Goal: Transaction & Acquisition: Book appointment/travel/reservation

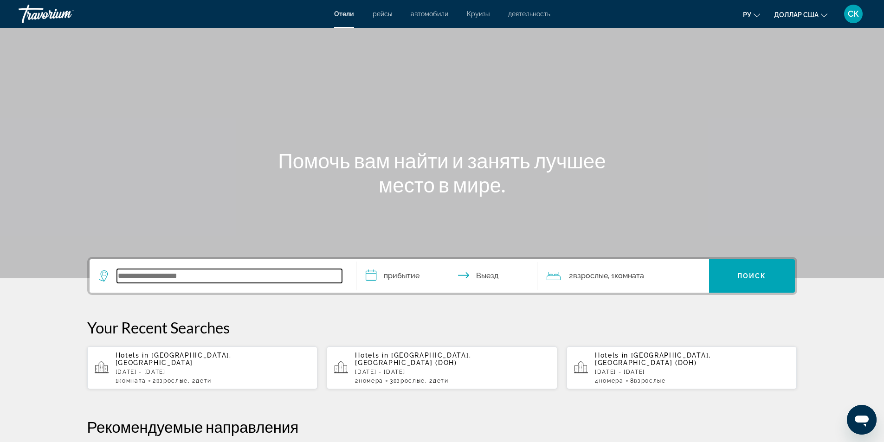
click at [207, 277] on input "Виджет поиска" at bounding box center [229, 276] width 225 height 14
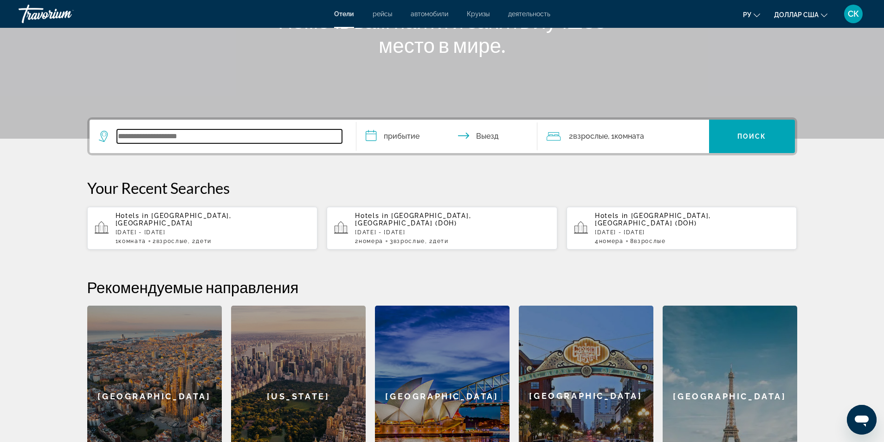
scroll to position [227, 0]
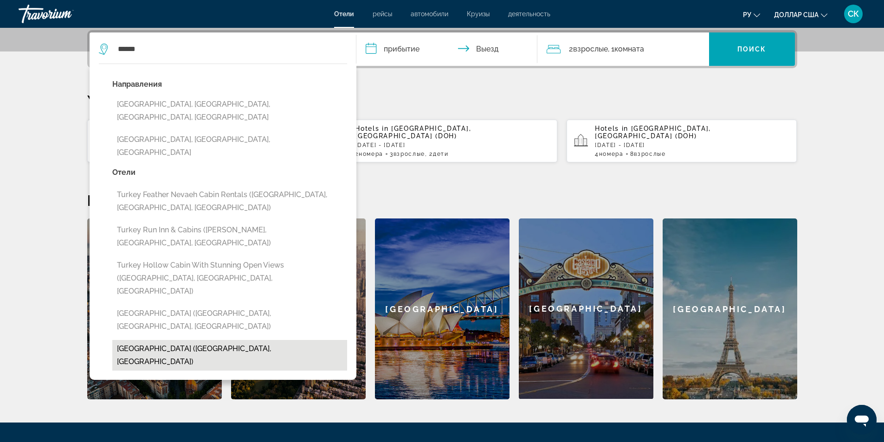
click at [136, 340] on button "[GEOGRAPHIC_DATA] ([GEOGRAPHIC_DATA], [GEOGRAPHIC_DATA])" at bounding box center [229, 355] width 235 height 31
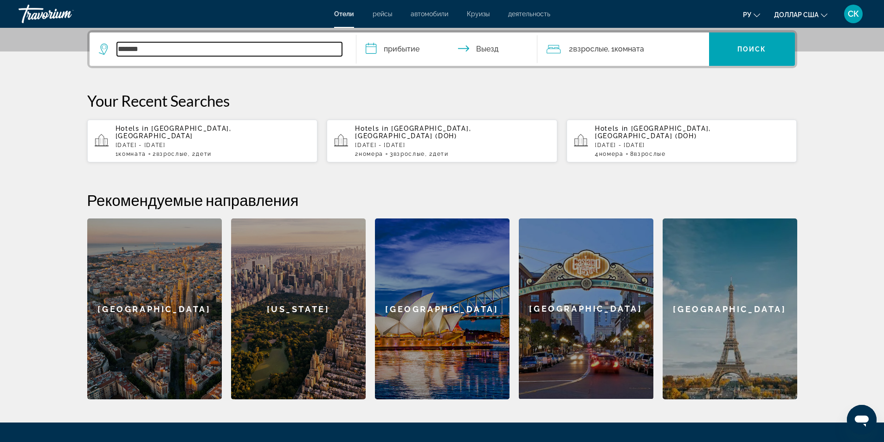
type input "******"
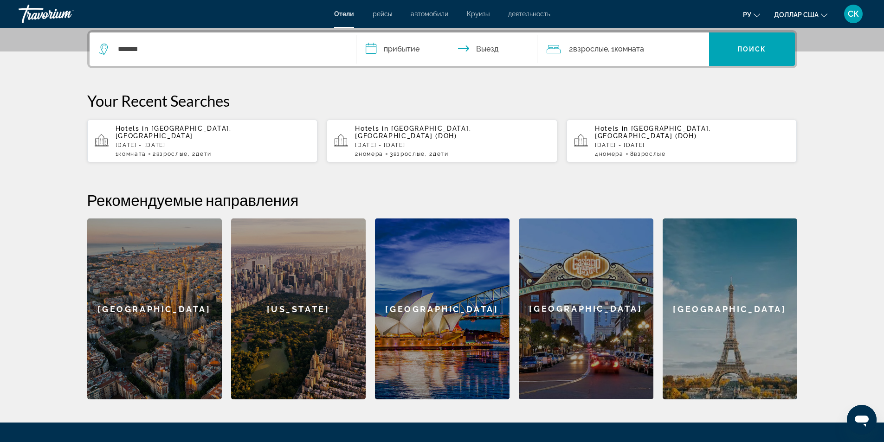
click at [382, 52] on input "**********" at bounding box center [448, 50] width 185 height 36
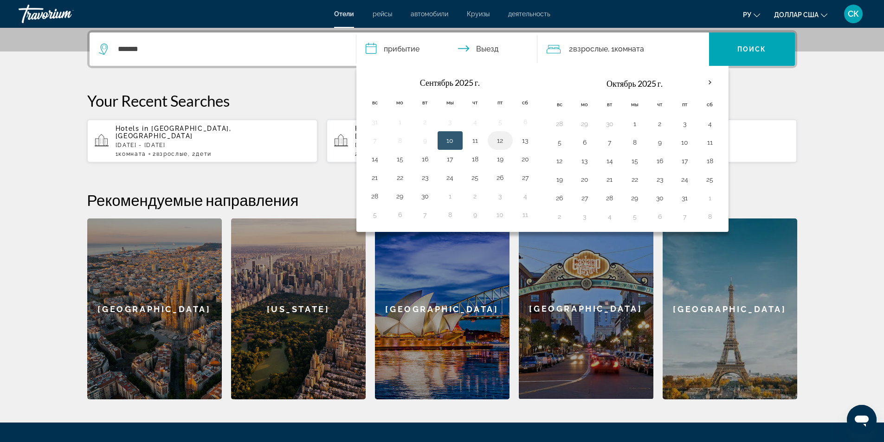
click at [502, 145] on button "12" at bounding box center [500, 140] width 15 height 13
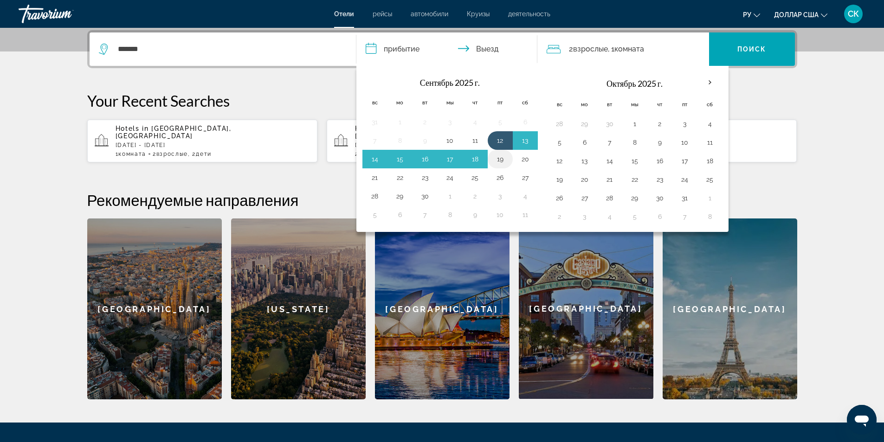
click at [498, 158] on button "19" at bounding box center [500, 159] width 15 height 13
type input "**********"
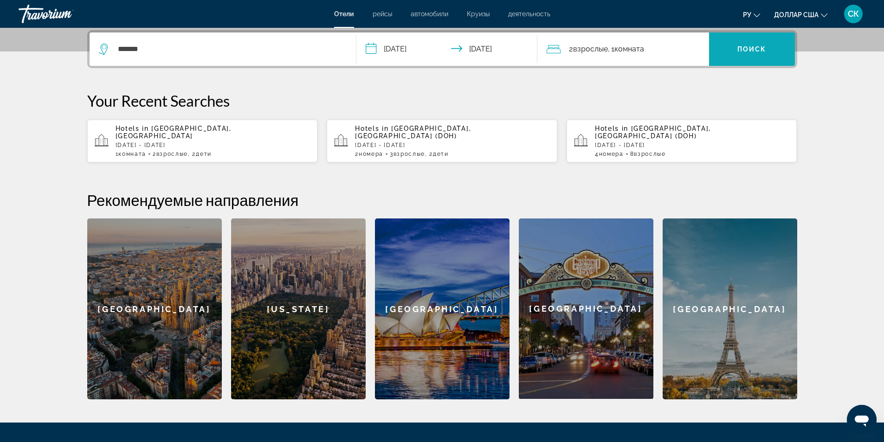
click at [754, 45] on span "Виджет поиска" at bounding box center [752, 49] width 86 height 22
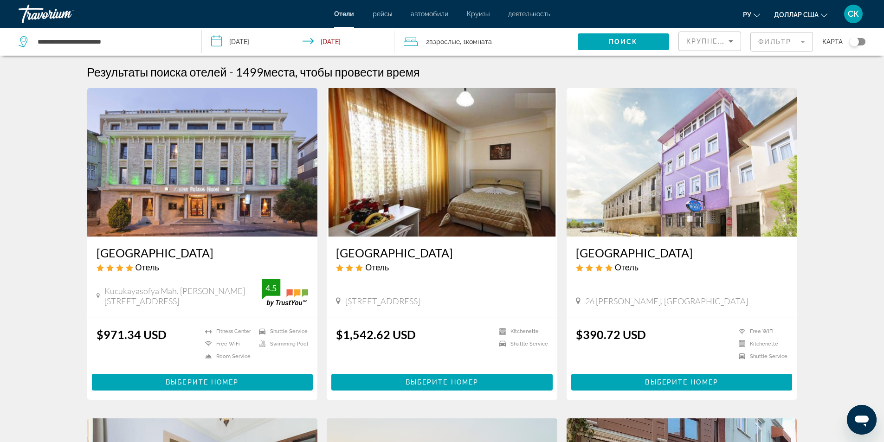
click at [805, 42] on mat-form-field "Фильтр" at bounding box center [781, 41] width 63 height 19
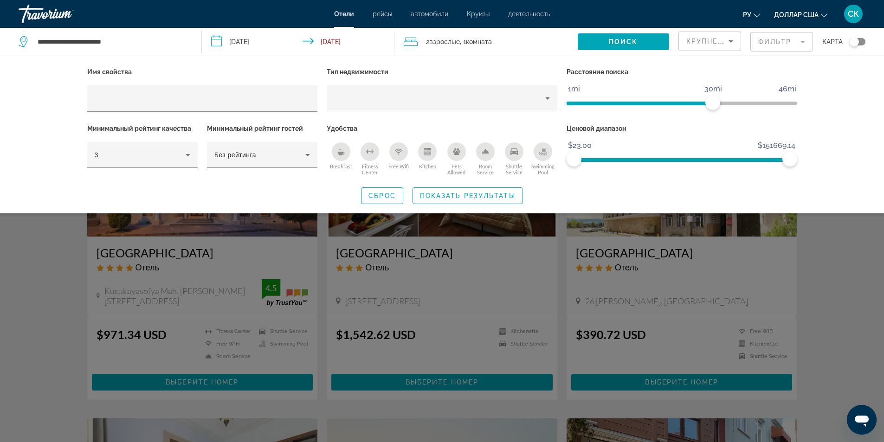
click at [805, 42] on mat-form-field "Фильтр" at bounding box center [781, 41] width 63 height 19
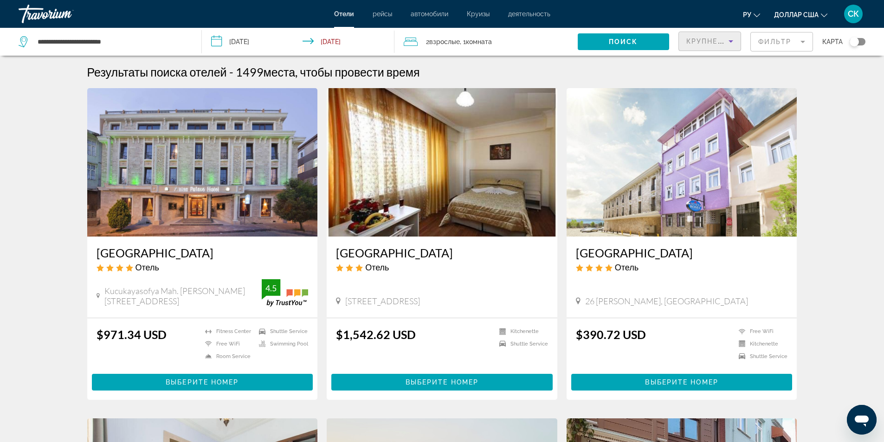
click at [734, 44] on icon "Sort by" at bounding box center [730, 41] width 11 height 11
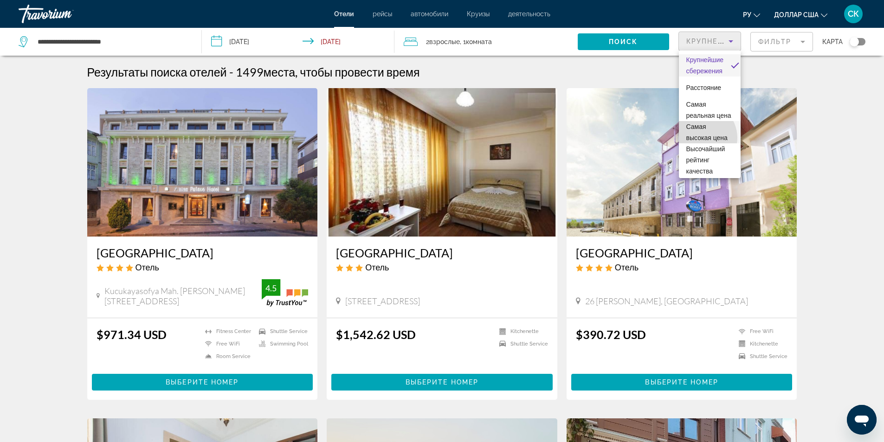
click at [700, 141] on font "Самая высокая цена" at bounding box center [706, 132] width 41 height 19
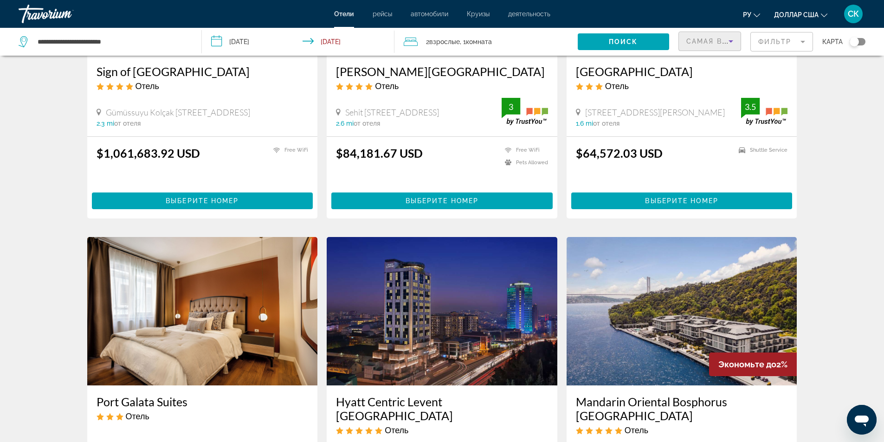
scroll to position [371, 0]
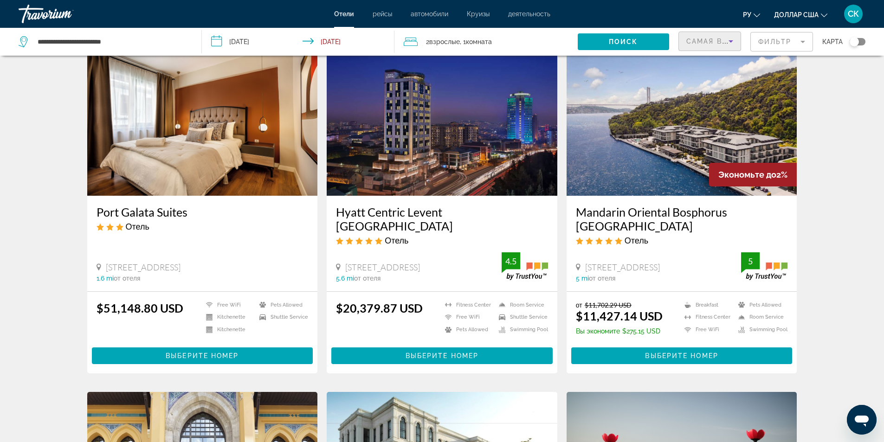
click at [731, 41] on icon "Sort by" at bounding box center [730, 41] width 5 height 2
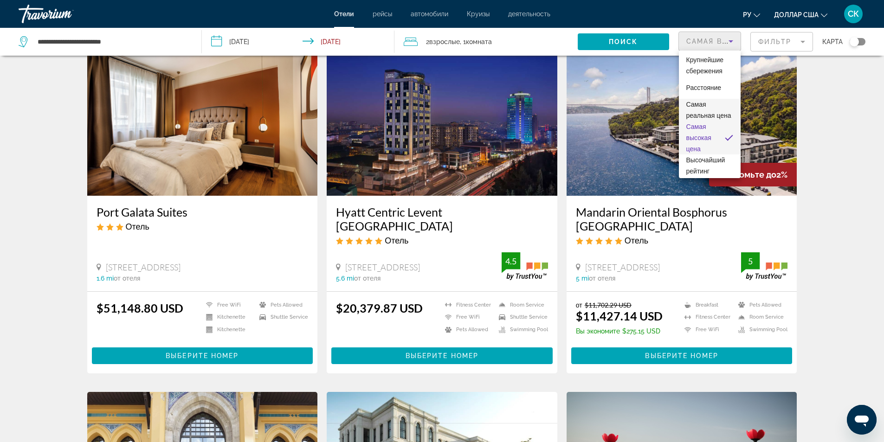
click at [708, 116] on font "Самая реальная цена" at bounding box center [708, 110] width 45 height 19
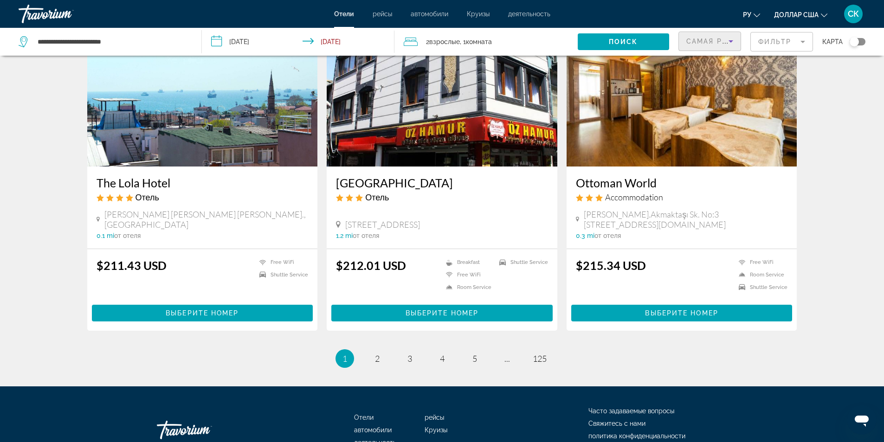
scroll to position [1113, 0]
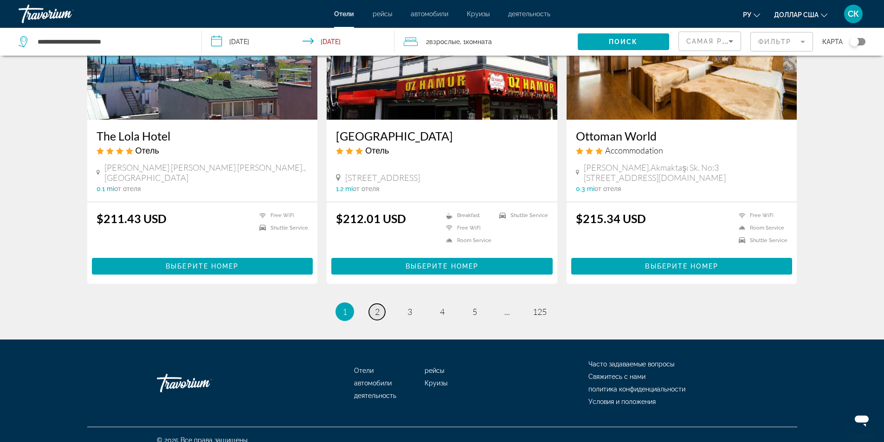
click at [369, 311] on link "page 2" at bounding box center [377, 312] width 16 height 16
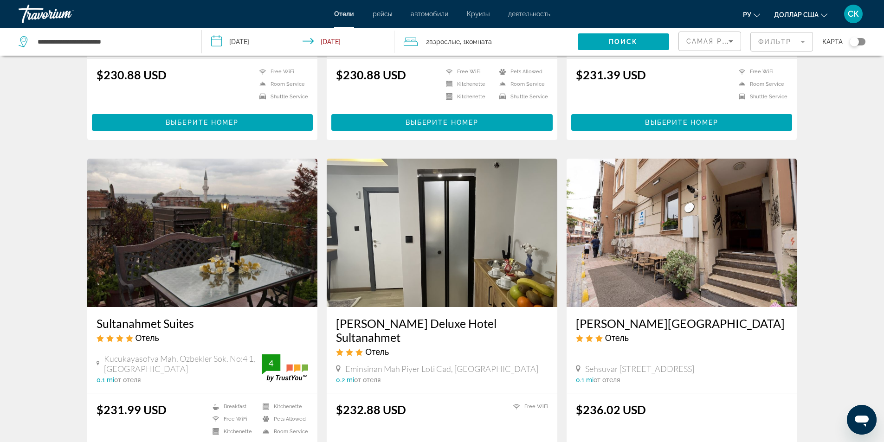
scroll to position [989, 0]
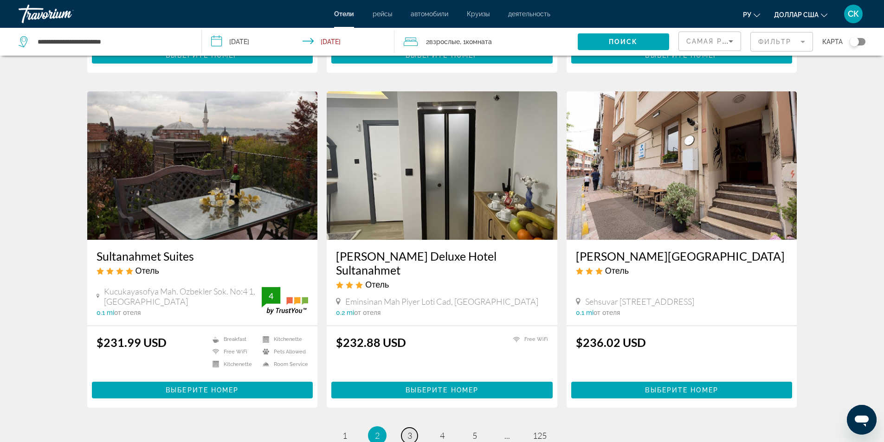
click at [406, 428] on link "page 3" at bounding box center [409, 436] width 16 height 16
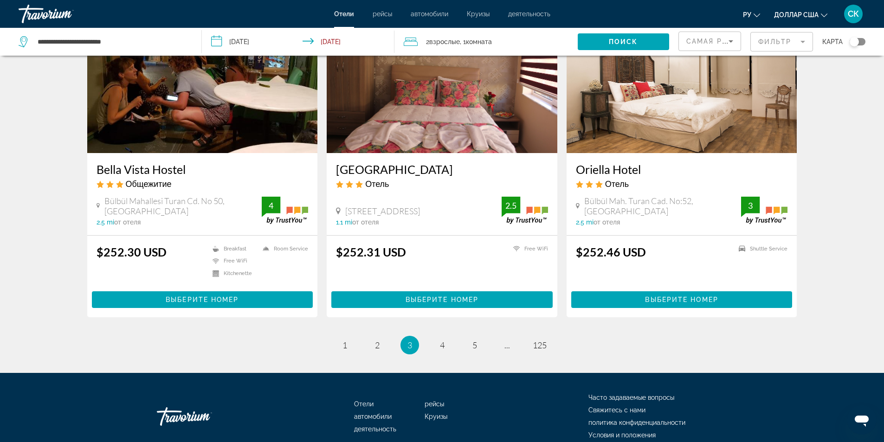
scroll to position [1113, 0]
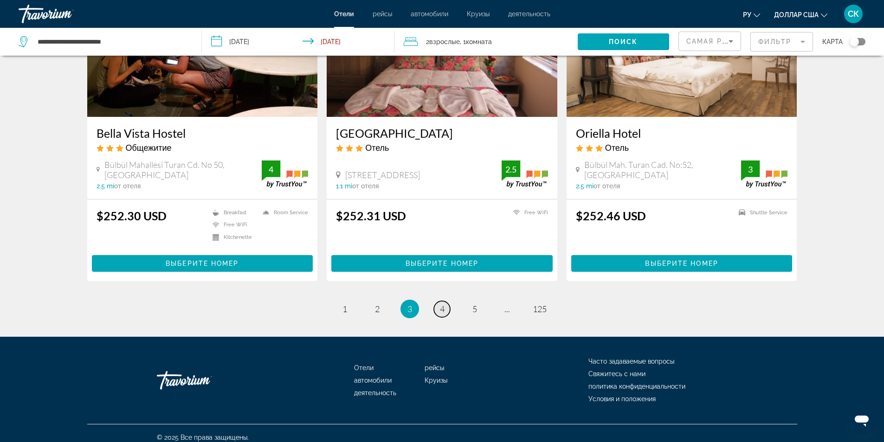
click at [438, 307] on link "page 4" at bounding box center [442, 309] width 16 height 16
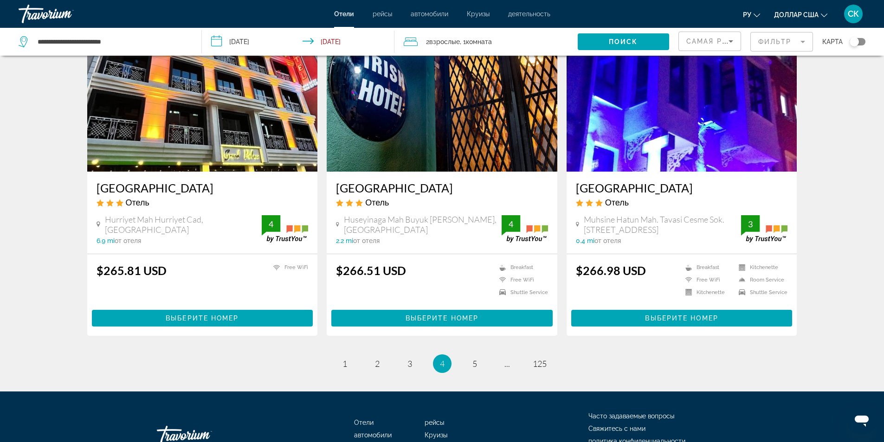
scroll to position [1113, 0]
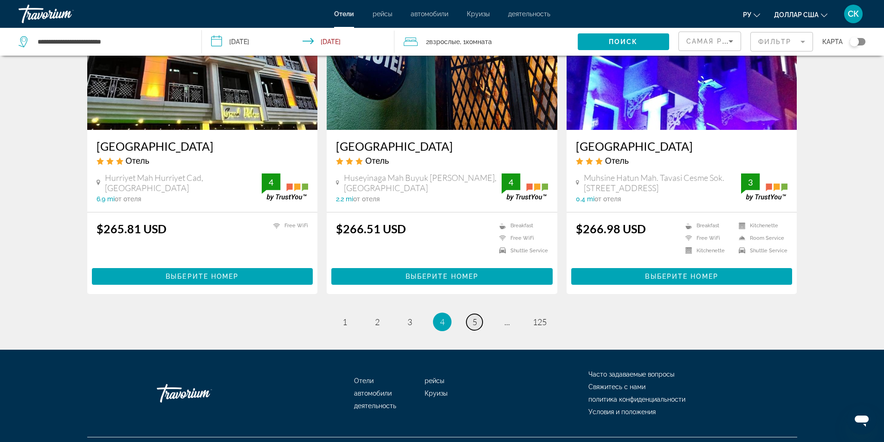
click at [477, 314] on link "page 5" at bounding box center [474, 322] width 16 height 16
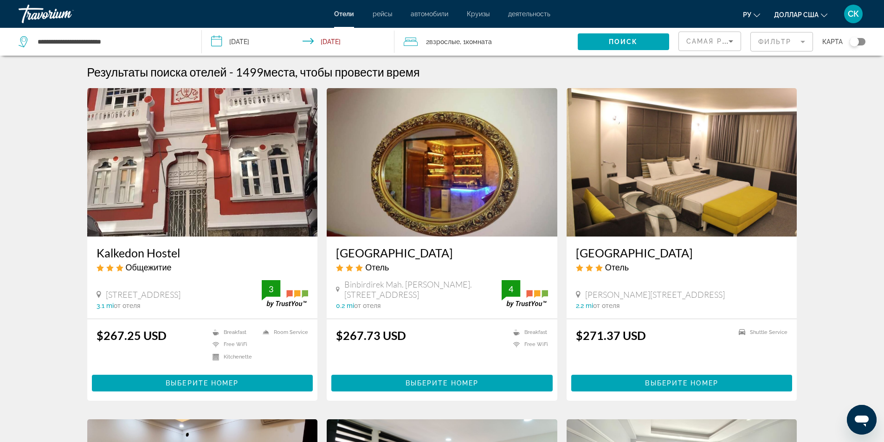
click at [801, 40] on mat-form-field "Фильтр" at bounding box center [781, 41] width 63 height 19
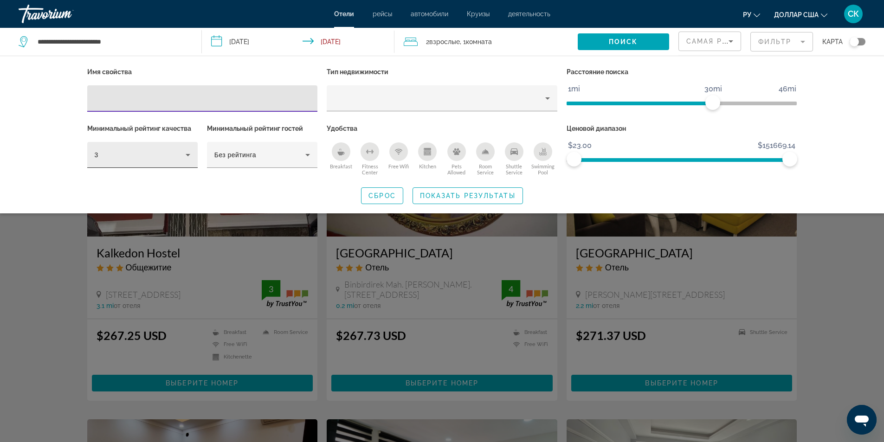
click at [189, 156] on icon "Hotel Filters" at bounding box center [187, 154] width 11 height 11
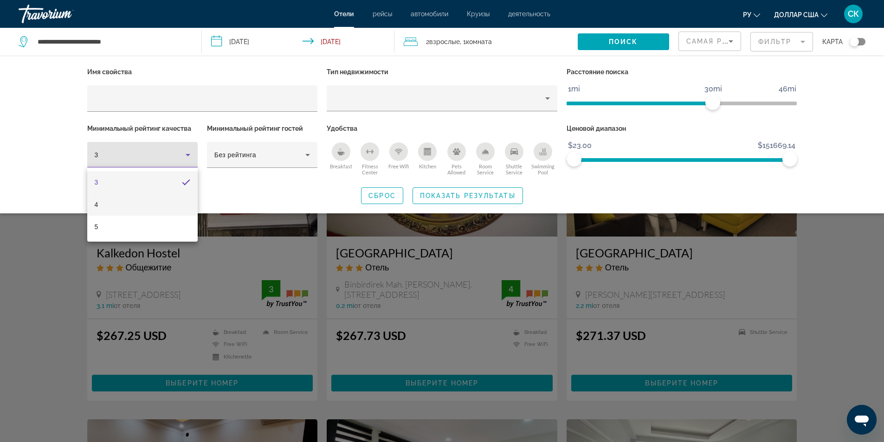
click at [115, 207] on mat-option "4" at bounding box center [142, 204] width 110 height 22
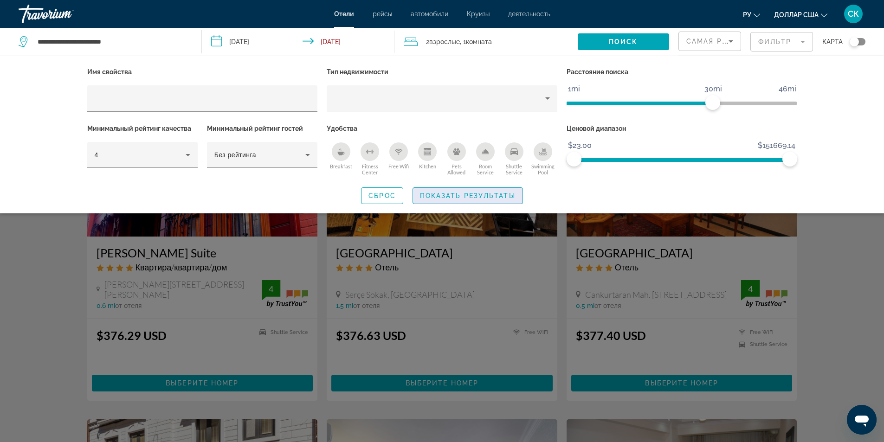
click at [444, 196] on span "Показать результаты" at bounding box center [468, 195] width 96 height 7
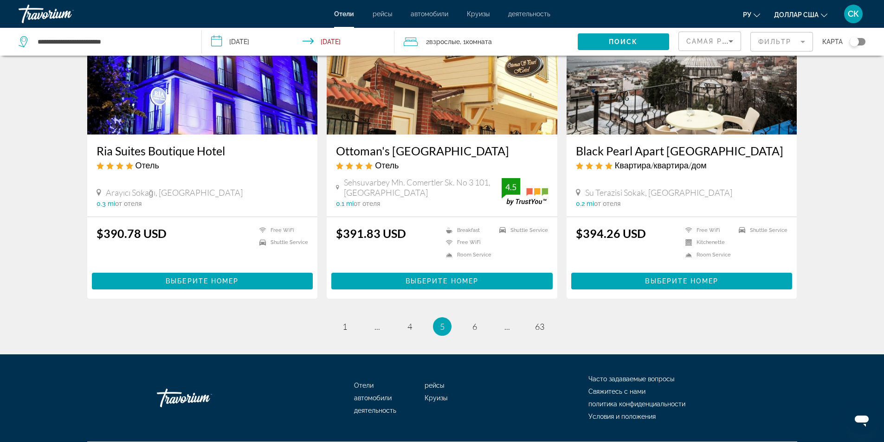
scroll to position [1113, 0]
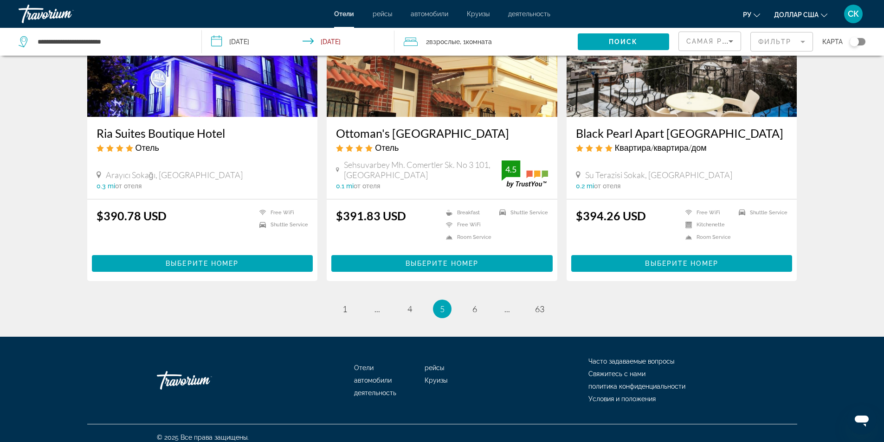
click at [357, 311] on ul "5 / 63 page 1 page ... page 4 You're on page 5 page 6 page ... page 63" at bounding box center [442, 309] width 710 height 19
click at [474, 307] on span "6" at bounding box center [474, 309] width 5 height 10
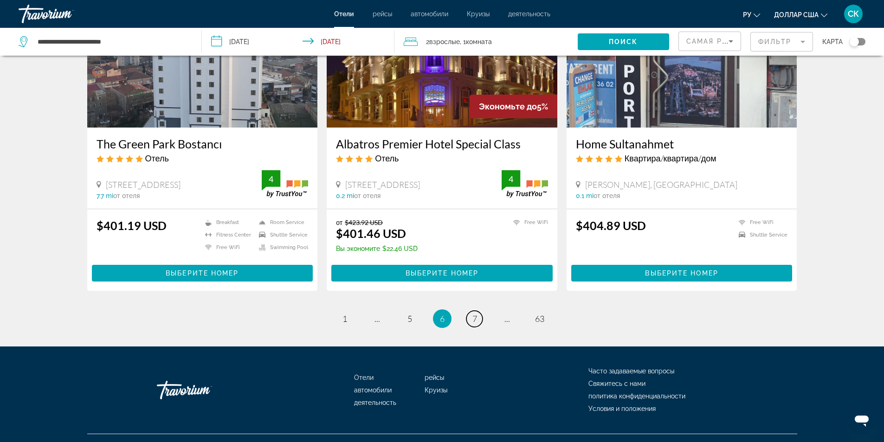
scroll to position [1110, 0]
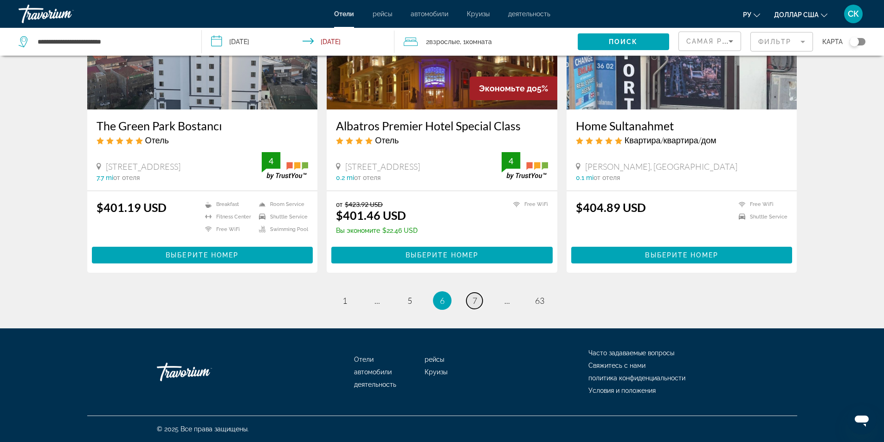
click at [476, 301] on span "7" at bounding box center [474, 300] width 5 height 10
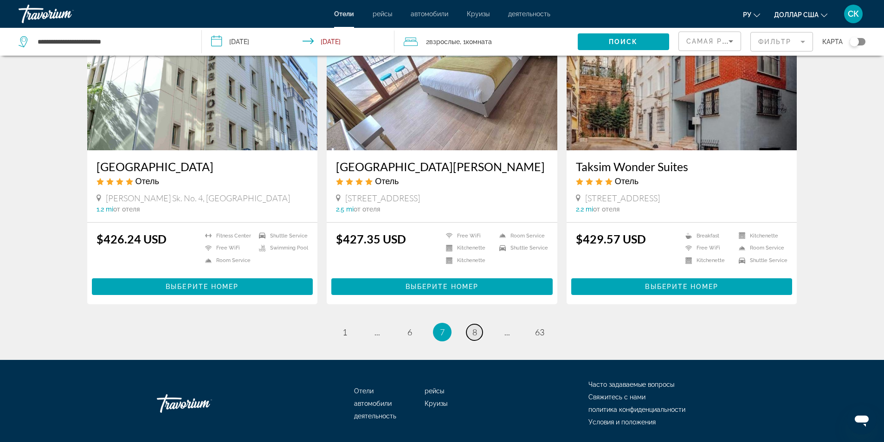
scroll to position [1100, 0]
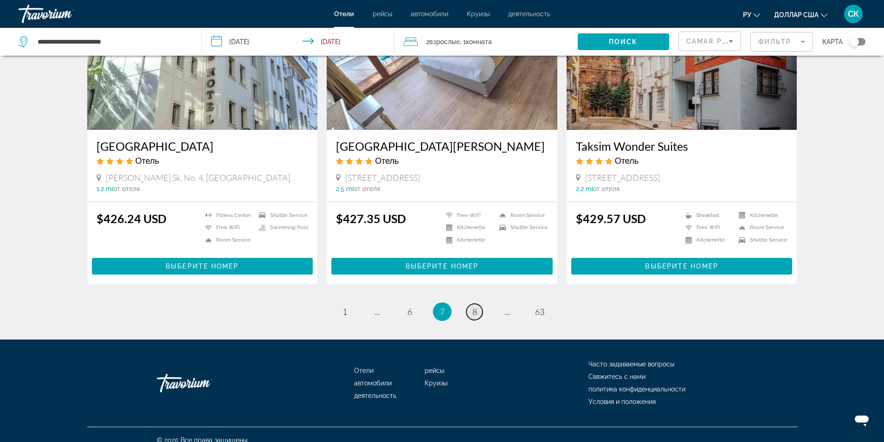
click at [476, 307] on span "8" at bounding box center [474, 312] width 5 height 10
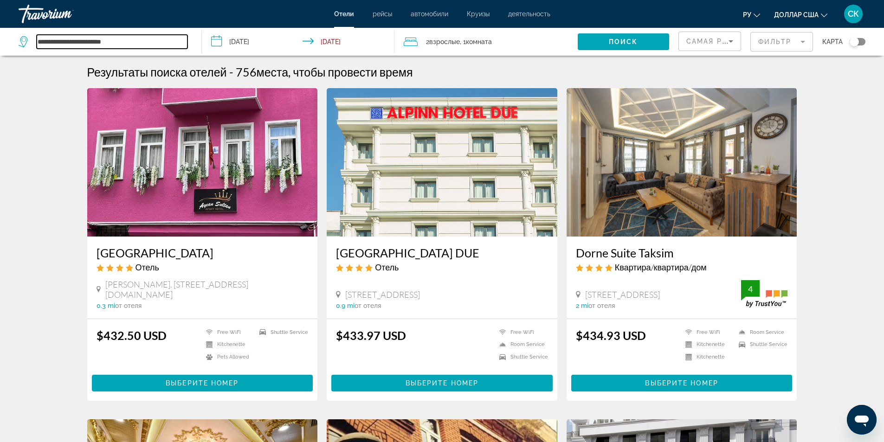
click at [124, 41] on input "**********" at bounding box center [112, 42] width 151 height 14
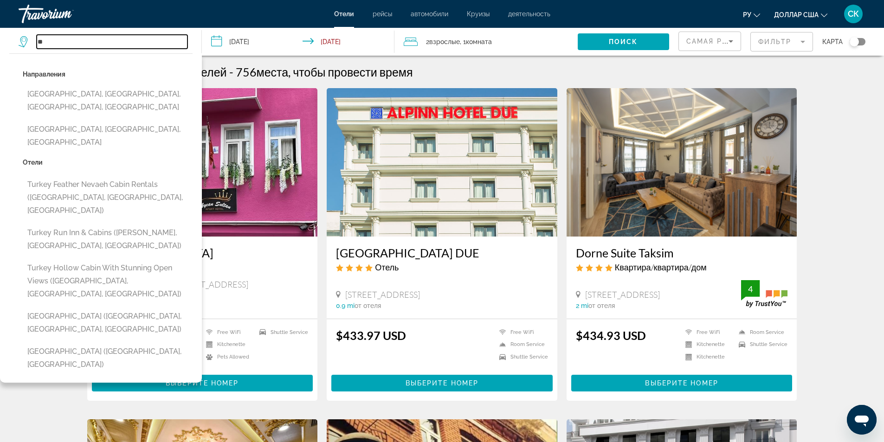
type input "*"
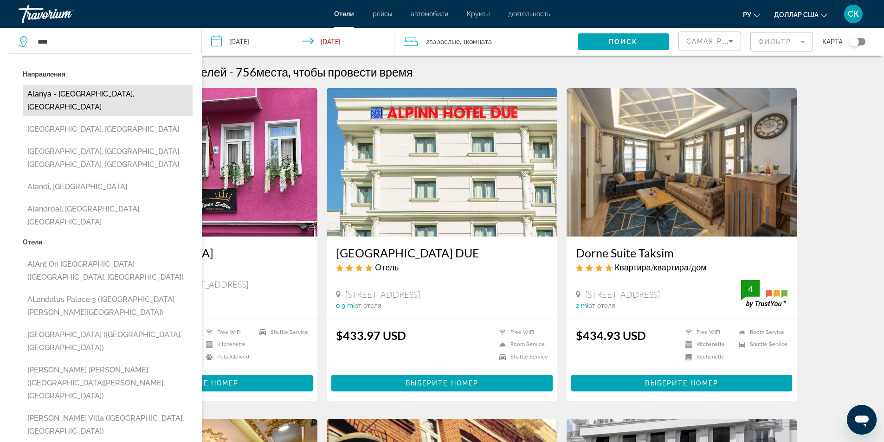
click at [42, 96] on button "Alanya - [GEOGRAPHIC_DATA], [GEOGRAPHIC_DATA]" at bounding box center [108, 100] width 170 height 31
type input "**********"
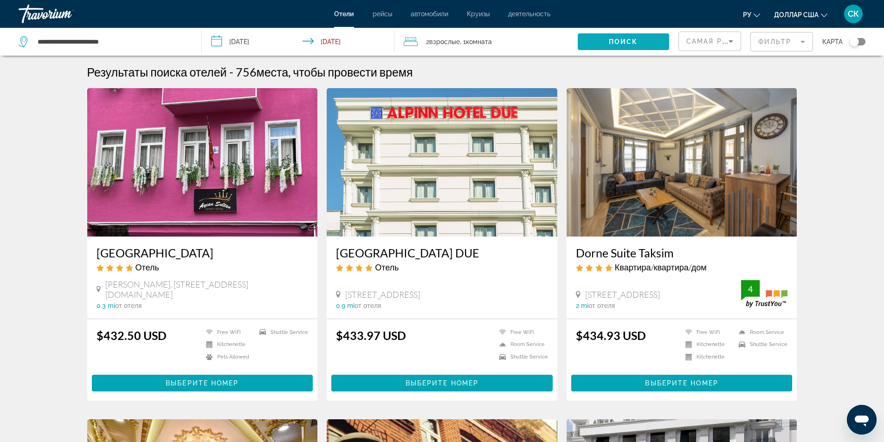
click at [613, 41] on span "Поиск" at bounding box center [622, 41] width 29 height 7
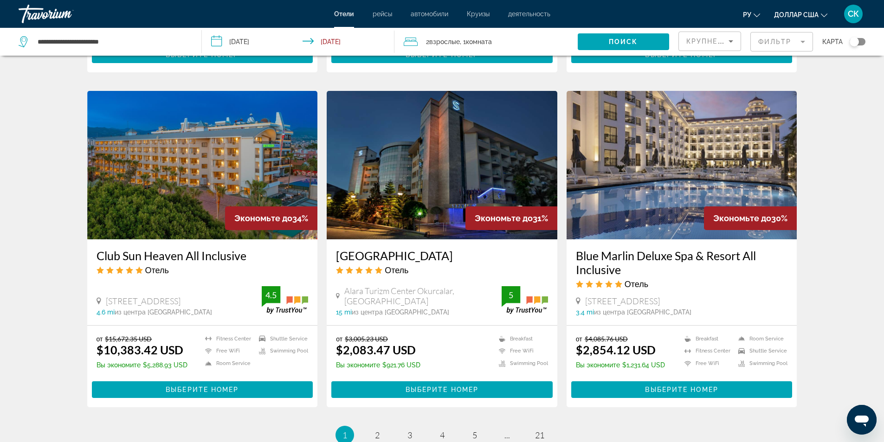
scroll to position [1113, 0]
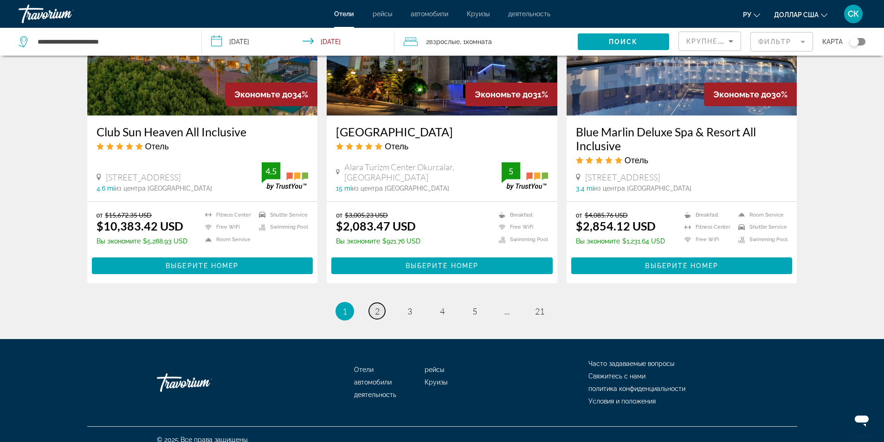
click at [378, 312] on span "2" at bounding box center [377, 311] width 5 height 10
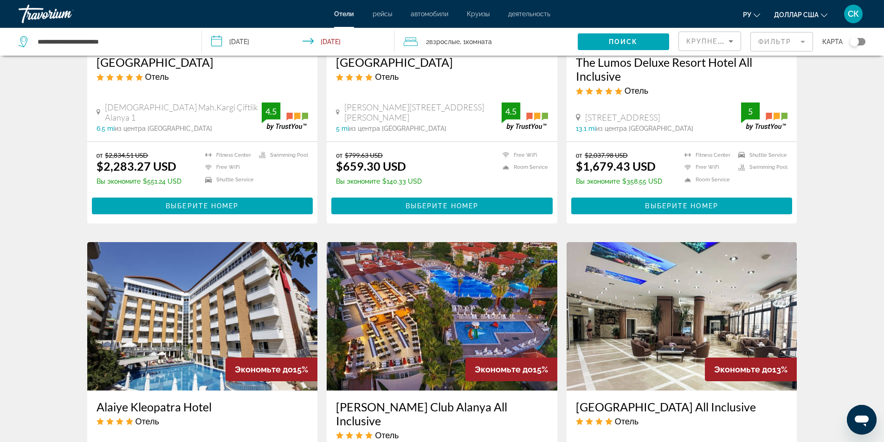
scroll to position [989, 0]
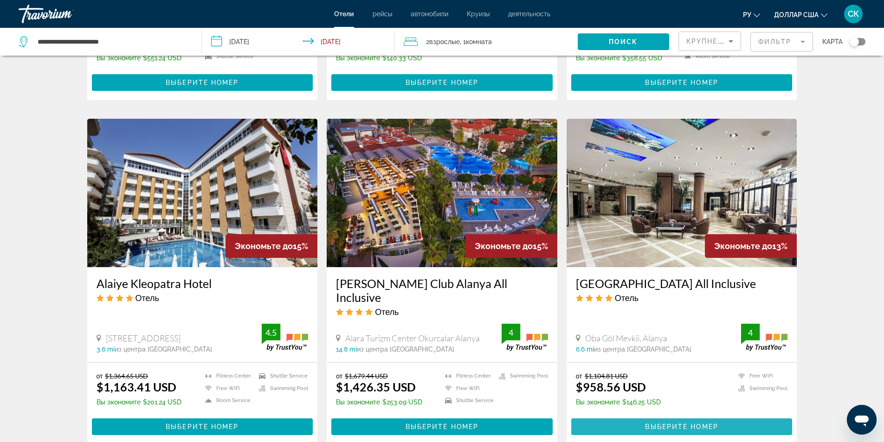
click at [667, 423] on span "Выберите номер" at bounding box center [681, 426] width 73 height 7
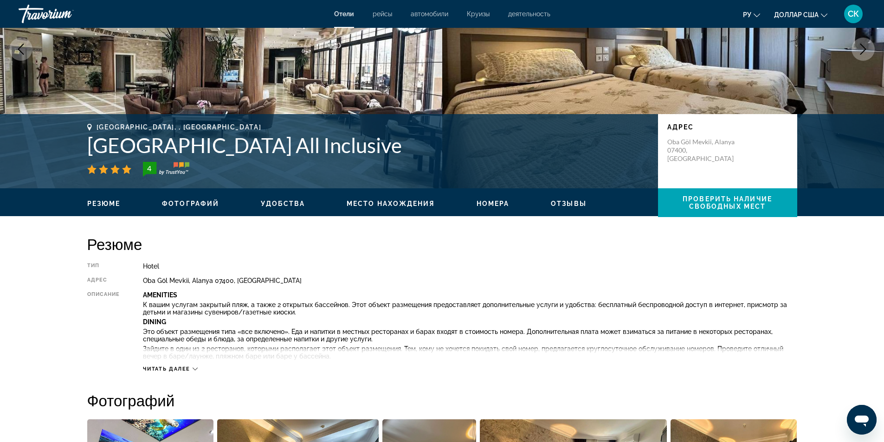
scroll to position [124, 0]
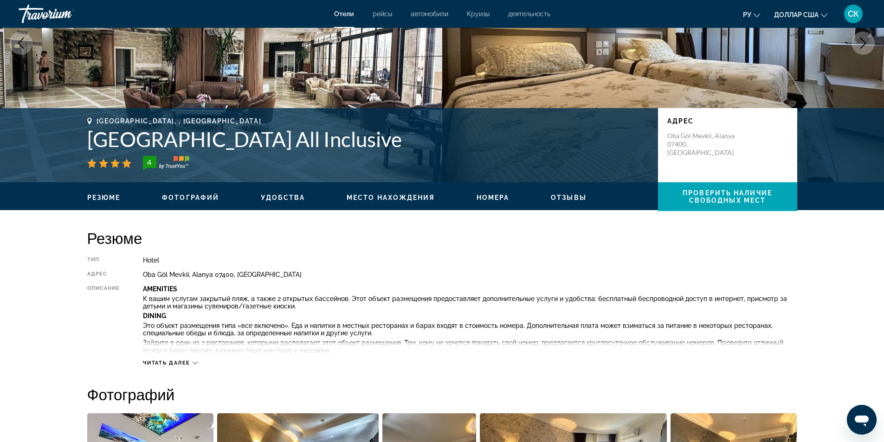
click at [193, 363] on icon "Основное содержание" at bounding box center [194, 362] width 5 height 5
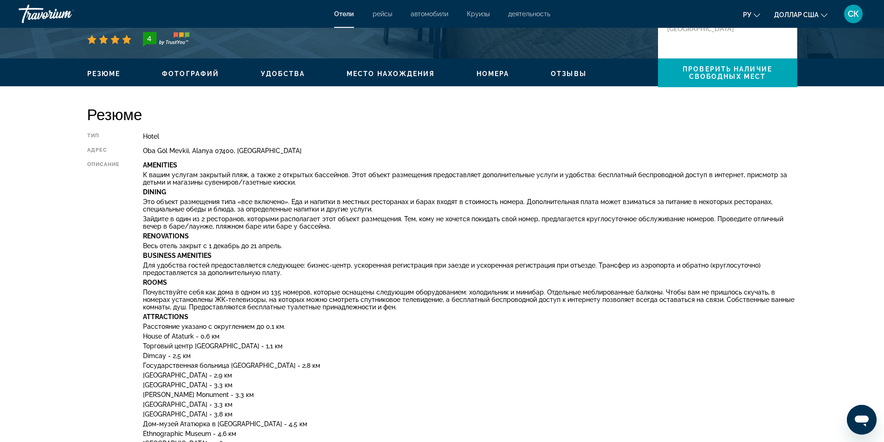
scroll to position [0, 0]
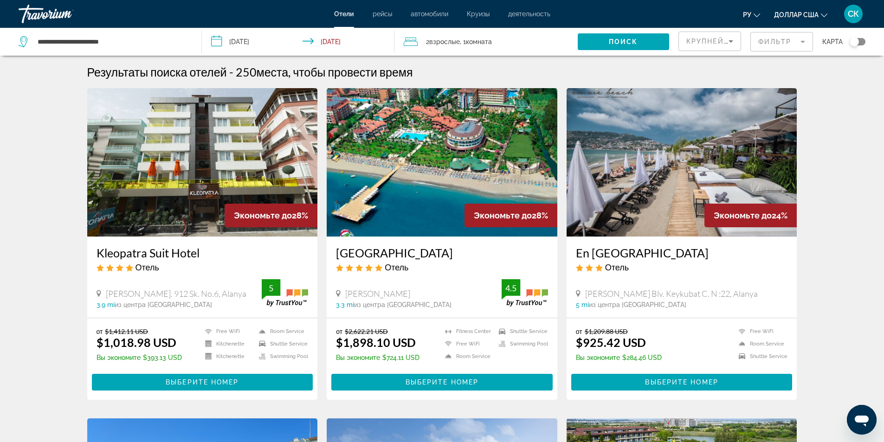
click at [370, 248] on h3 "[GEOGRAPHIC_DATA]" at bounding box center [442, 253] width 212 height 14
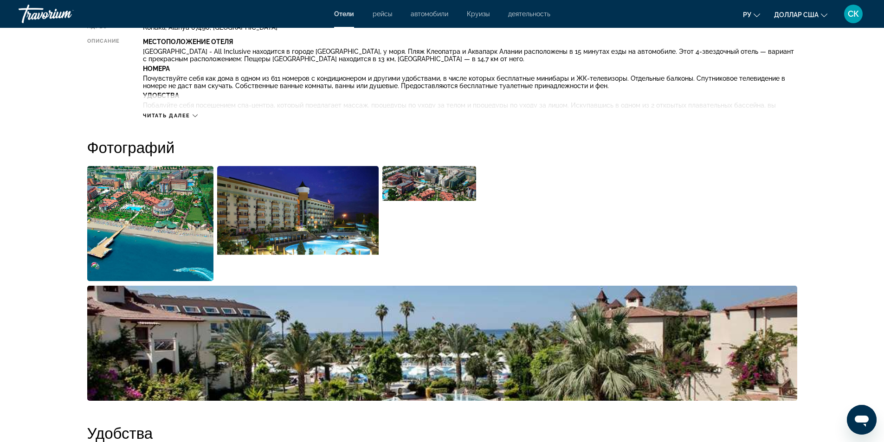
scroll to position [124, 0]
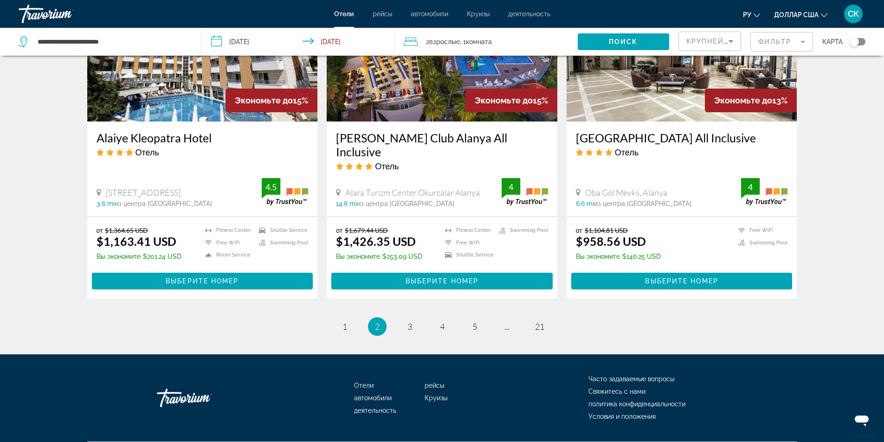
scroll to position [1147, 0]
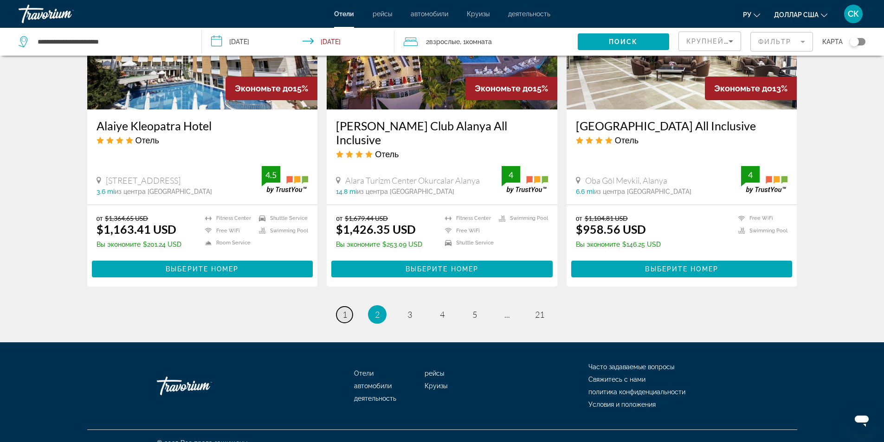
click at [345, 309] on span "1" at bounding box center [344, 314] width 5 height 10
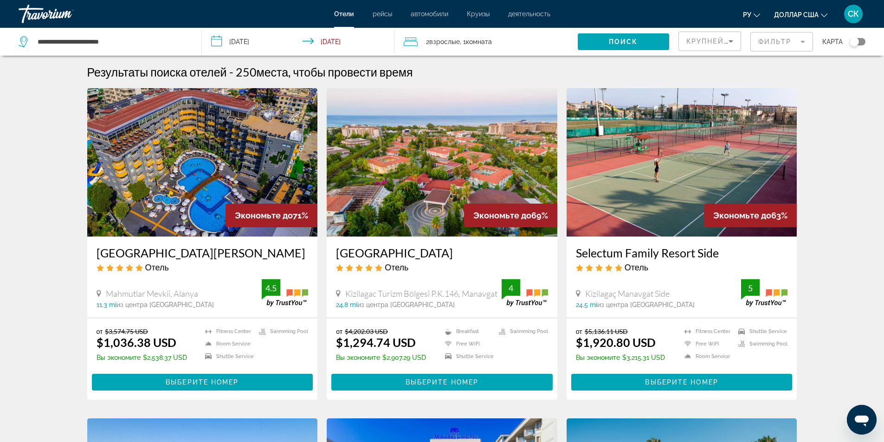
click at [189, 179] on img "Основное содержание" at bounding box center [202, 162] width 231 height 148
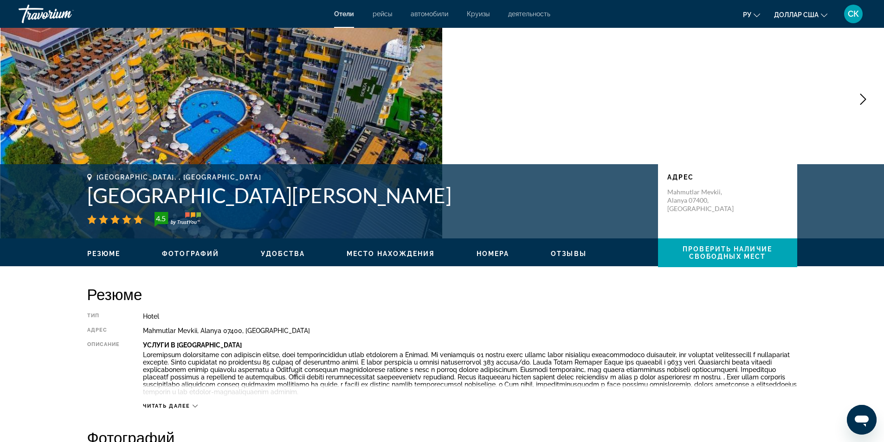
scroll to position [124, 0]
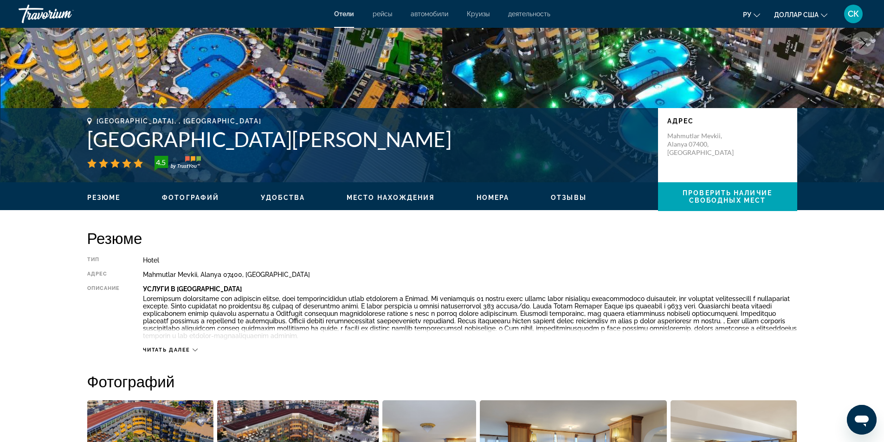
click at [191, 349] on div "Читать далее" at bounding box center [170, 350] width 55 height 6
click at [200, 350] on icon "Основное содержание" at bounding box center [201, 349] width 5 height 5
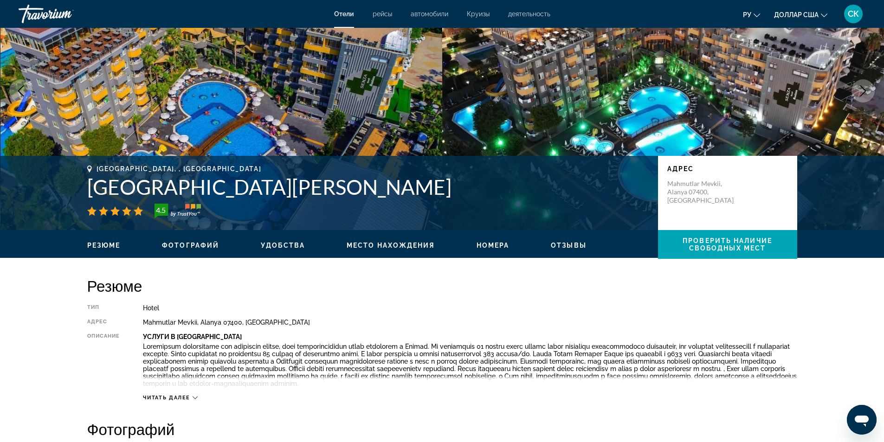
click at [191, 397] on div "Читать далее" at bounding box center [170, 398] width 55 height 6
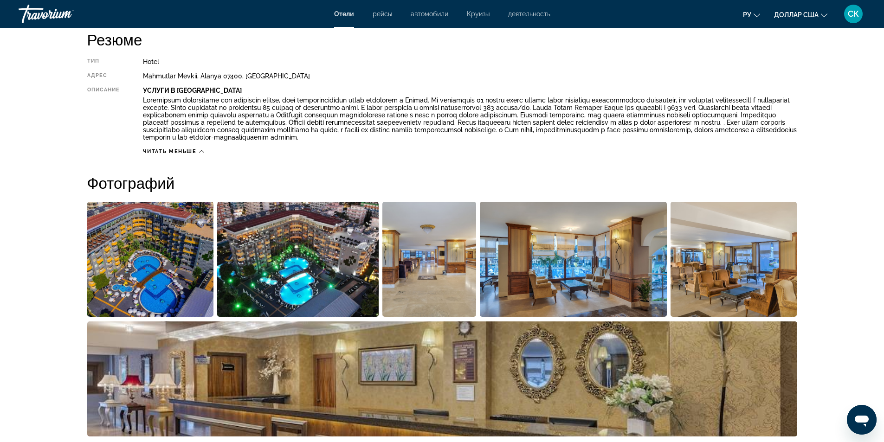
scroll to position [323, 0]
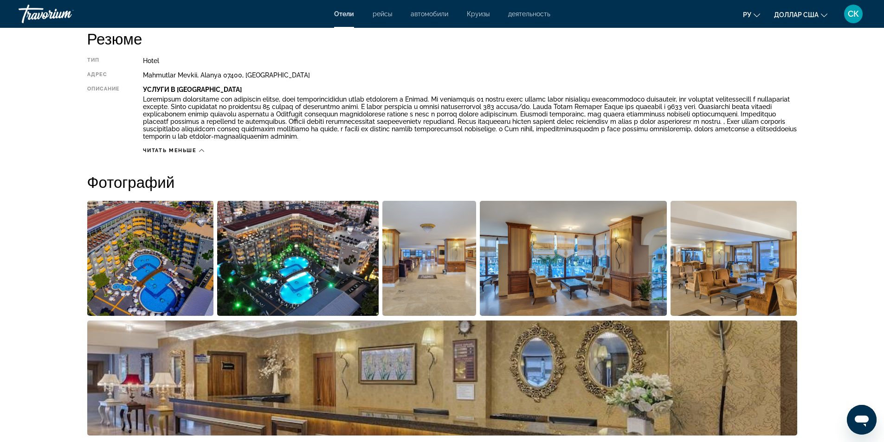
click at [123, 272] on img "Open full-screen image slider" at bounding box center [150, 258] width 127 height 115
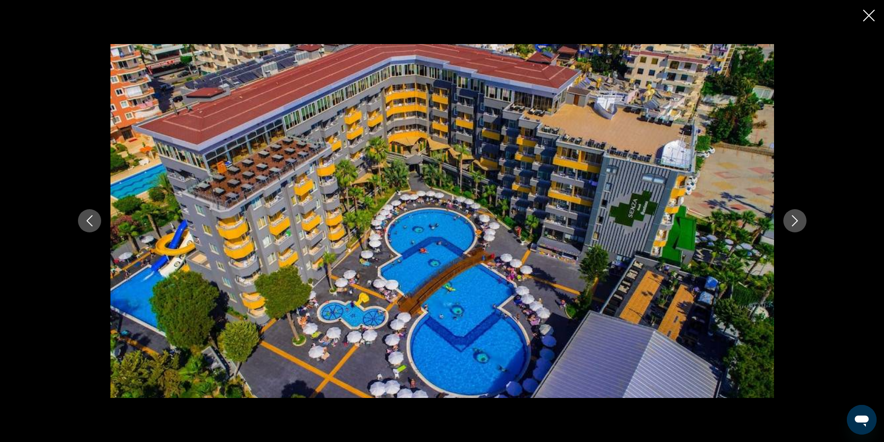
click at [797, 220] on icon "Next image" at bounding box center [794, 220] width 11 height 11
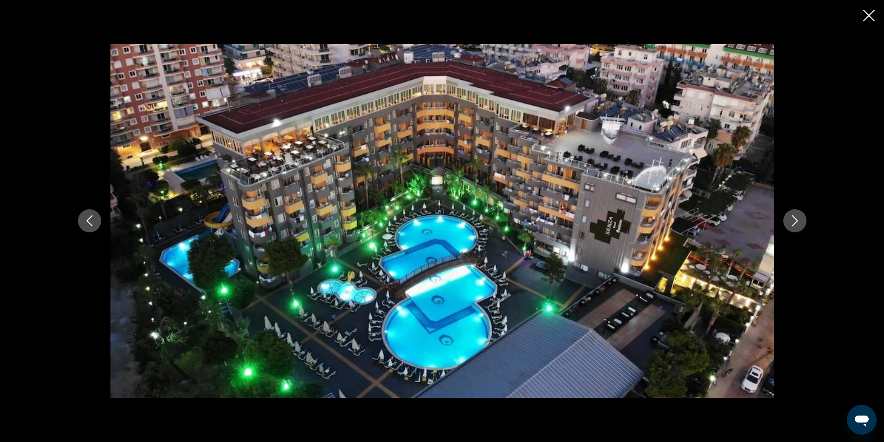
click at [795, 221] on icon "Next image" at bounding box center [794, 220] width 11 height 11
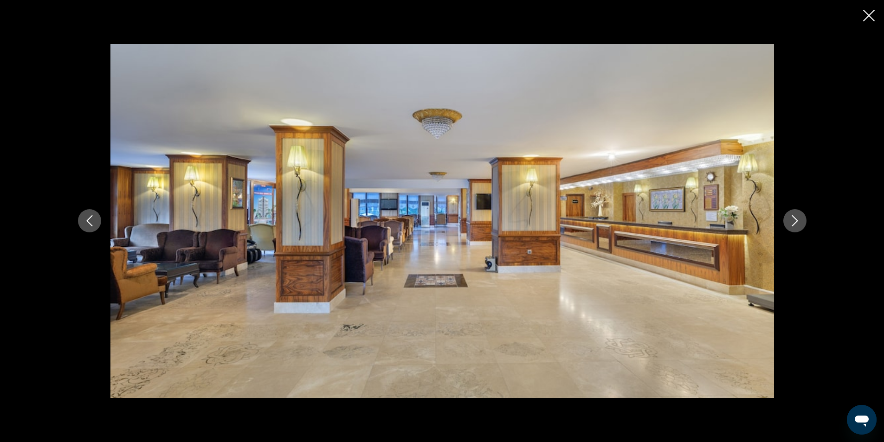
click at [795, 221] on icon "Next image" at bounding box center [794, 220] width 11 height 11
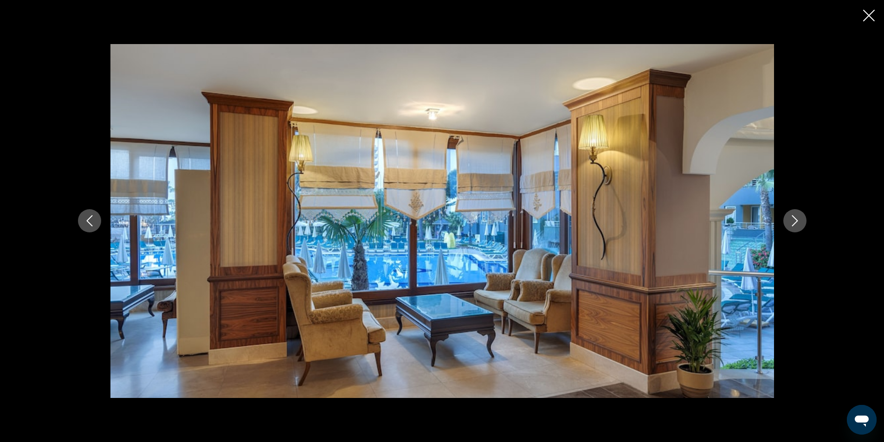
click at [794, 221] on icon "Next image" at bounding box center [794, 220] width 11 height 11
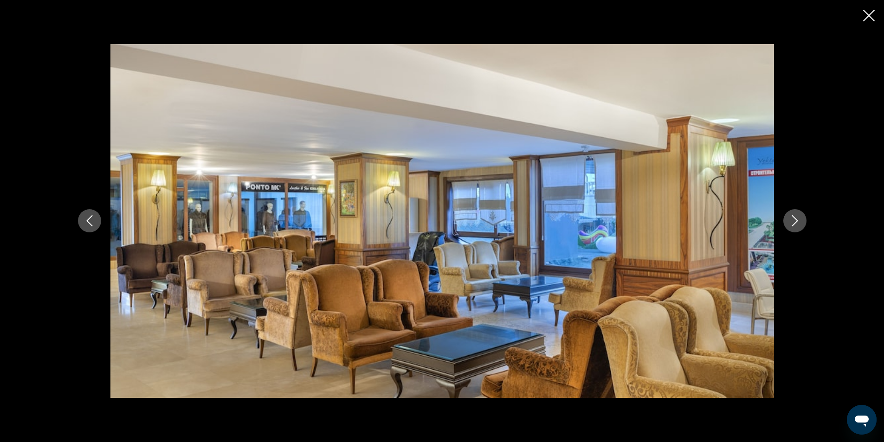
click at [794, 221] on icon "Next image" at bounding box center [794, 220] width 11 height 11
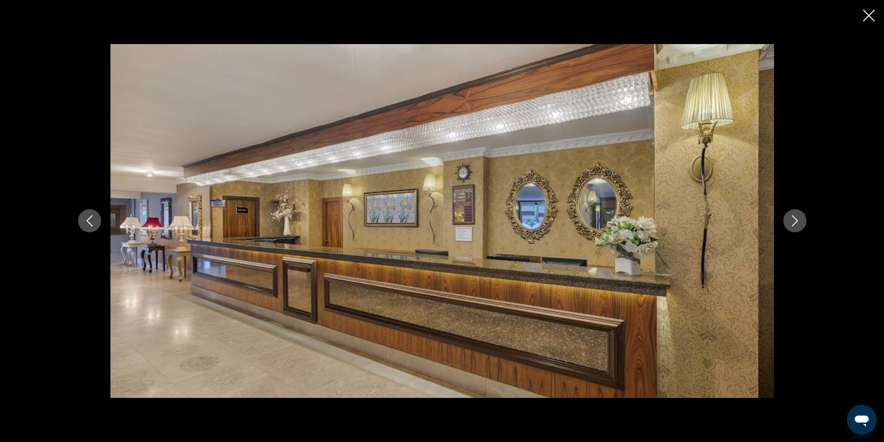
click at [794, 221] on icon "Next image" at bounding box center [794, 220] width 11 height 11
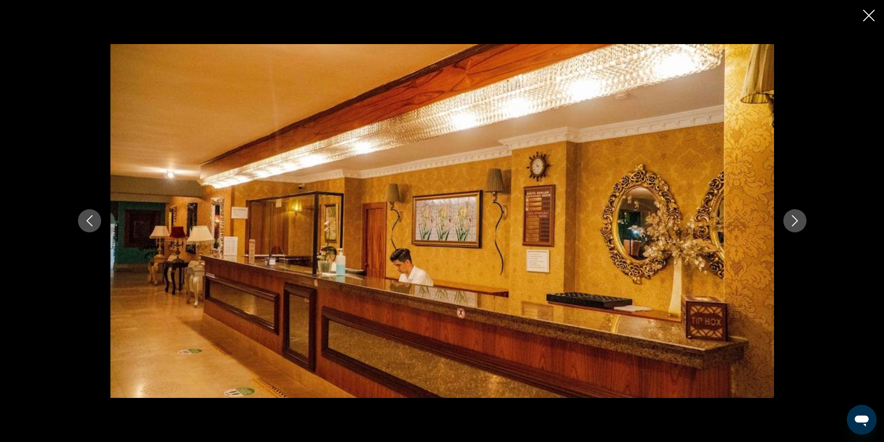
click at [794, 221] on icon "Next image" at bounding box center [794, 220] width 11 height 11
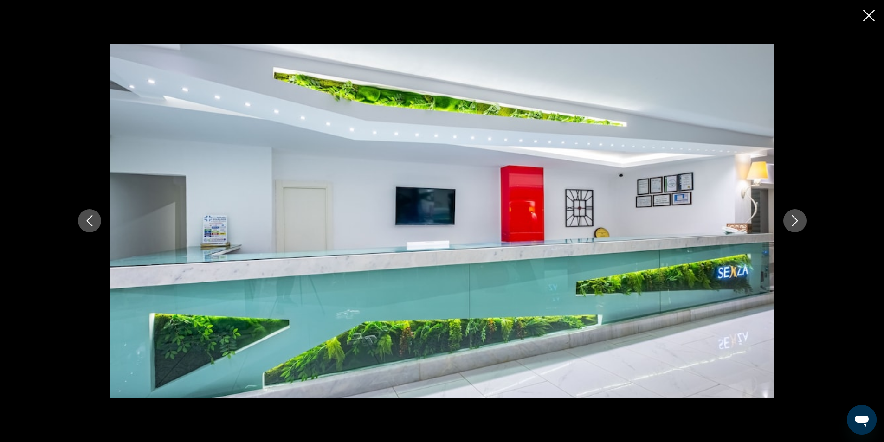
click at [794, 221] on icon "Next image" at bounding box center [794, 220] width 11 height 11
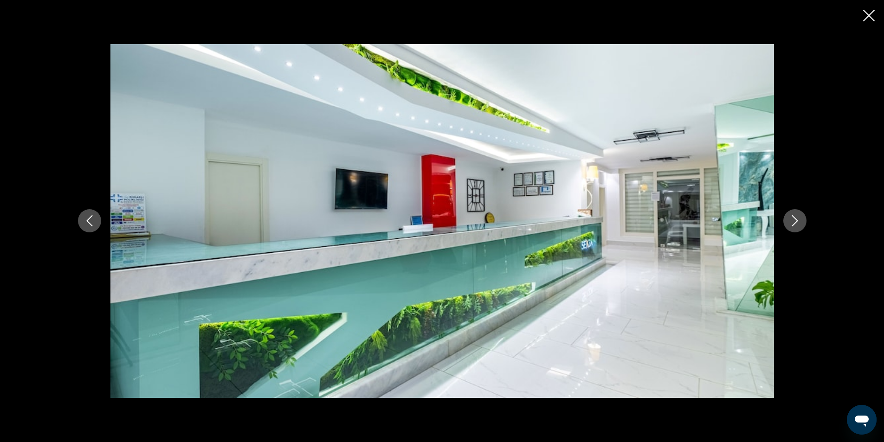
click at [794, 221] on icon "Next image" at bounding box center [794, 220] width 11 height 11
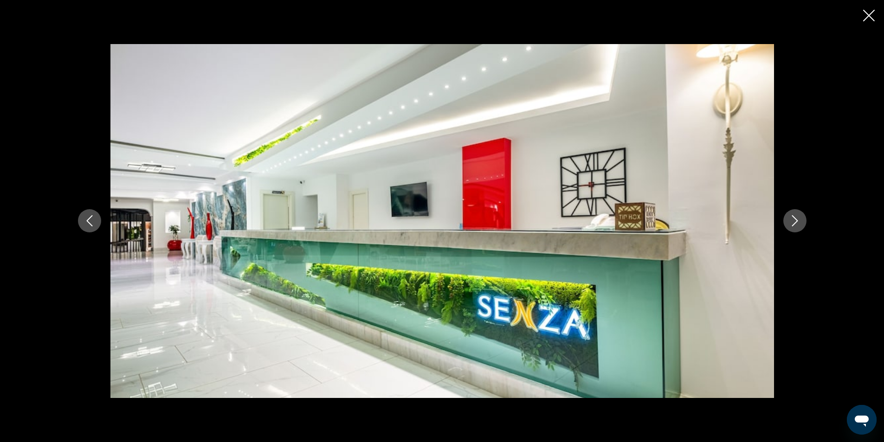
click at [794, 221] on icon "Next image" at bounding box center [794, 220] width 11 height 11
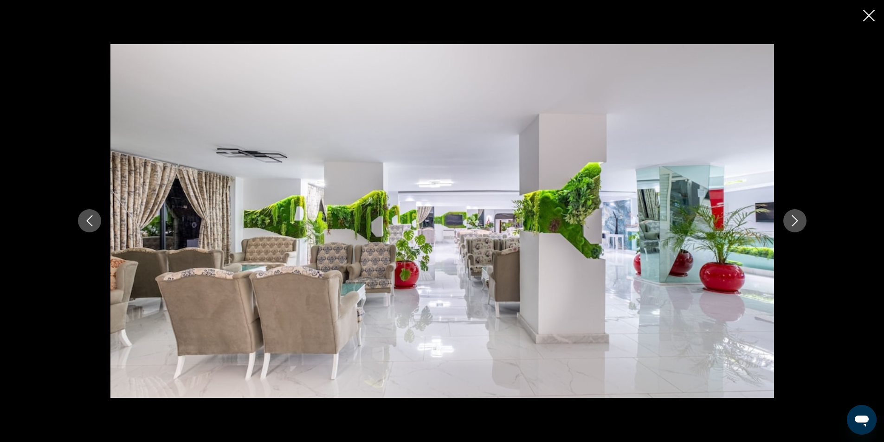
click at [794, 221] on icon "Next image" at bounding box center [794, 220] width 11 height 11
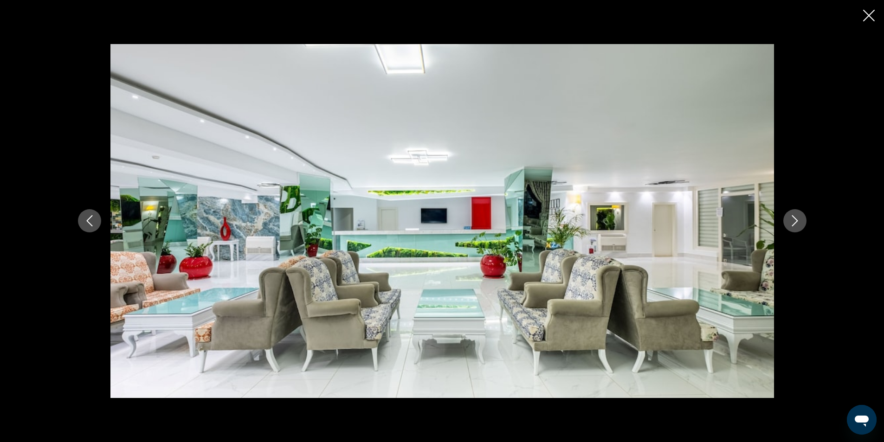
click at [794, 221] on icon "Next image" at bounding box center [794, 220] width 11 height 11
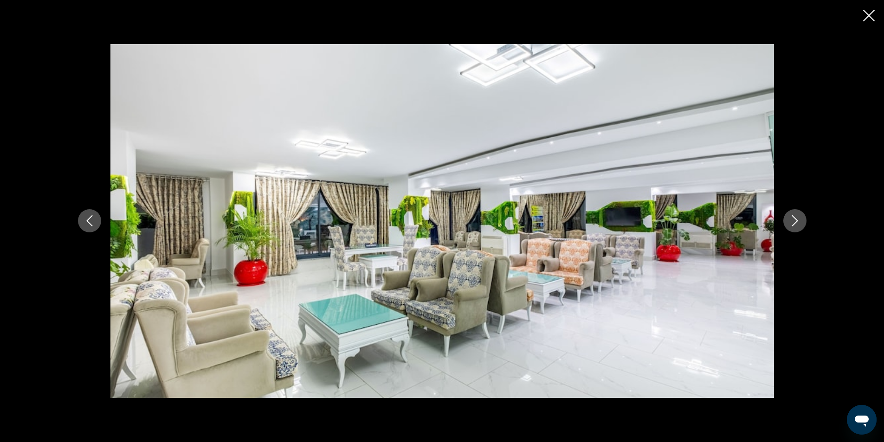
click at [794, 221] on icon "Next image" at bounding box center [794, 220] width 11 height 11
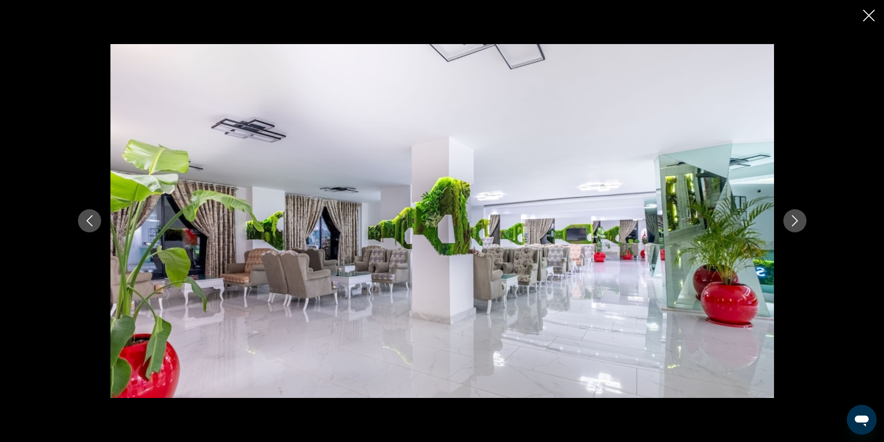
click at [794, 221] on icon "Next image" at bounding box center [794, 220] width 11 height 11
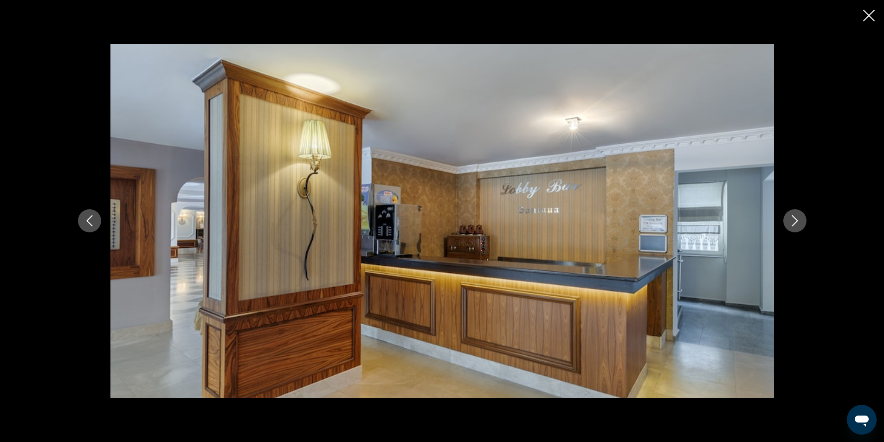
click at [794, 221] on icon "Next image" at bounding box center [794, 220] width 11 height 11
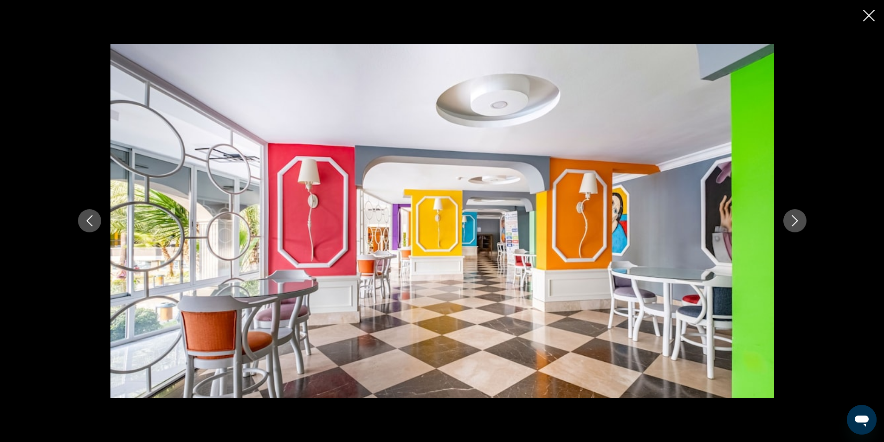
click at [794, 221] on icon "Next image" at bounding box center [794, 220] width 11 height 11
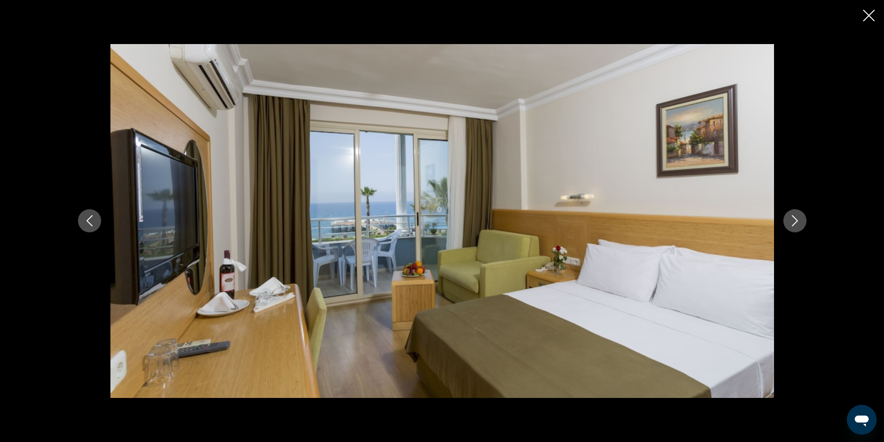
click at [794, 221] on icon "Next image" at bounding box center [794, 220] width 11 height 11
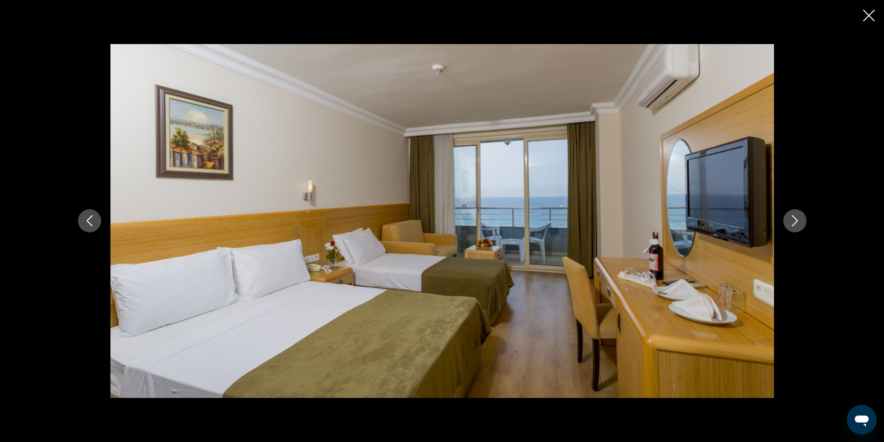
click at [794, 221] on icon "Next image" at bounding box center [794, 220] width 11 height 11
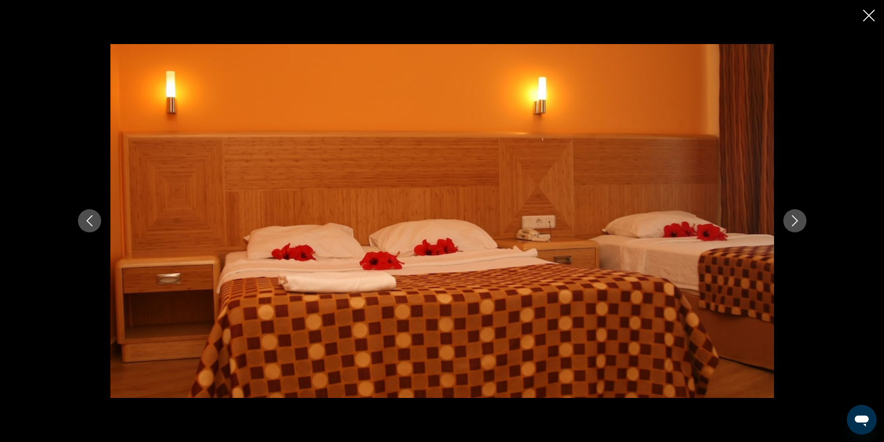
click at [794, 221] on icon "Next image" at bounding box center [794, 220] width 11 height 11
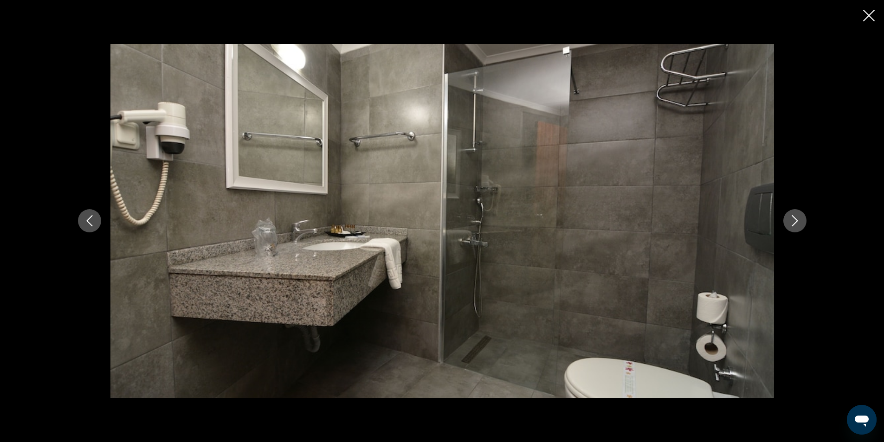
click at [794, 221] on icon "Next image" at bounding box center [794, 220] width 11 height 11
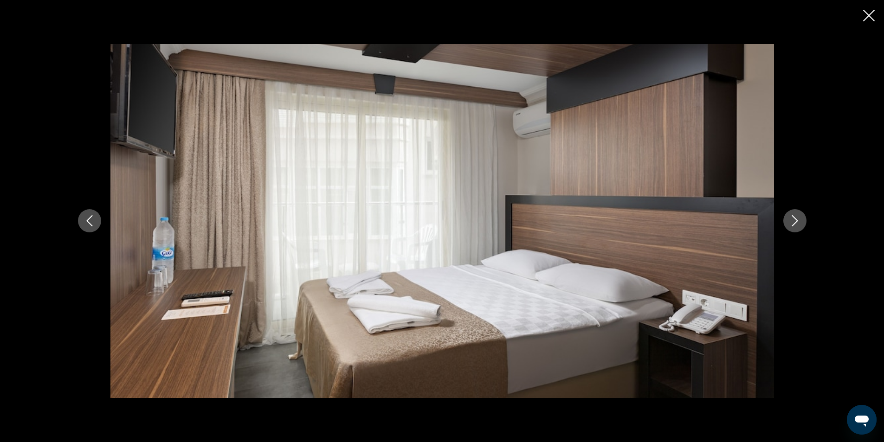
click at [794, 221] on icon "Next image" at bounding box center [794, 220] width 11 height 11
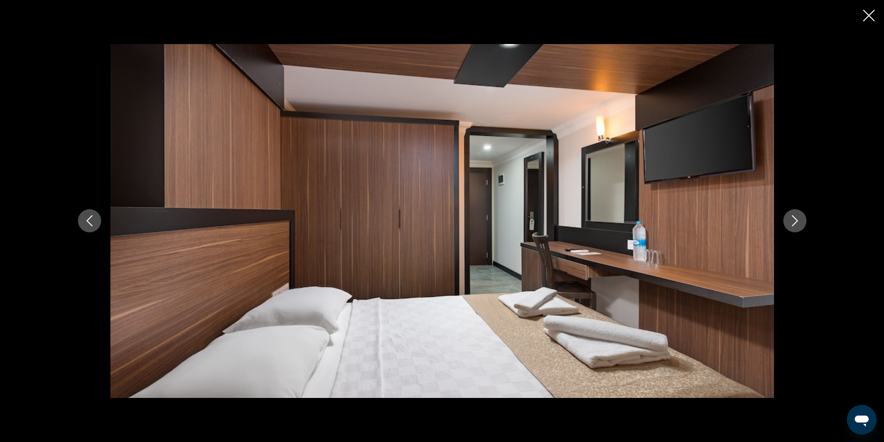
click at [793, 221] on icon "Next image" at bounding box center [794, 220] width 11 height 11
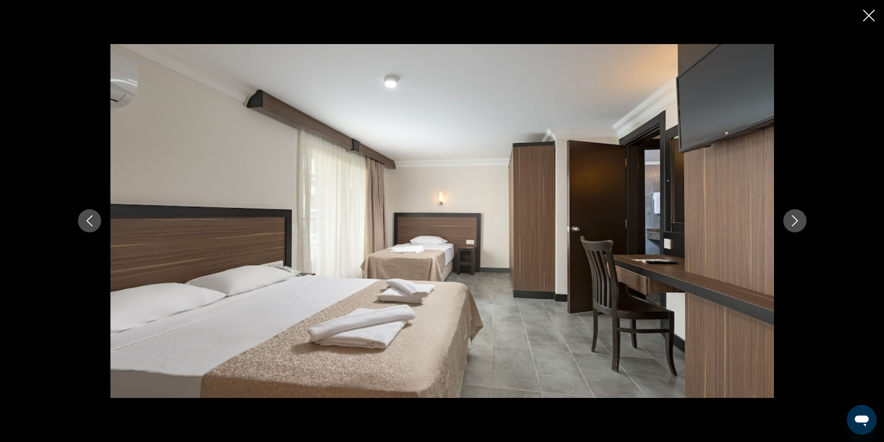
click at [793, 221] on icon "Next image" at bounding box center [794, 220] width 11 height 11
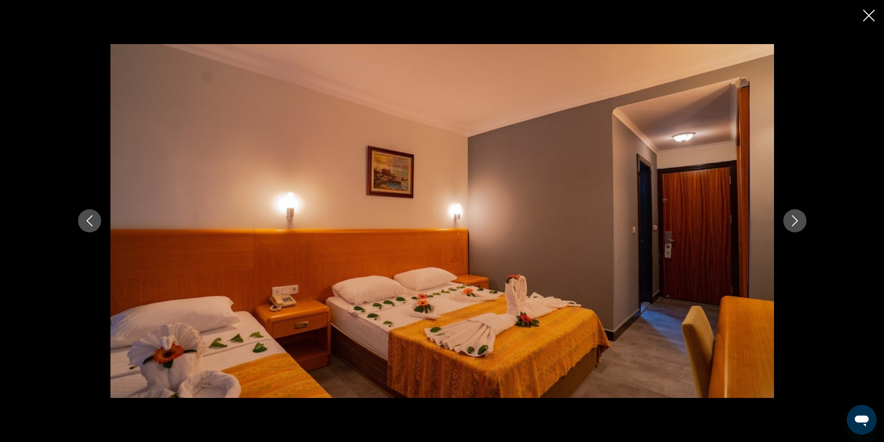
click at [793, 221] on icon "Next image" at bounding box center [794, 220] width 11 height 11
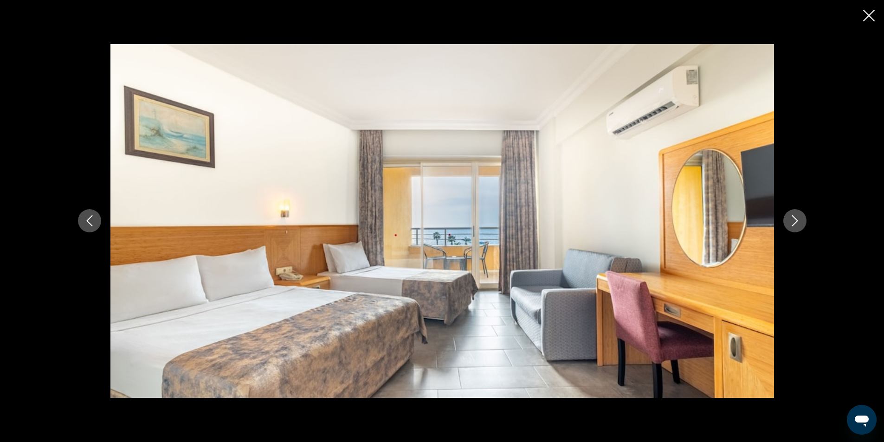
click at [793, 221] on icon "Next image" at bounding box center [794, 220] width 11 height 11
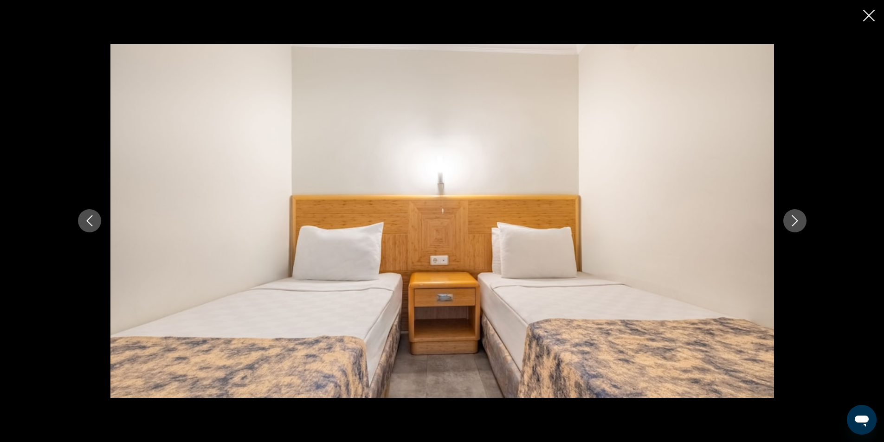
click at [793, 221] on icon "Next image" at bounding box center [794, 220] width 11 height 11
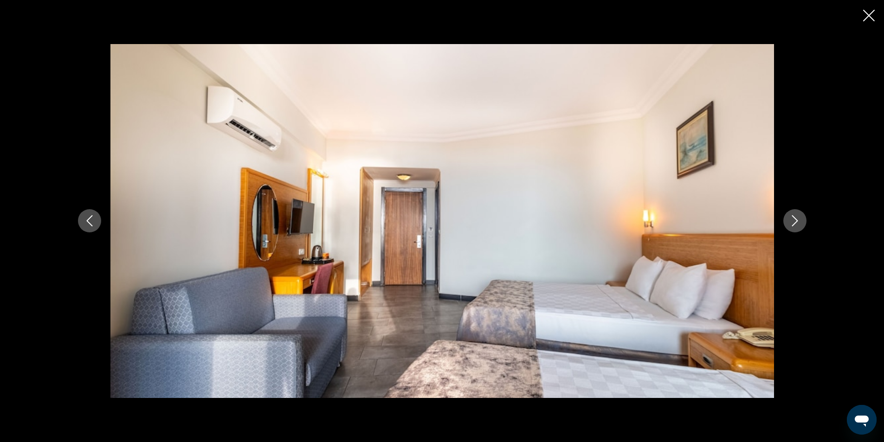
click at [792, 221] on icon "Next image" at bounding box center [794, 220] width 11 height 11
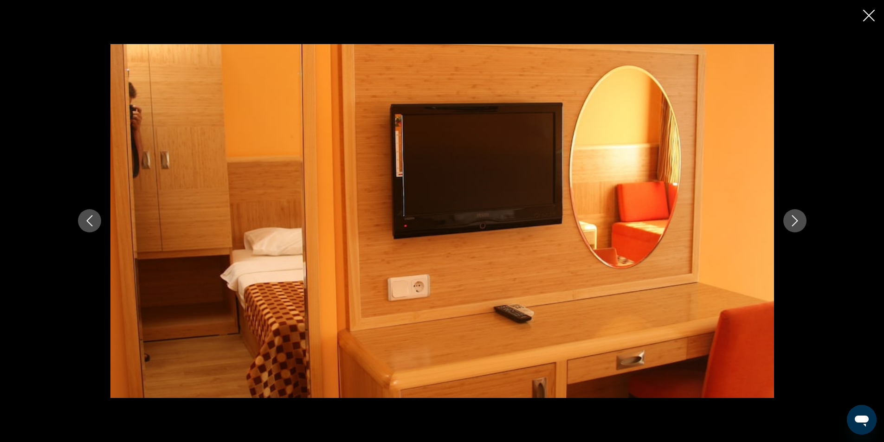
click at [791, 221] on icon "Next image" at bounding box center [794, 220] width 11 height 11
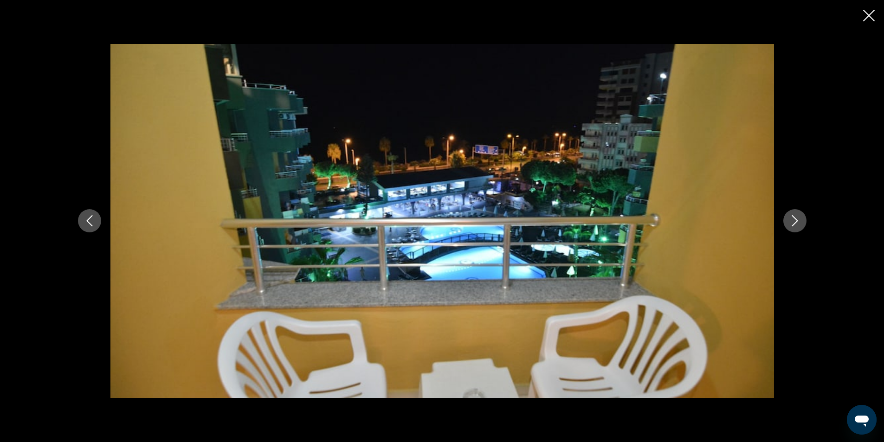
click at [791, 221] on icon "Next image" at bounding box center [794, 220] width 11 height 11
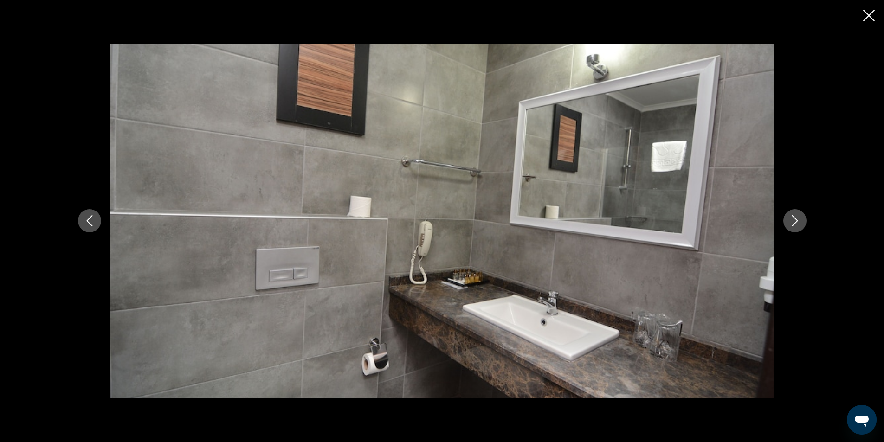
click at [791, 221] on icon "Next image" at bounding box center [794, 220] width 11 height 11
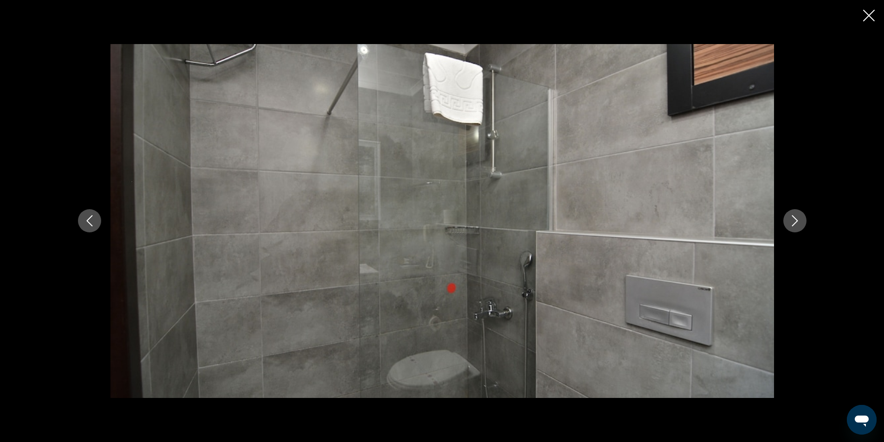
click at [791, 221] on icon "Next image" at bounding box center [794, 220] width 11 height 11
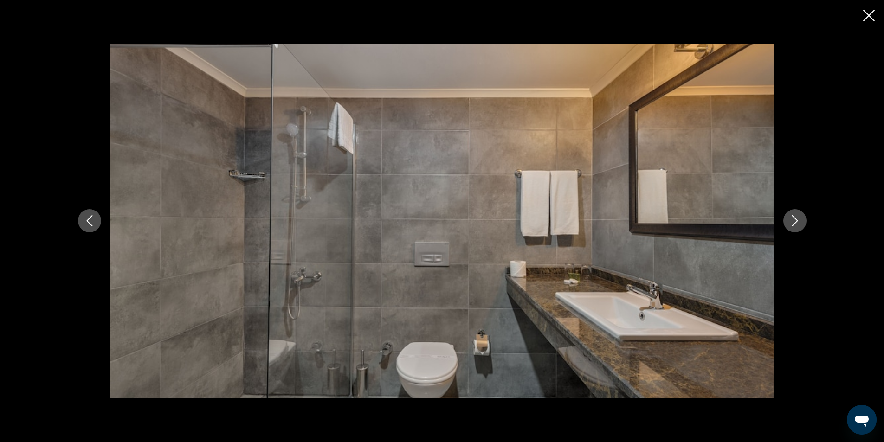
click at [791, 221] on icon "Next image" at bounding box center [794, 220] width 11 height 11
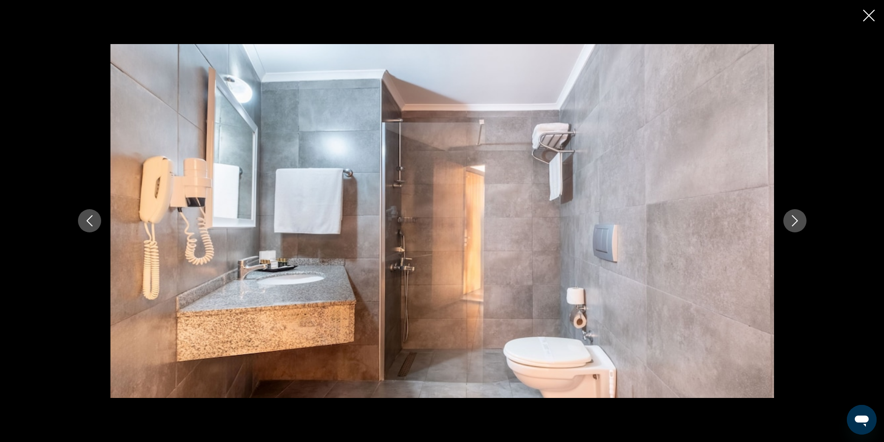
click at [790, 220] on icon "Next image" at bounding box center [794, 220] width 11 height 11
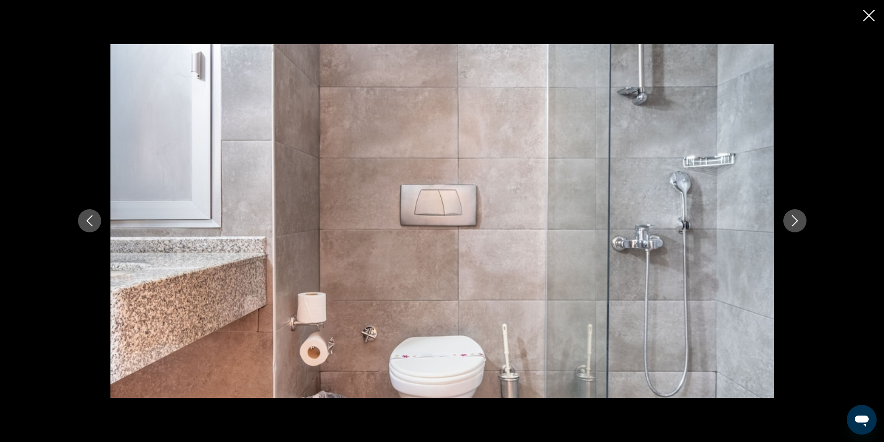
click at [790, 220] on icon "Next image" at bounding box center [794, 220] width 11 height 11
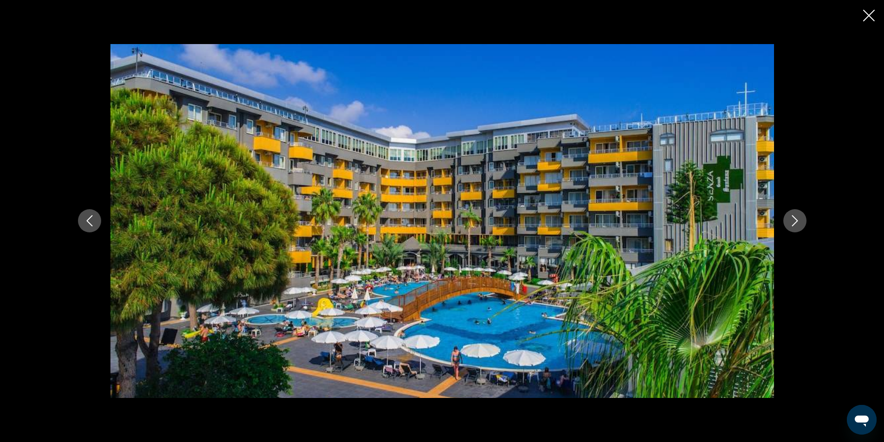
click at [790, 220] on icon "Next image" at bounding box center [794, 220] width 11 height 11
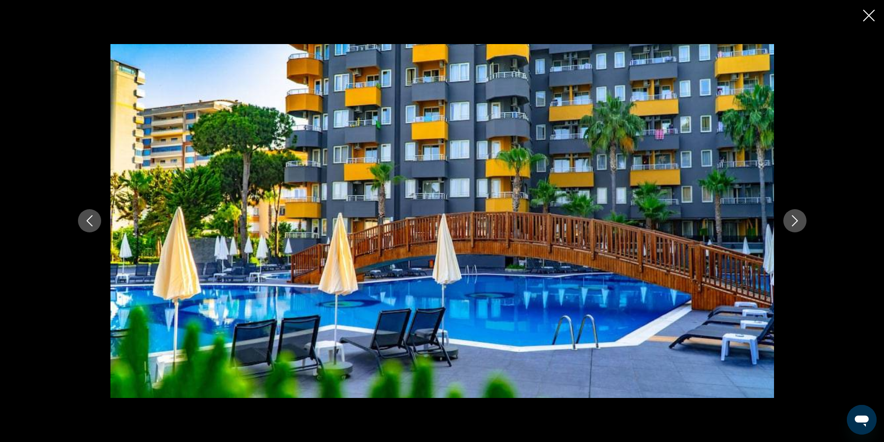
click at [790, 220] on icon "Next image" at bounding box center [794, 220] width 11 height 11
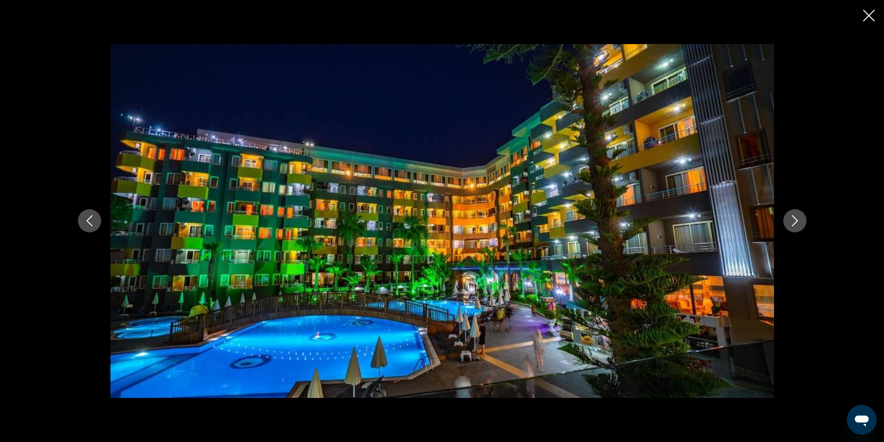
click at [790, 220] on icon "Next image" at bounding box center [794, 220] width 11 height 11
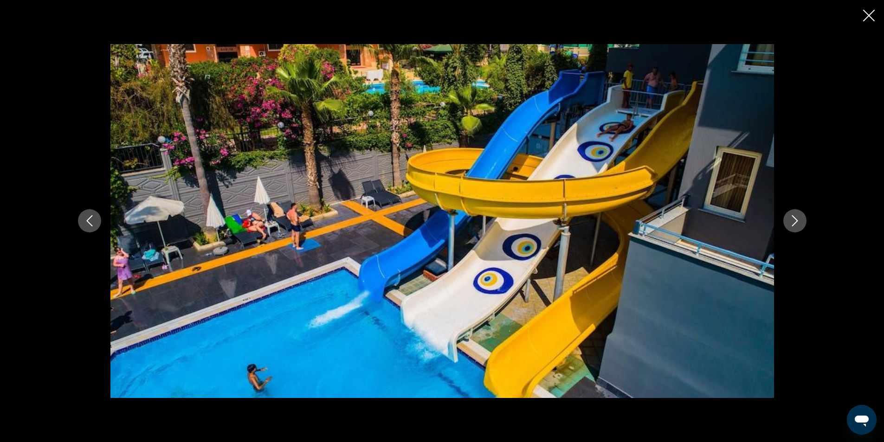
click at [790, 220] on icon "Next image" at bounding box center [794, 220] width 11 height 11
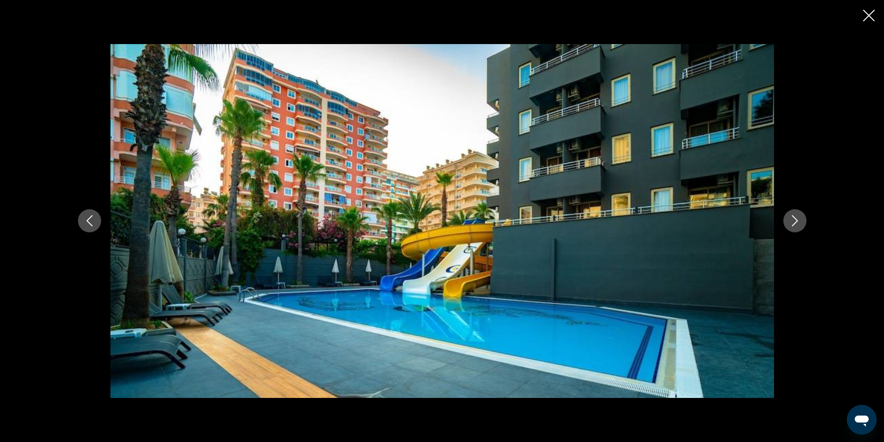
click at [790, 220] on icon "Next image" at bounding box center [794, 220] width 11 height 11
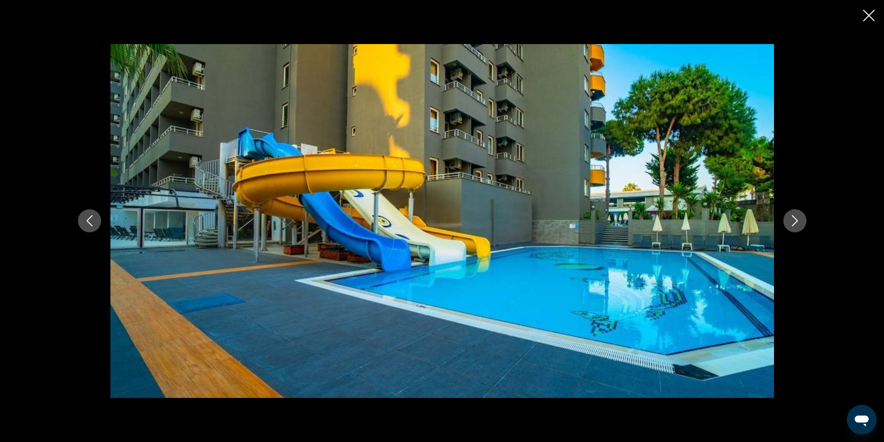
click at [790, 220] on icon "Next image" at bounding box center [794, 220] width 11 height 11
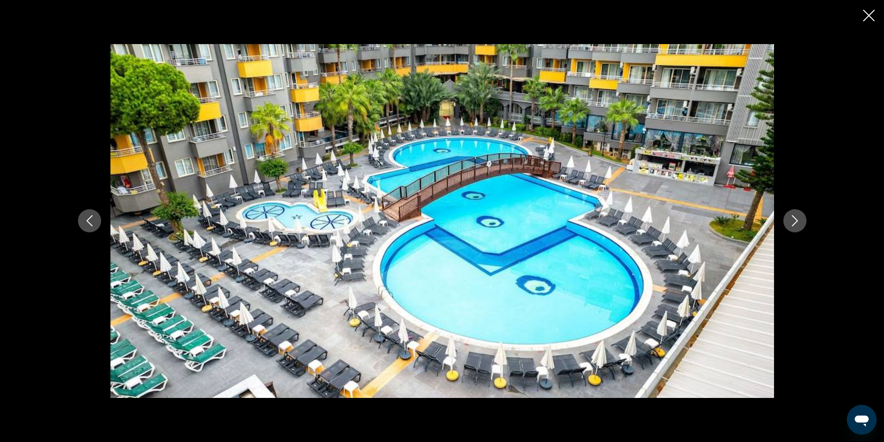
click at [790, 220] on icon "Next image" at bounding box center [794, 220] width 11 height 11
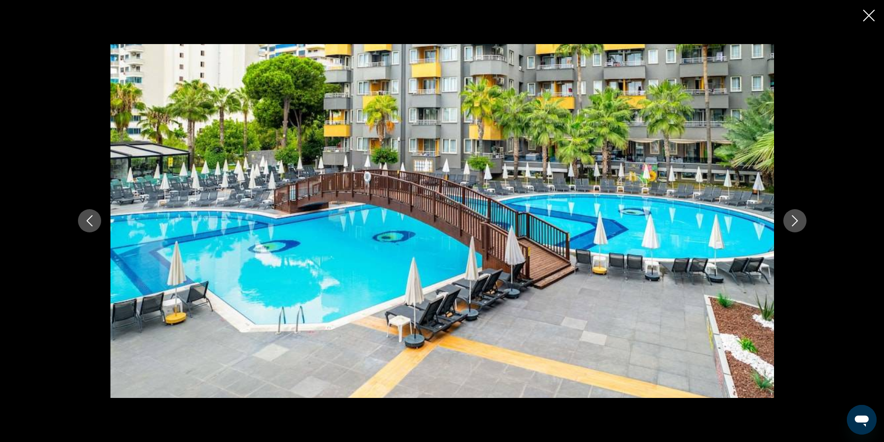
click at [790, 220] on icon "Next image" at bounding box center [794, 220] width 11 height 11
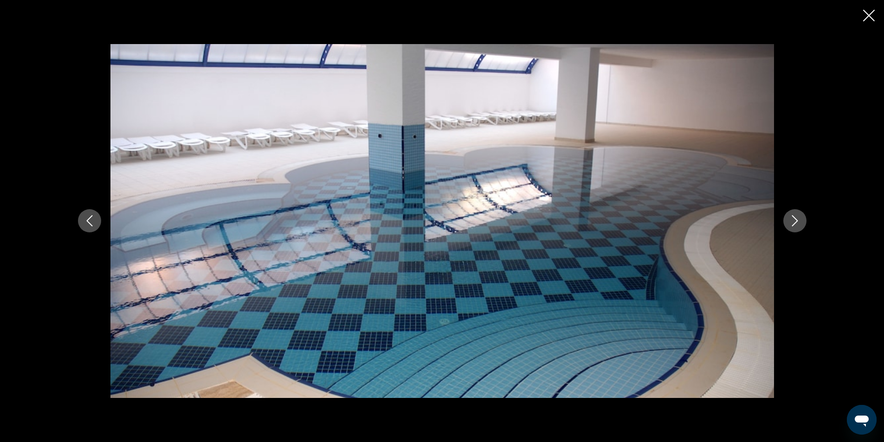
click at [790, 220] on icon "Next image" at bounding box center [794, 220] width 11 height 11
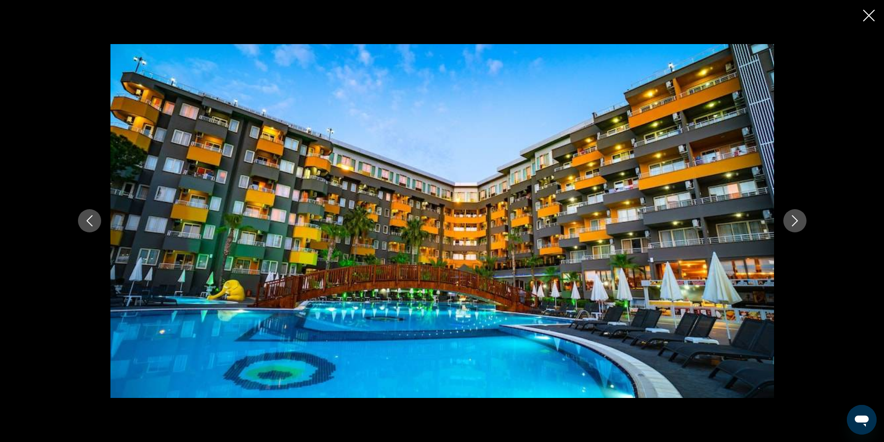
click at [790, 220] on icon "Next image" at bounding box center [794, 220] width 11 height 11
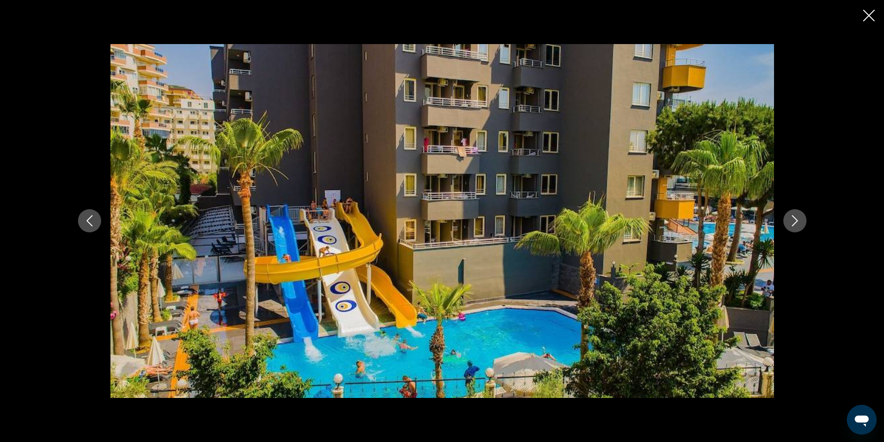
click at [790, 220] on icon "Next image" at bounding box center [794, 220] width 11 height 11
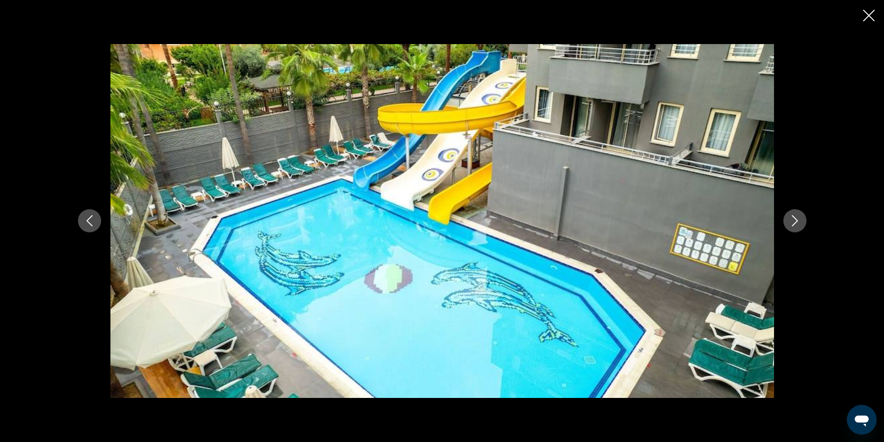
click at [874, 18] on div "prev next" at bounding box center [442, 221] width 884 height 442
click at [870, 16] on icon "Close slideshow" at bounding box center [869, 16] width 12 height 12
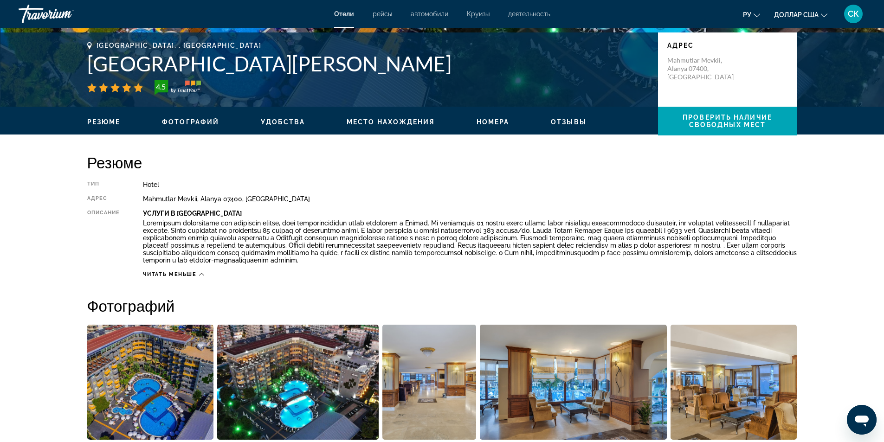
scroll to position [0, 0]
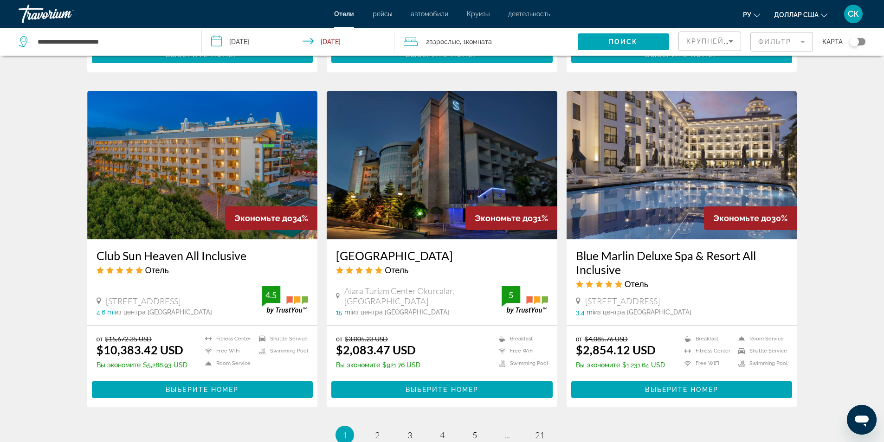
scroll to position [1113, 0]
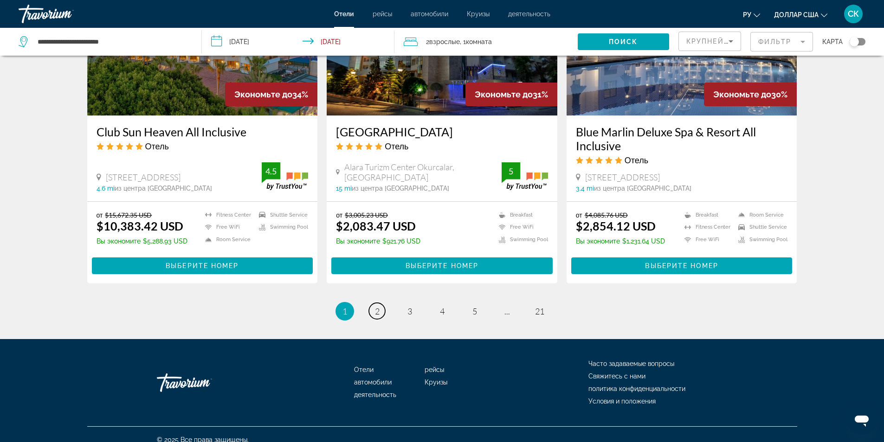
click at [377, 313] on span "2" at bounding box center [377, 311] width 5 height 10
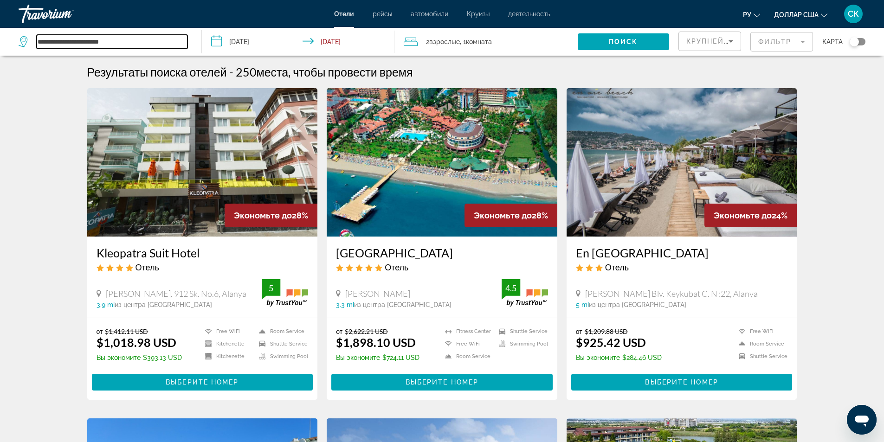
click at [55, 44] on input "**********" at bounding box center [112, 42] width 151 height 14
drag, startPoint x: 126, startPoint y: 42, endPoint x: 33, endPoint y: 34, distance: 93.5
click at [33, 34] on div "**********" at bounding box center [105, 42] width 173 height 28
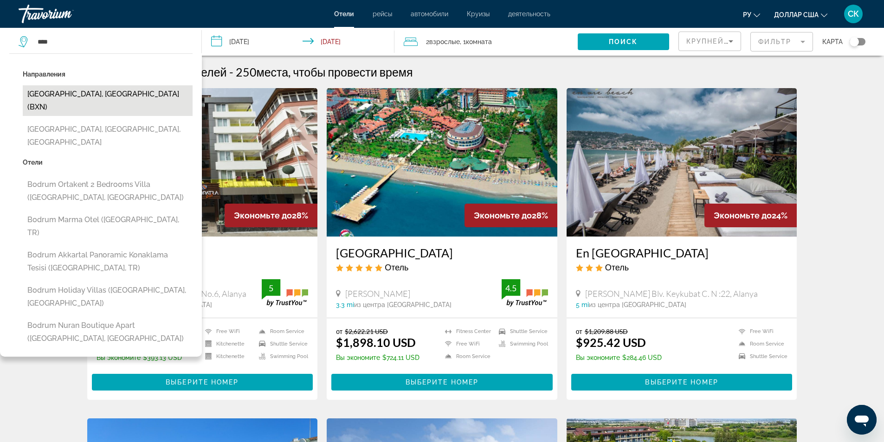
click at [45, 92] on button "[GEOGRAPHIC_DATA], [GEOGRAPHIC_DATA] (BXN)" at bounding box center [108, 100] width 170 height 31
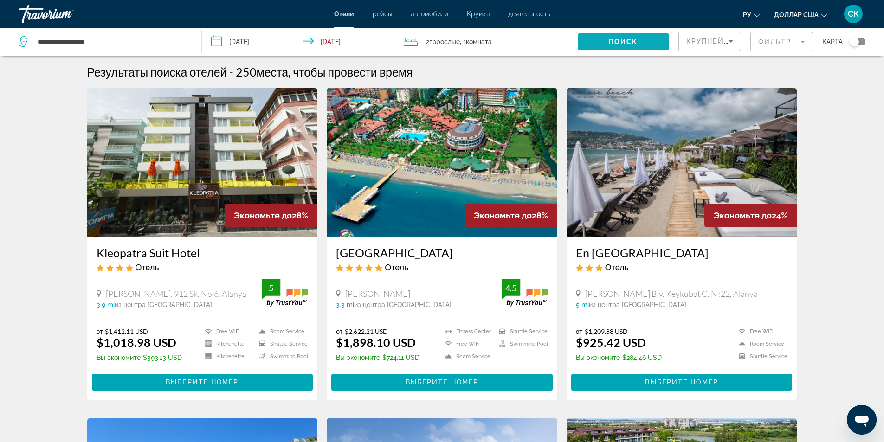
click at [615, 41] on span "Поиск" at bounding box center [622, 41] width 29 height 7
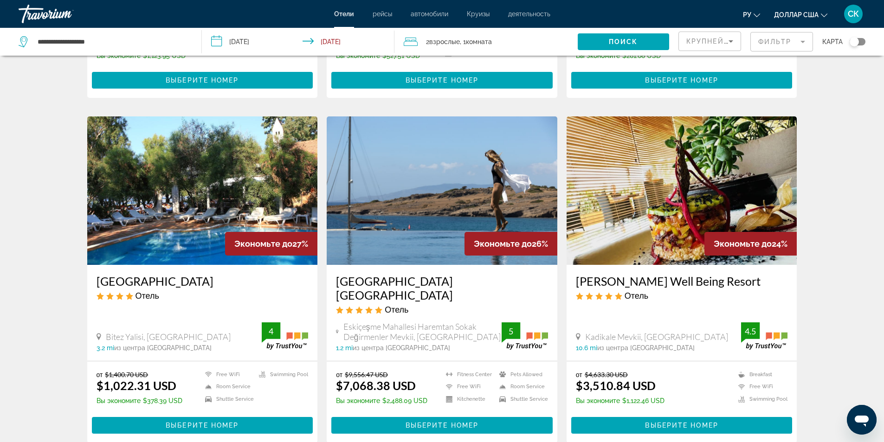
scroll to position [1120, 0]
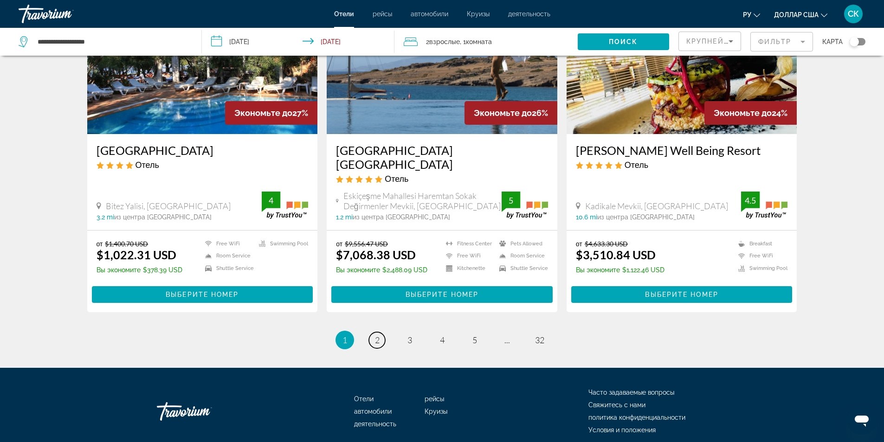
drag, startPoint x: 376, startPoint y: 299, endPoint x: 380, endPoint y: 293, distance: 7.7
click at [377, 335] on span "2" at bounding box center [377, 340] width 5 height 10
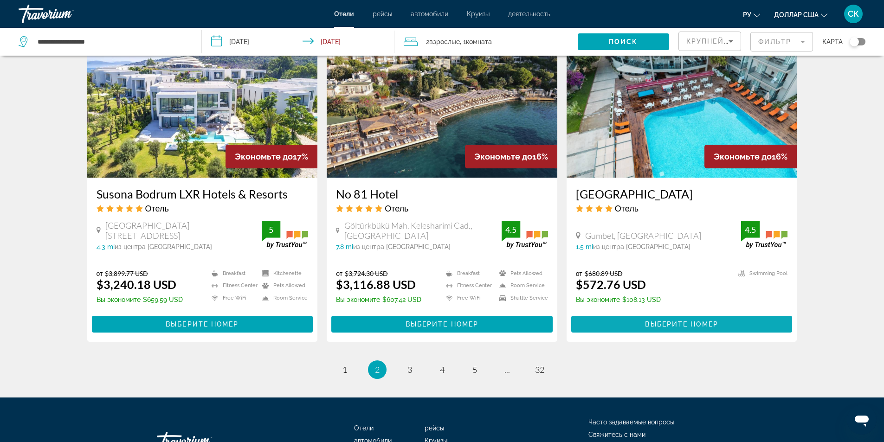
scroll to position [1113, 0]
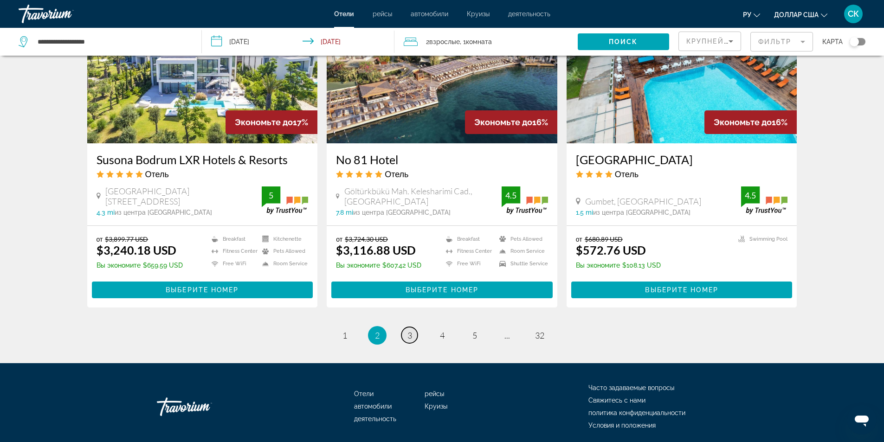
click at [407, 330] on span "3" at bounding box center [409, 335] width 5 height 10
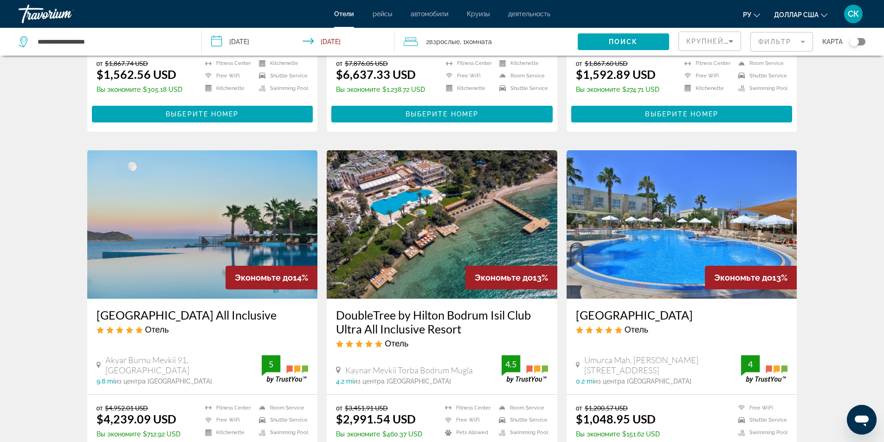
scroll to position [21, 0]
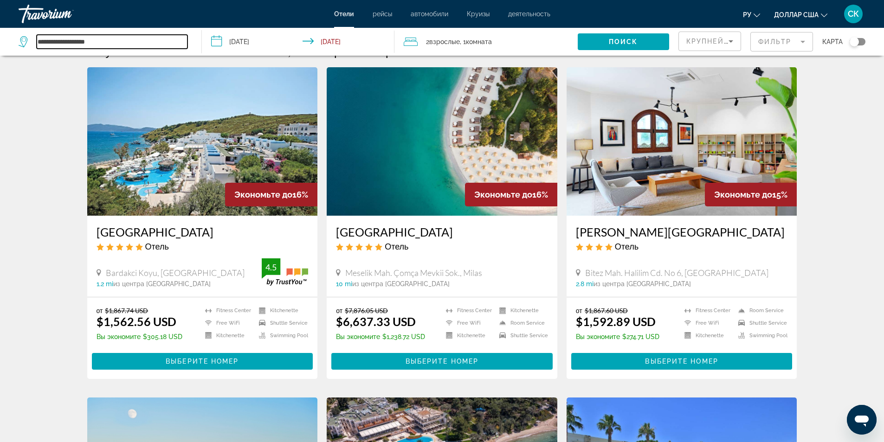
drag, startPoint x: 109, startPoint y: 42, endPoint x: 38, endPoint y: 2, distance: 80.6
click at [29, 43] on div "**********" at bounding box center [103, 42] width 169 height 14
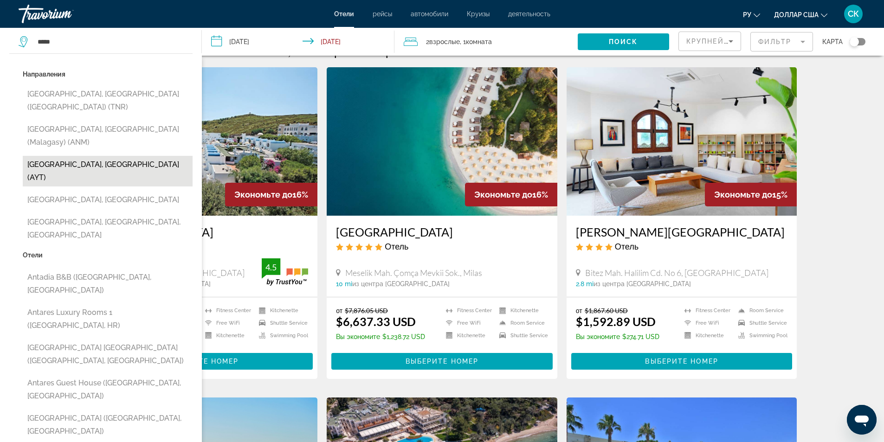
click at [72, 156] on button "[GEOGRAPHIC_DATA], [GEOGRAPHIC_DATA] (AYT)" at bounding box center [108, 171] width 170 height 31
type input "**********"
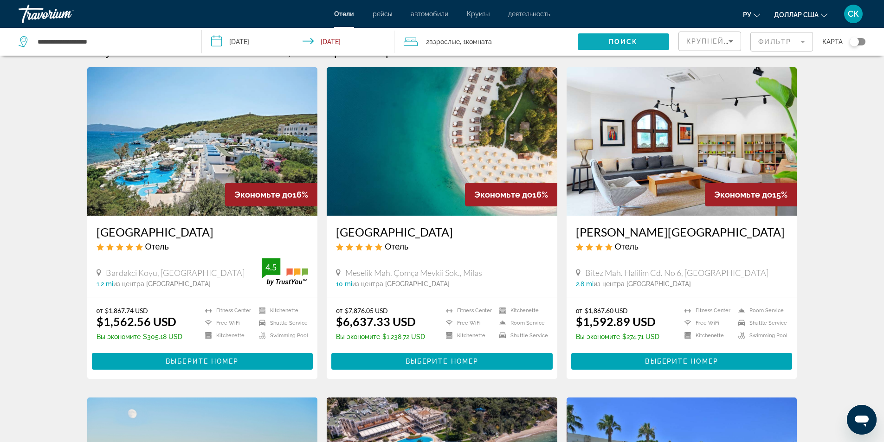
click at [612, 43] on span "Поиск" at bounding box center [622, 41] width 29 height 7
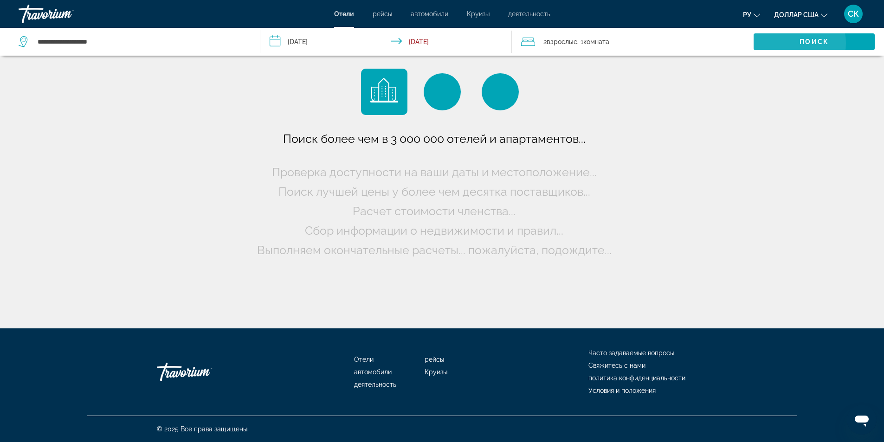
scroll to position [0, 0]
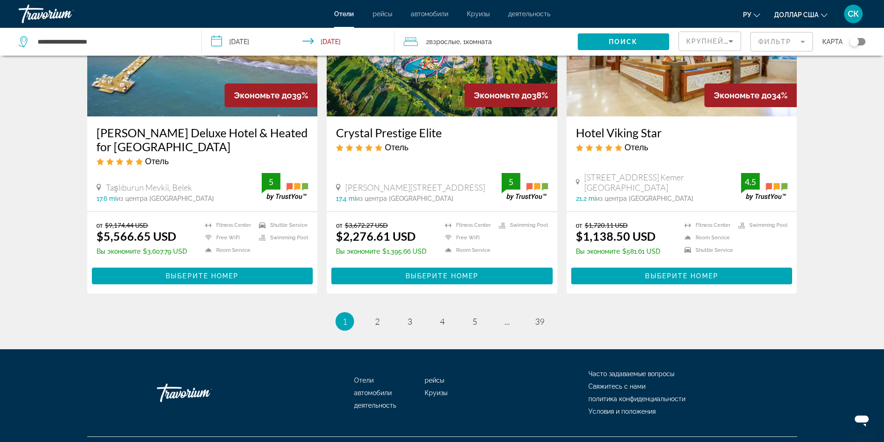
scroll to position [1148, 0]
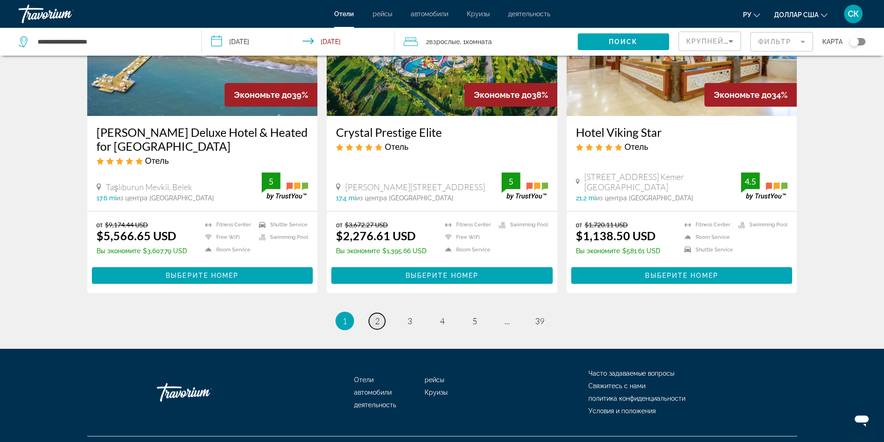
click at [375, 316] on span "2" at bounding box center [377, 321] width 5 height 10
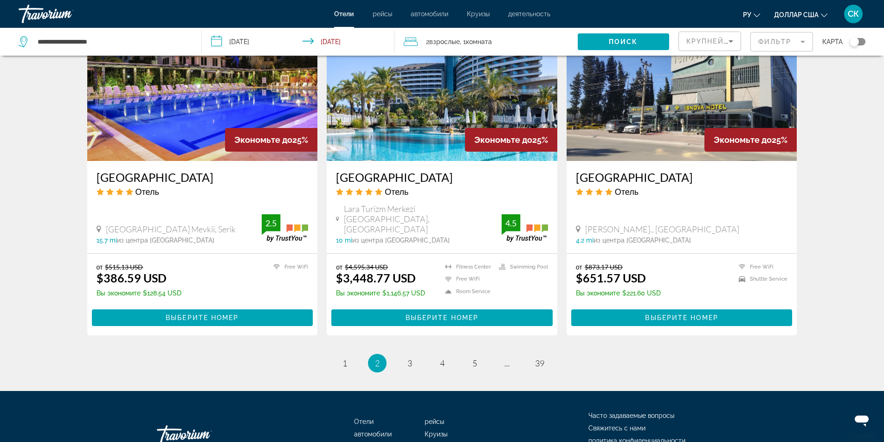
scroll to position [1113, 0]
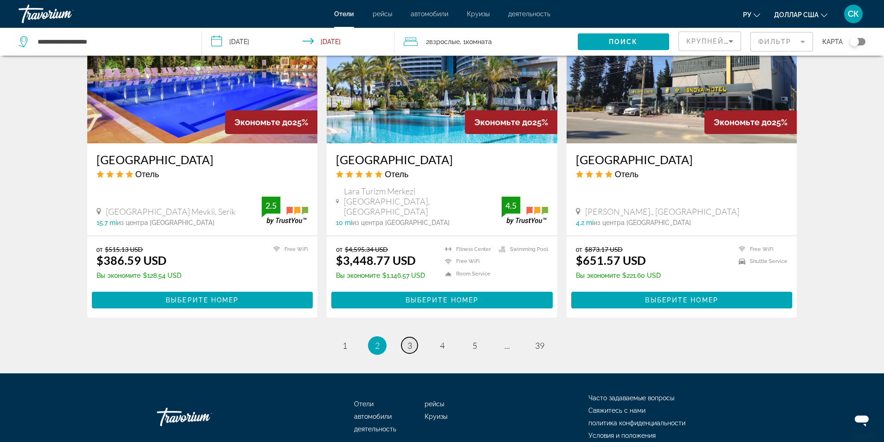
click at [406, 337] on link "page 3" at bounding box center [409, 345] width 16 height 16
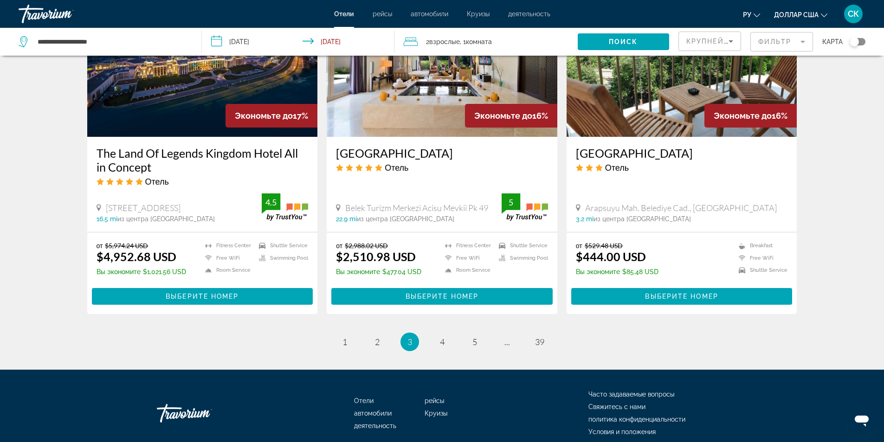
scroll to position [1113, 0]
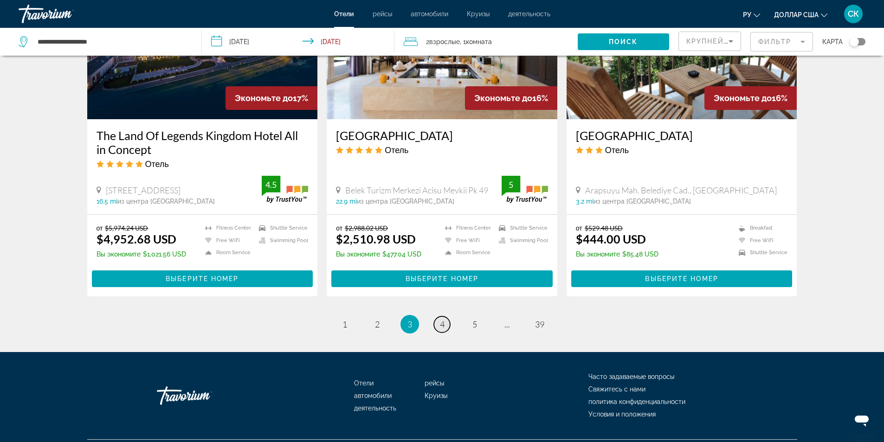
click at [440, 329] on span "4" at bounding box center [442, 324] width 5 height 10
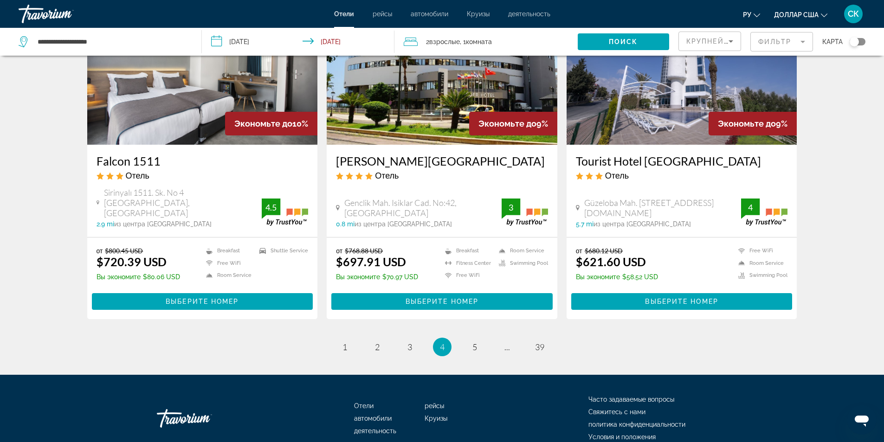
scroll to position [1113, 0]
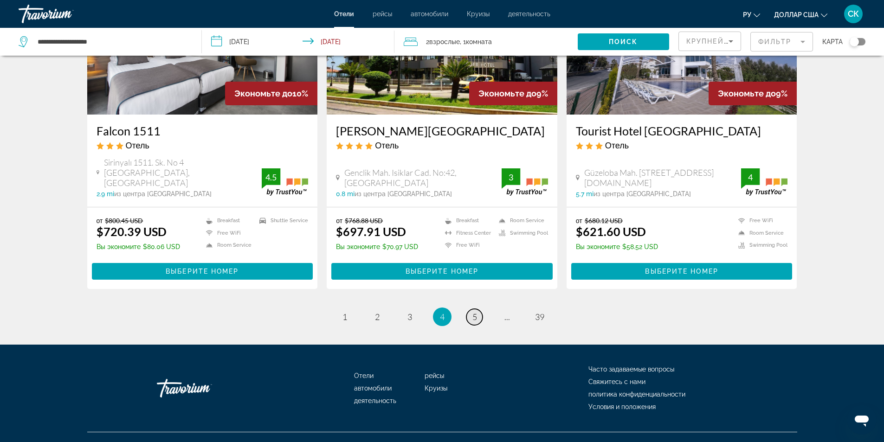
click at [473, 312] on span "5" at bounding box center [474, 317] width 5 height 10
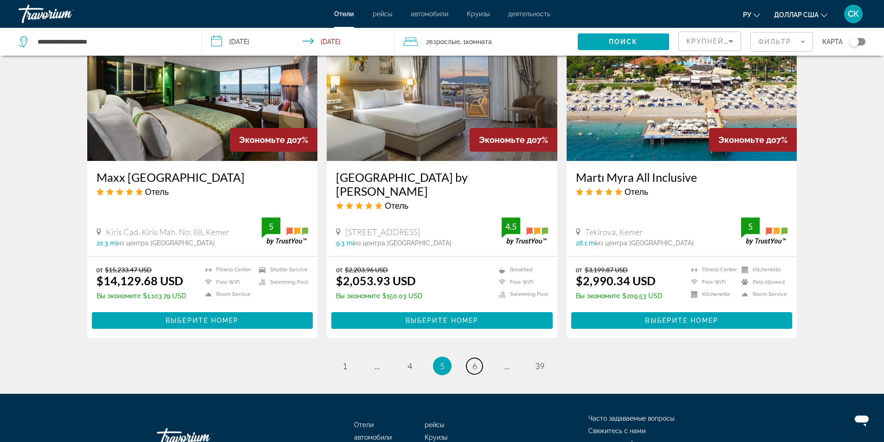
scroll to position [1113, 0]
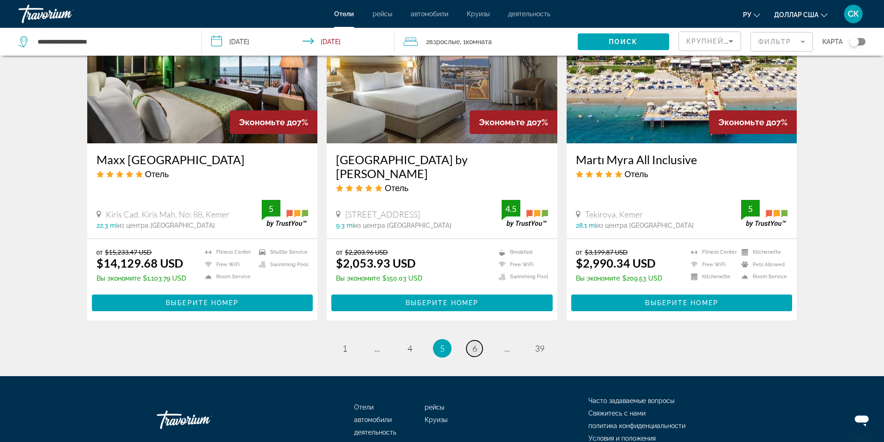
click at [479, 348] on link "page 6" at bounding box center [474, 348] width 16 height 16
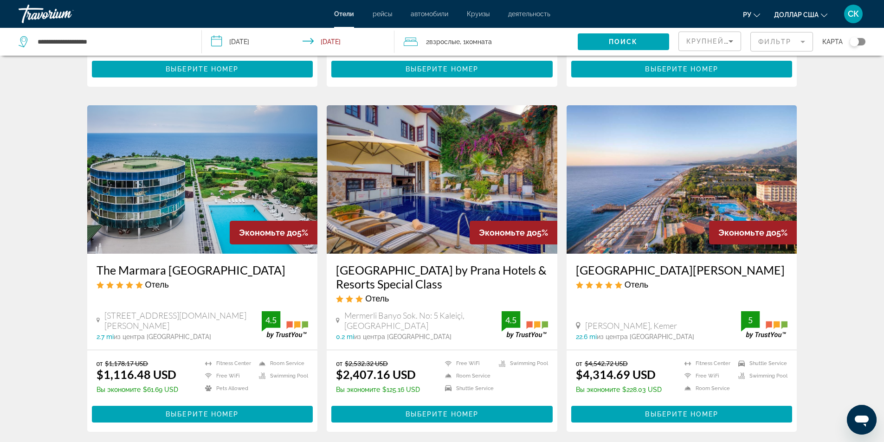
scroll to position [1113, 0]
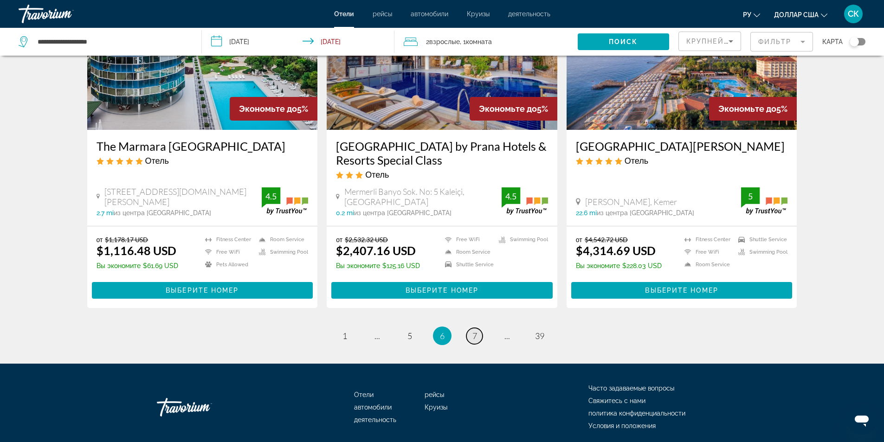
click at [480, 333] on link "page 7" at bounding box center [474, 336] width 16 height 16
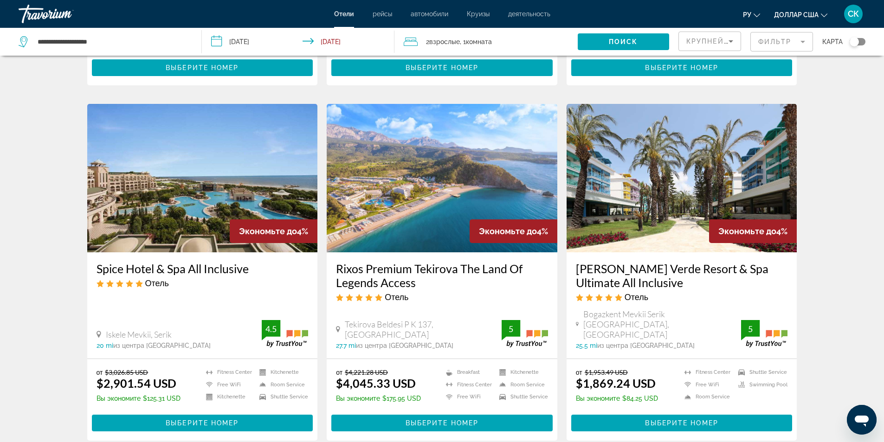
scroll to position [1113, 0]
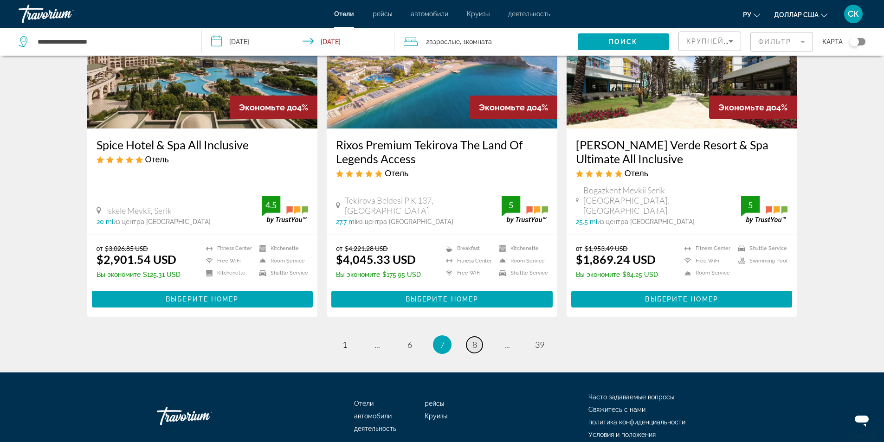
click at [479, 352] on link "page 8" at bounding box center [474, 345] width 16 height 16
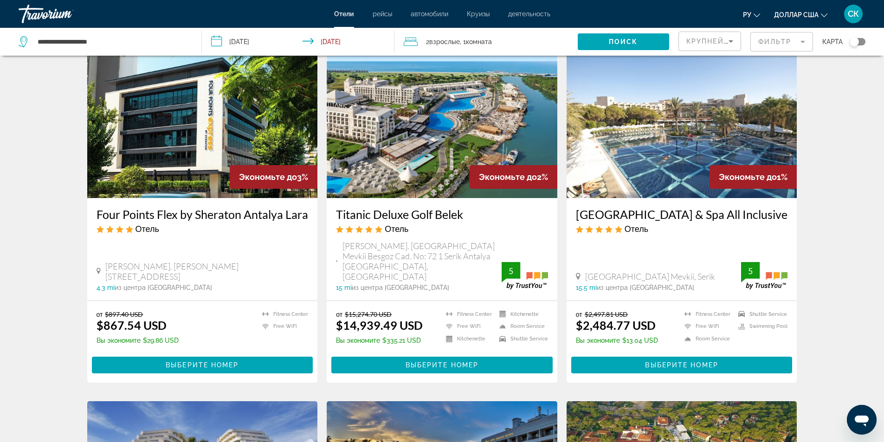
scroll to position [742, 0]
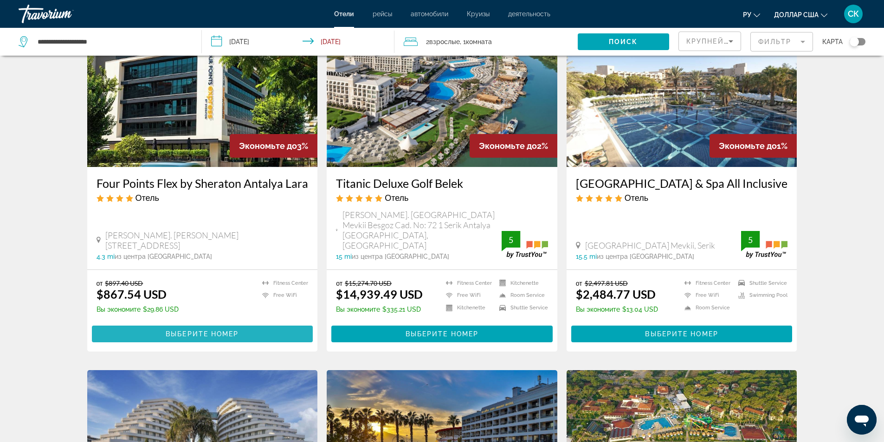
click at [250, 323] on span "Основное содержание" at bounding box center [202, 334] width 221 height 22
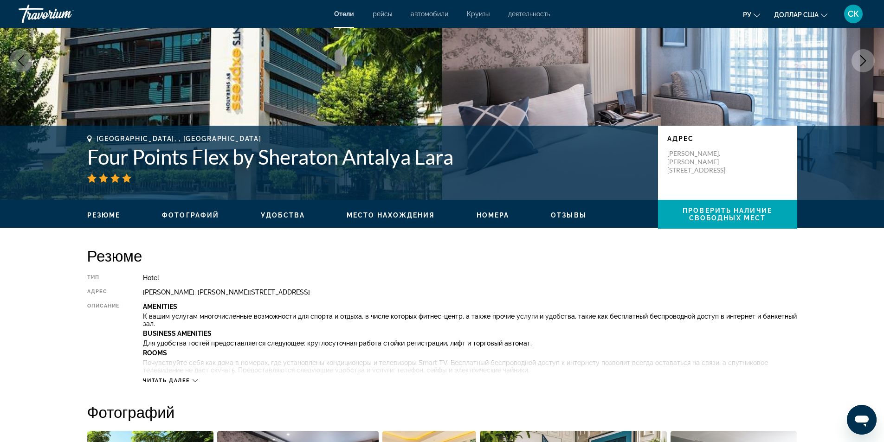
scroll to position [124, 0]
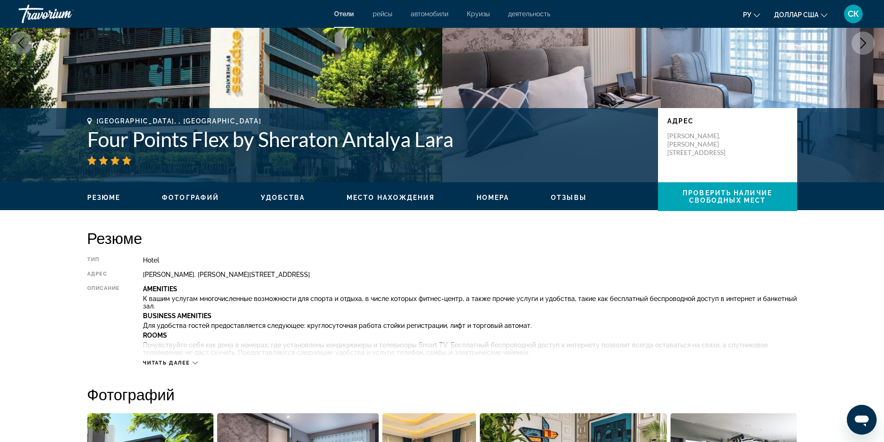
click at [199, 363] on div "Читать далее" at bounding box center [469, 354] width 653 height 26
click at [196, 363] on icon "Основное содержание" at bounding box center [194, 362] width 5 height 5
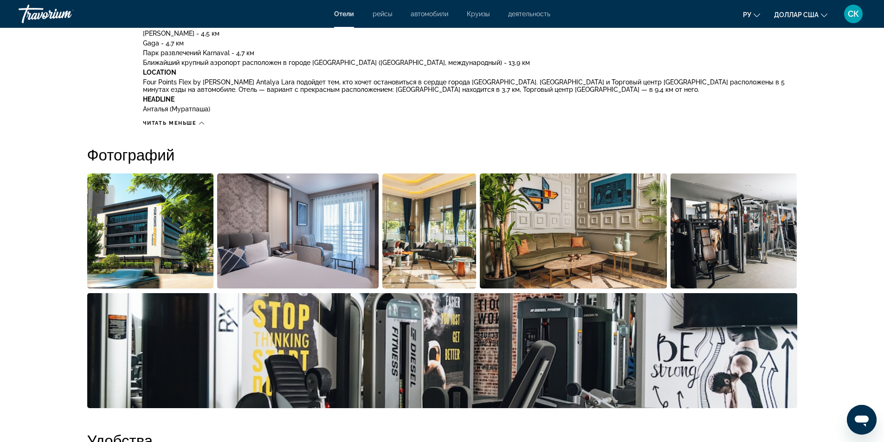
scroll to position [618, 0]
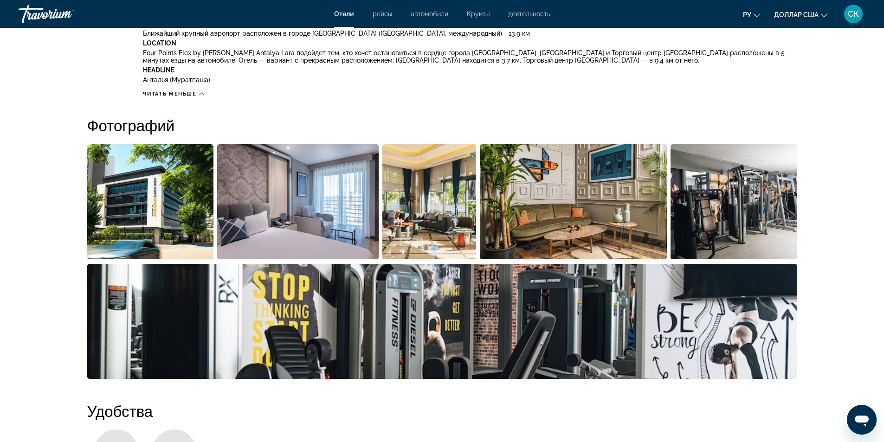
click at [119, 212] on img "Open full-screen image slider" at bounding box center [150, 201] width 127 height 115
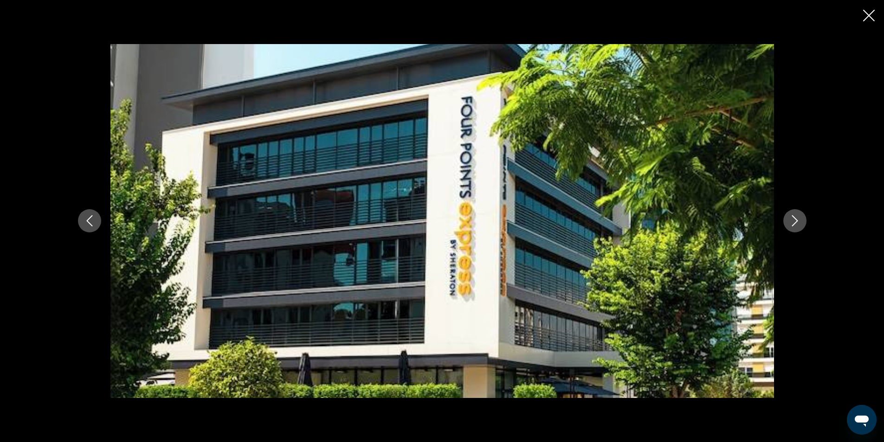
click at [801, 220] on button "Next image" at bounding box center [794, 220] width 23 height 23
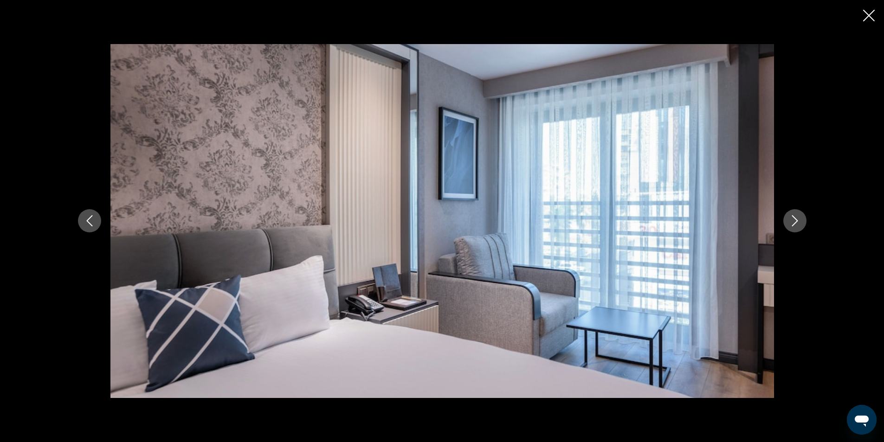
click at [801, 220] on button "Next image" at bounding box center [794, 220] width 23 height 23
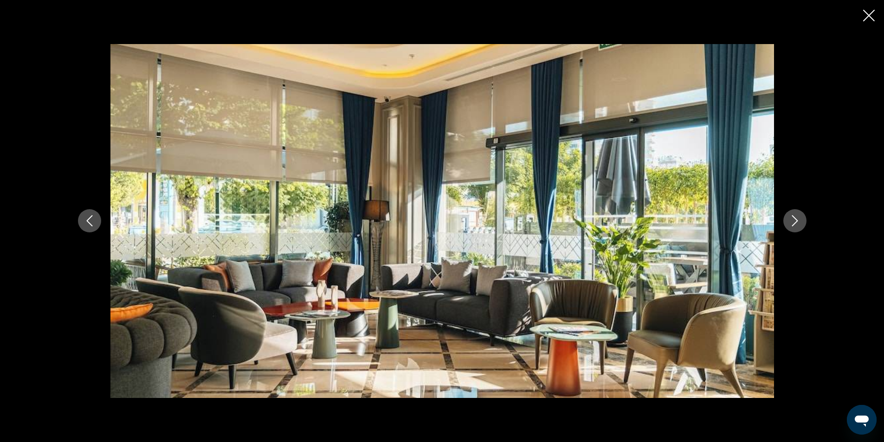
click at [801, 220] on button "Next image" at bounding box center [794, 220] width 23 height 23
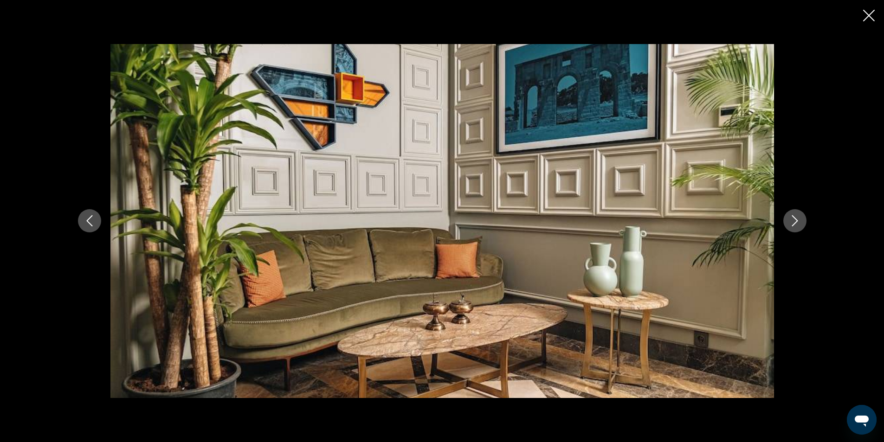
click at [801, 220] on button "Next image" at bounding box center [794, 220] width 23 height 23
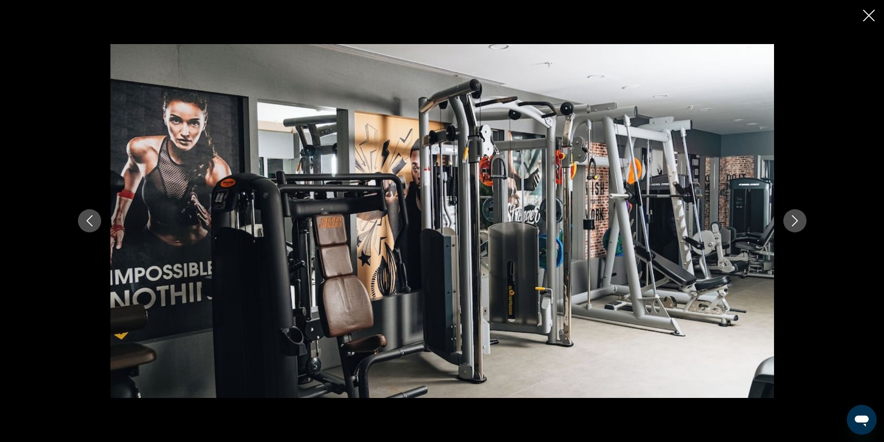
click at [801, 220] on button "Next image" at bounding box center [794, 220] width 23 height 23
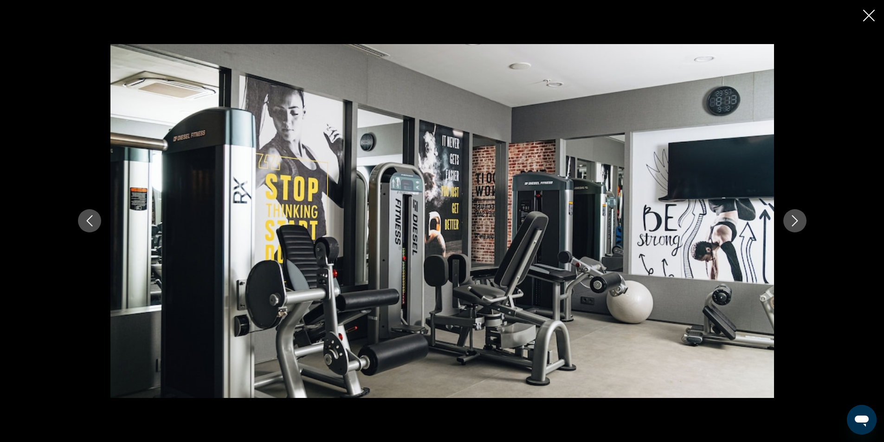
click at [801, 220] on button "Next image" at bounding box center [794, 220] width 23 height 23
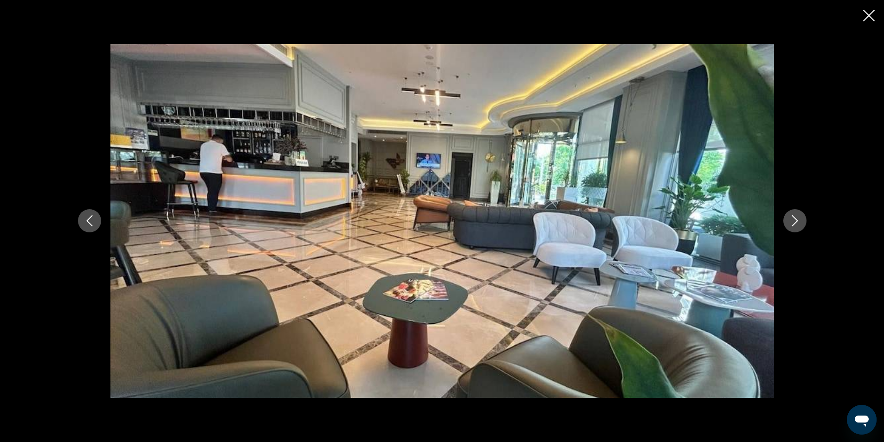
click at [801, 220] on button "Next image" at bounding box center [794, 220] width 23 height 23
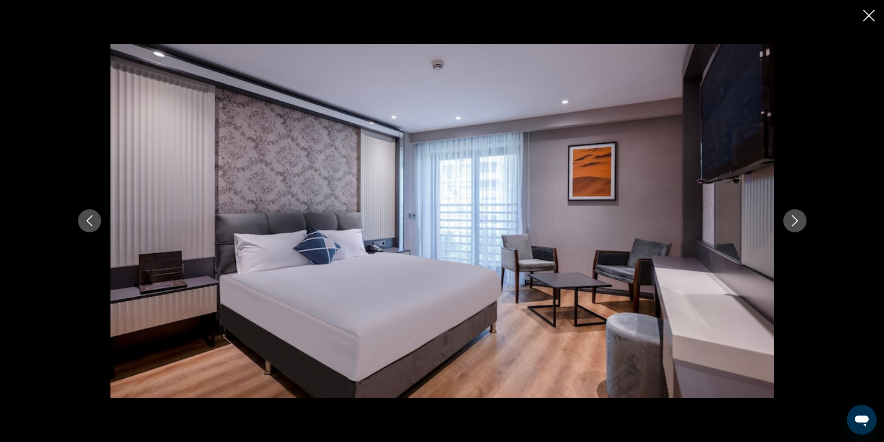
click at [801, 220] on button "Next image" at bounding box center [794, 220] width 23 height 23
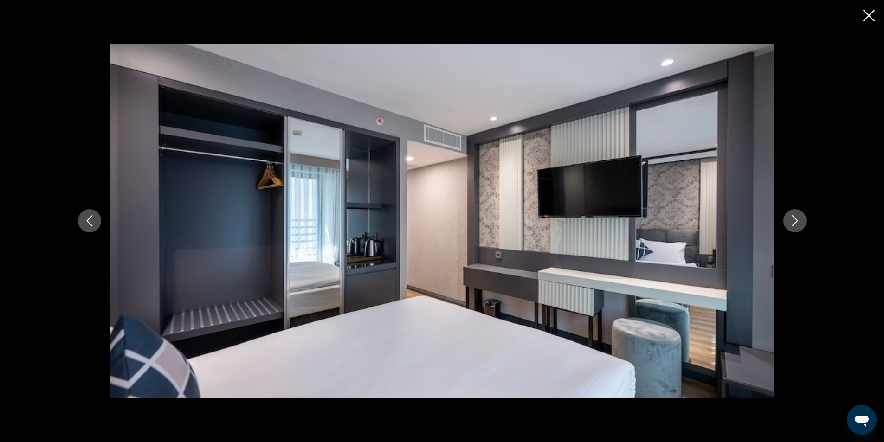
click at [801, 220] on button "Next image" at bounding box center [794, 220] width 23 height 23
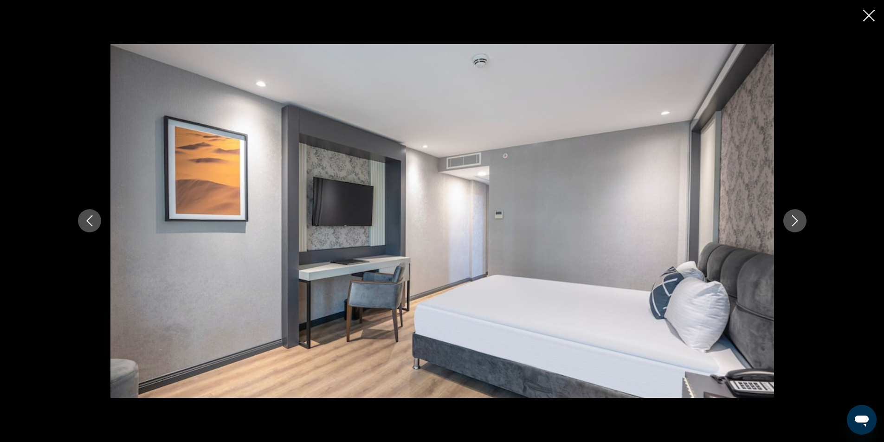
click at [801, 220] on button "Next image" at bounding box center [794, 220] width 23 height 23
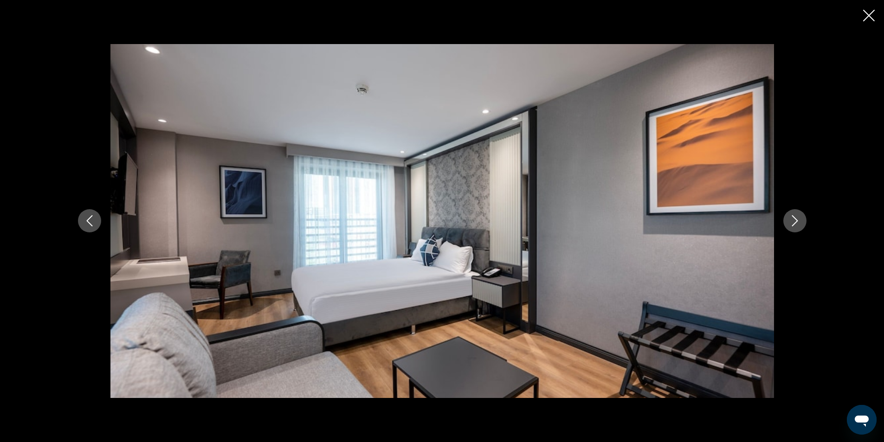
click at [801, 220] on button "Next image" at bounding box center [794, 220] width 23 height 23
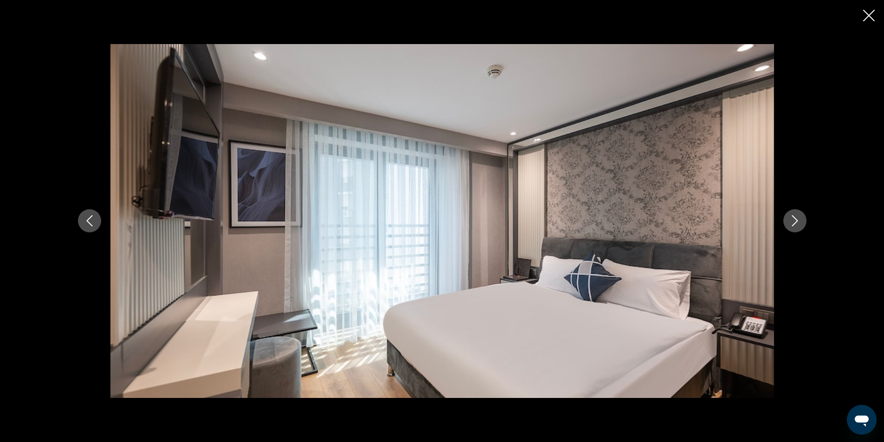
click at [801, 220] on button "Next image" at bounding box center [794, 220] width 23 height 23
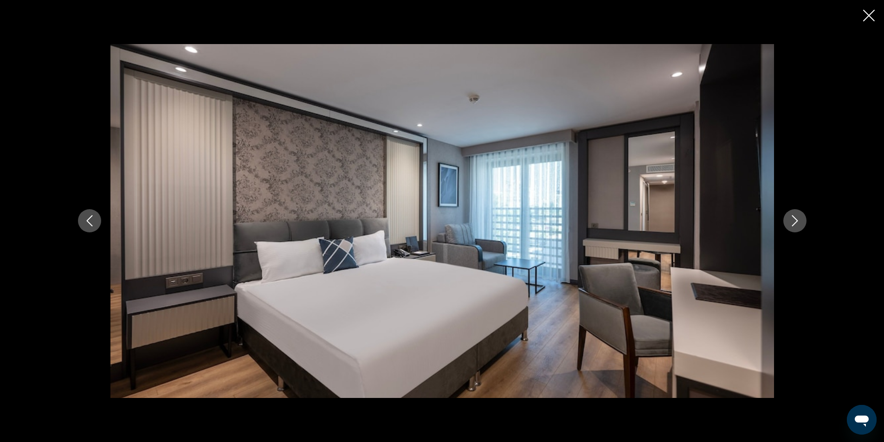
click at [801, 220] on button "Next image" at bounding box center [794, 220] width 23 height 23
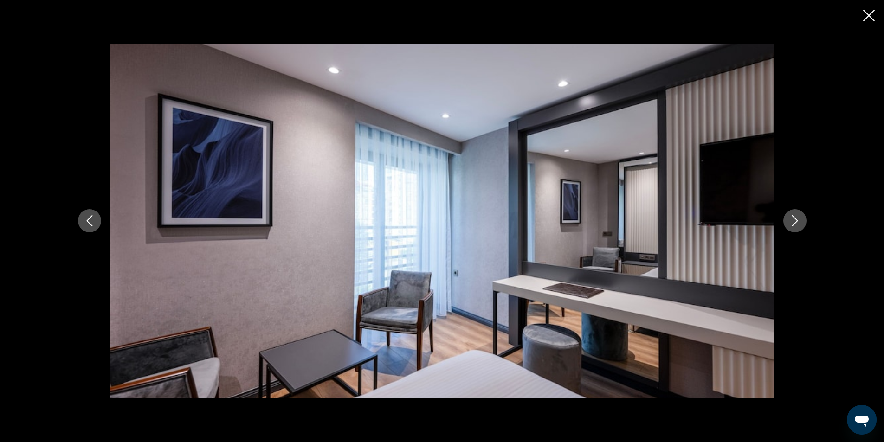
click at [801, 220] on button "Next image" at bounding box center [794, 220] width 23 height 23
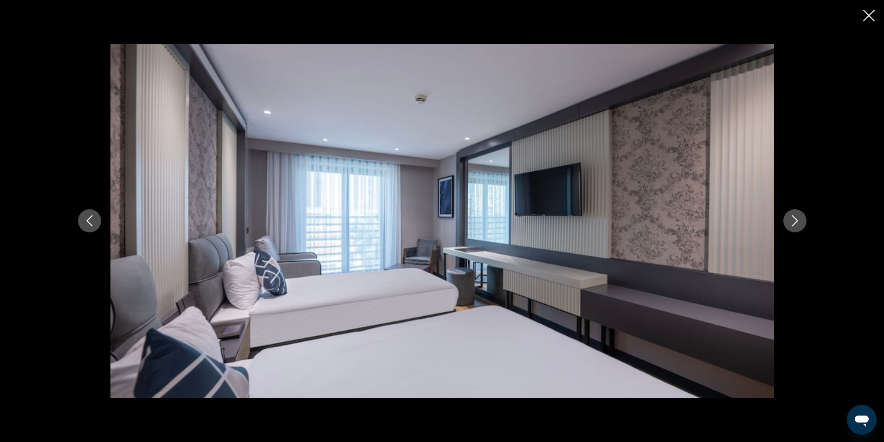
click at [801, 220] on button "Next image" at bounding box center [794, 220] width 23 height 23
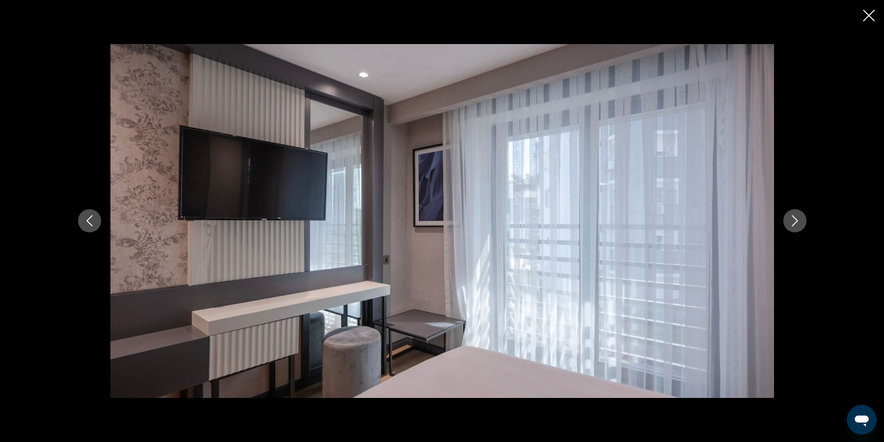
click at [801, 220] on button "Next image" at bounding box center [794, 220] width 23 height 23
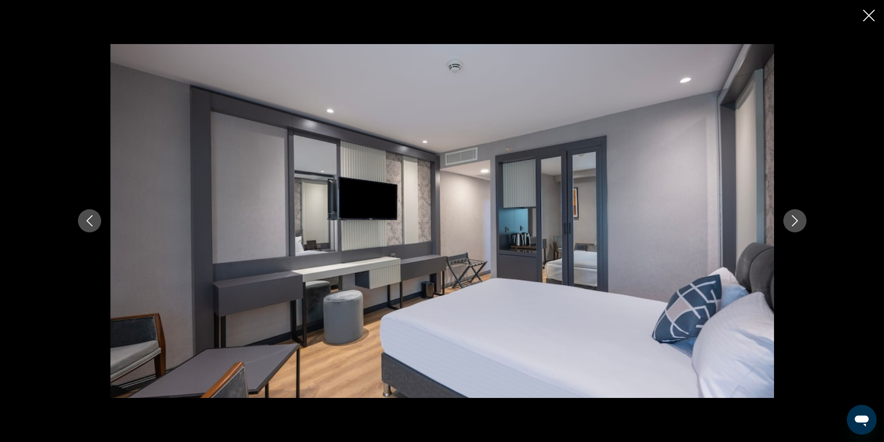
click at [801, 220] on button "Next image" at bounding box center [794, 220] width 23 height 23
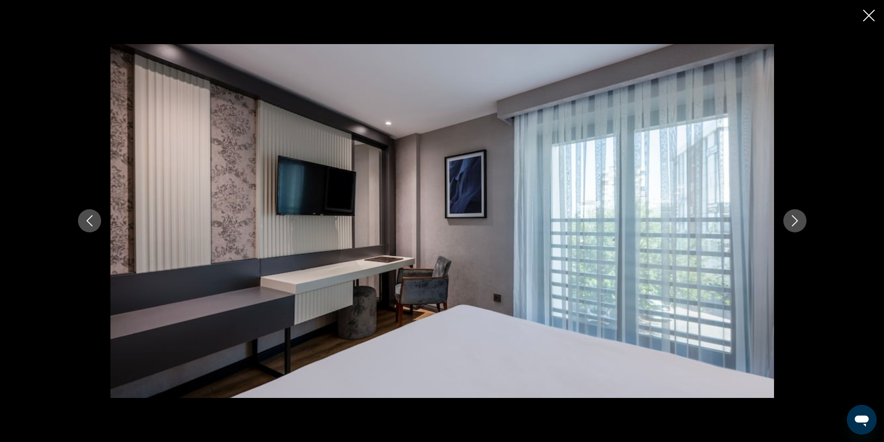
click at [801, 220] on button "Next image" at bounding box center [794, 220] width 23 height 23
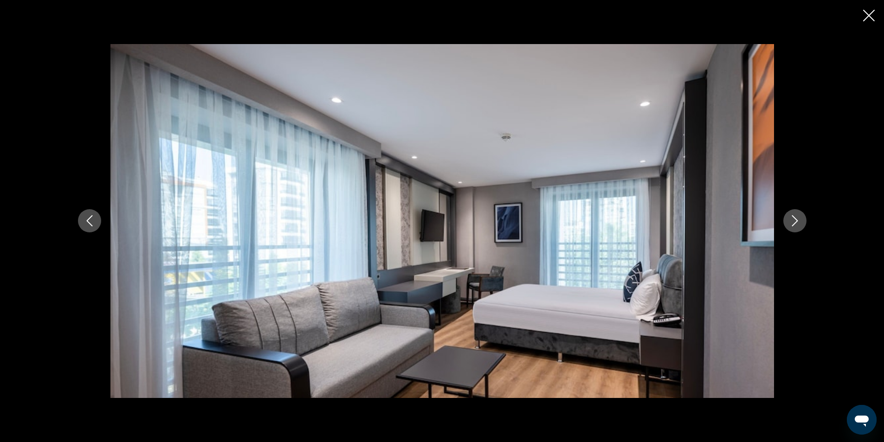
click at [801, 220] on button "Next image" at bounding box center [794, 220] width 23 height 23
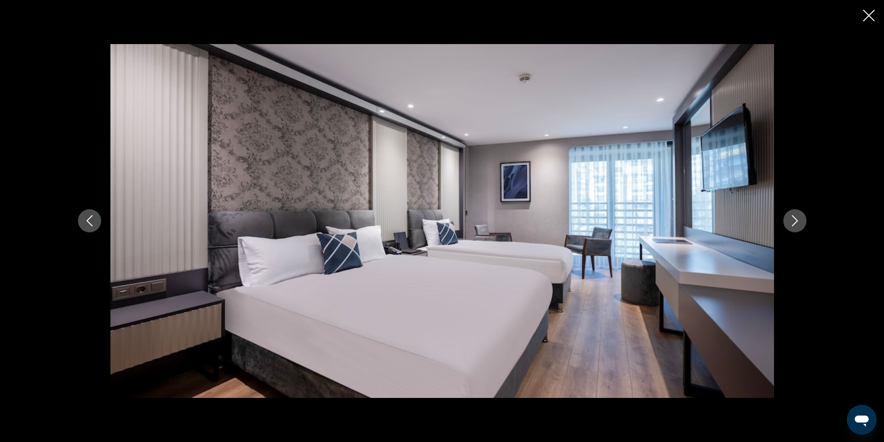
click at [801, 220] on button "Next image" at bounding box center [794, 220] width 23 height 23
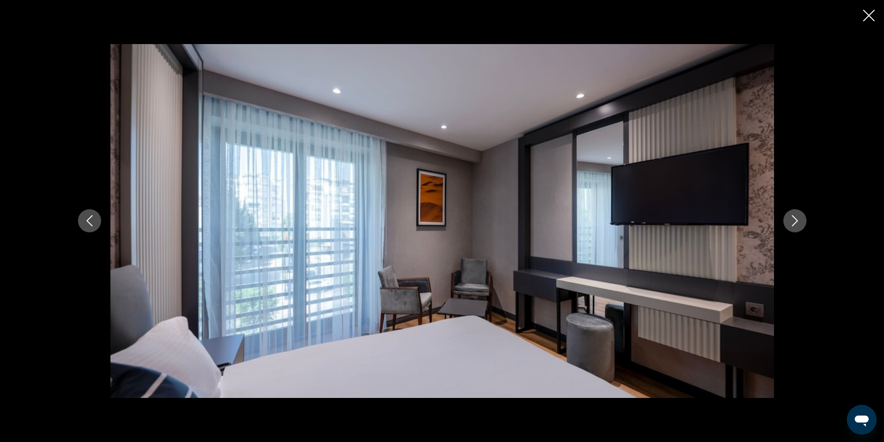
click at [801, 220] on button "Next image" at bounding box center [794, 220] width 23 height 23
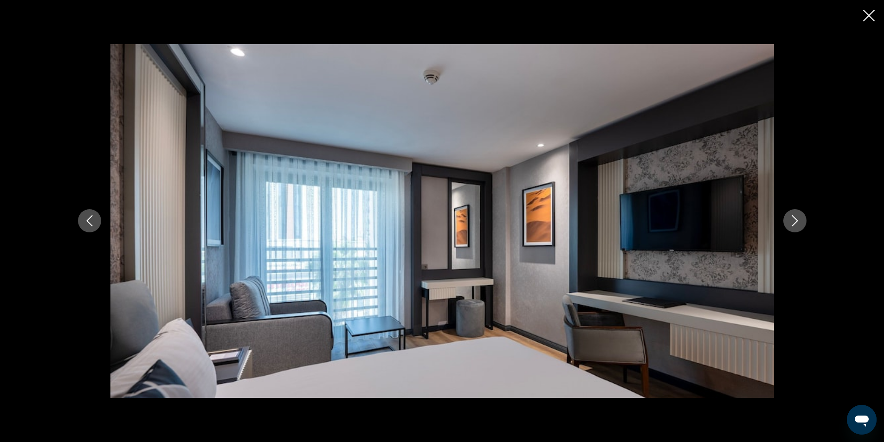
click at [801, 220] on button "Next image" at bounding box center [794, 220] width 23 height 23
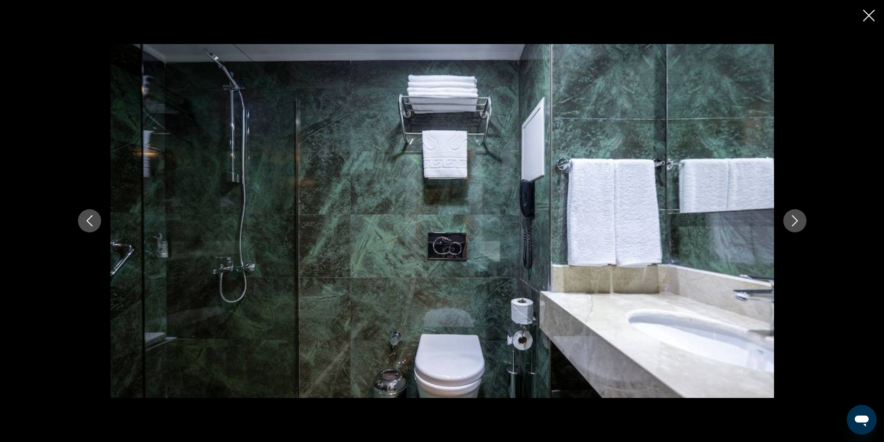
click at [801, 220] on button "Next image" at bounding box center [794, 220] width 23 height 23
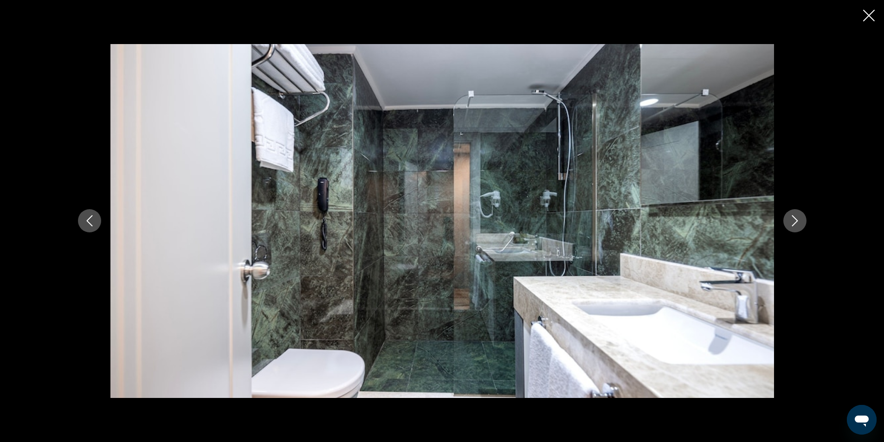
click at [801, 220] on button "Next image" at bounding box center [794, 220] width 23 height 23
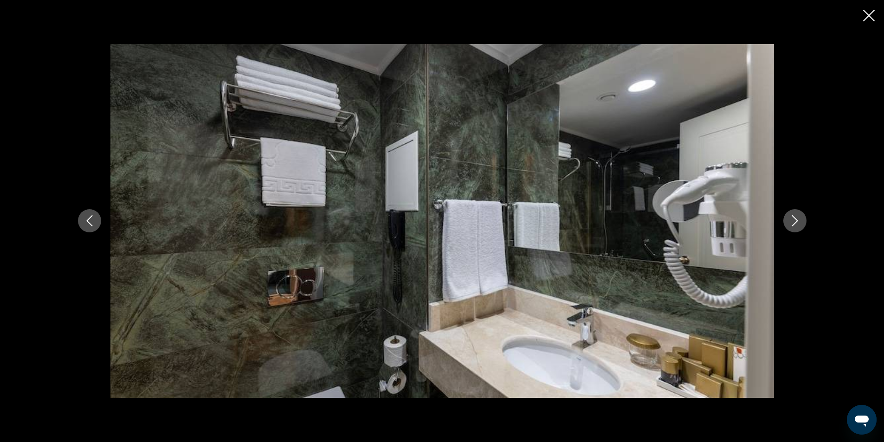
click at [801, 220] on button "Next image" at bounding box center [794, 220] width 23 height 23
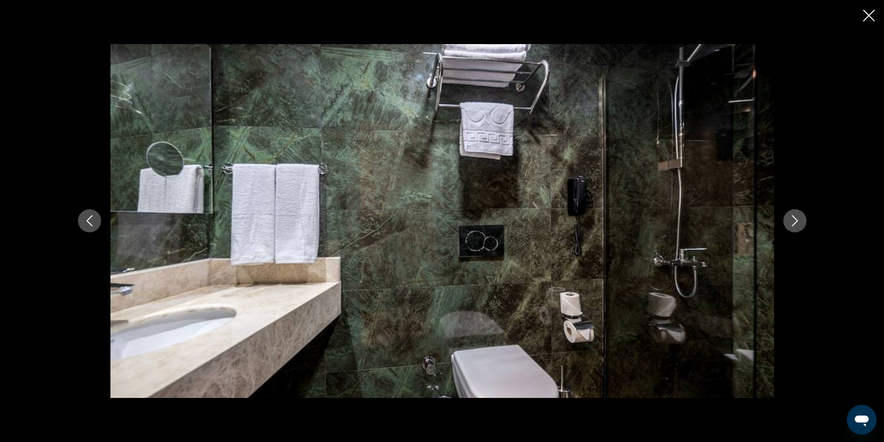
click at [801, 220] on button "Next image" at bounding box center [794, 220] width 23 height 23
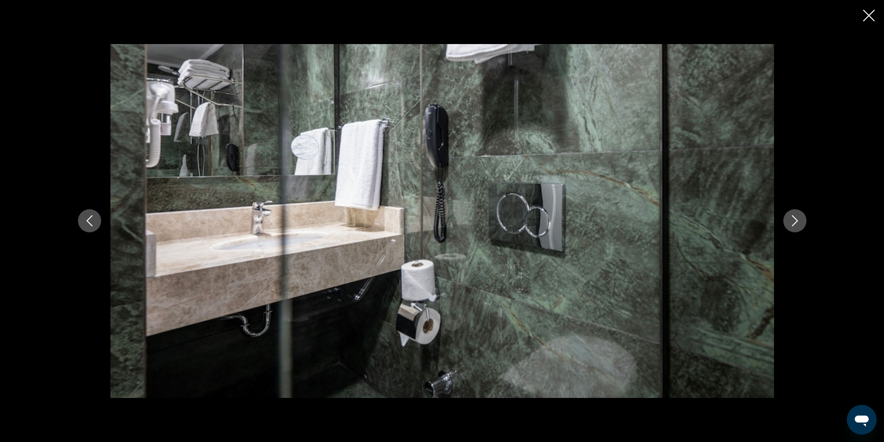
click at [801, 220] on button "Next image" at bounding box center [794, 220] width 23 height 23
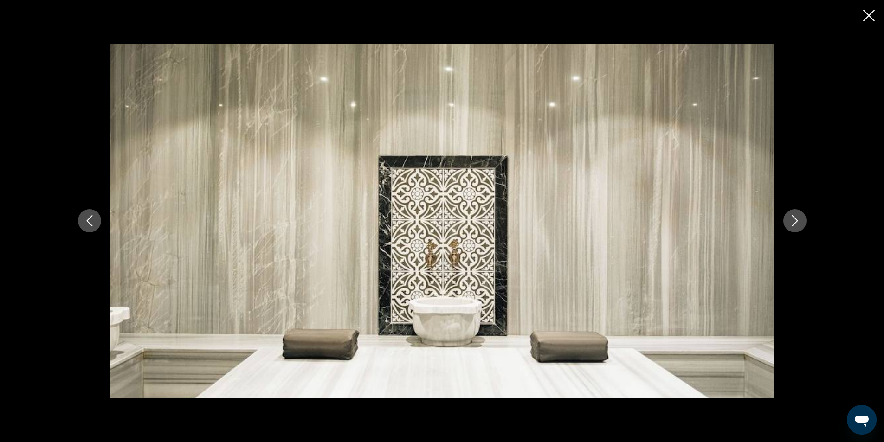
click at [801, 220] on button "Next image" at bounding box center [794, 220] width 23 height 23
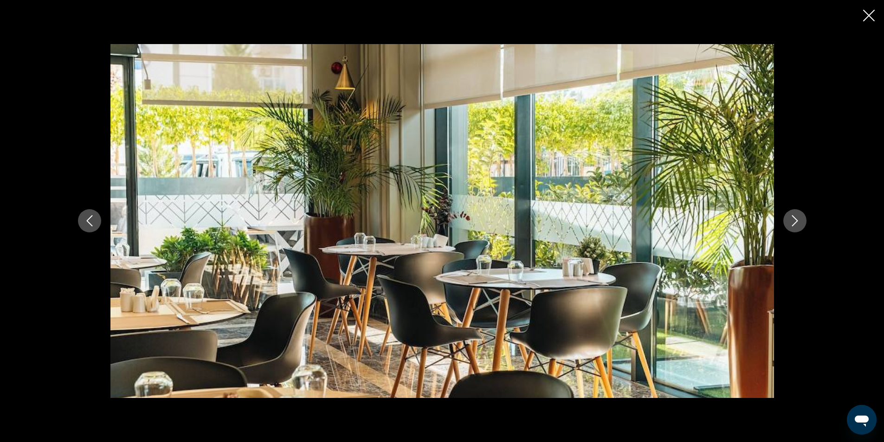
click at [801, 220] on button "Next image" at bounding box center [794, 220] width 23 height 23
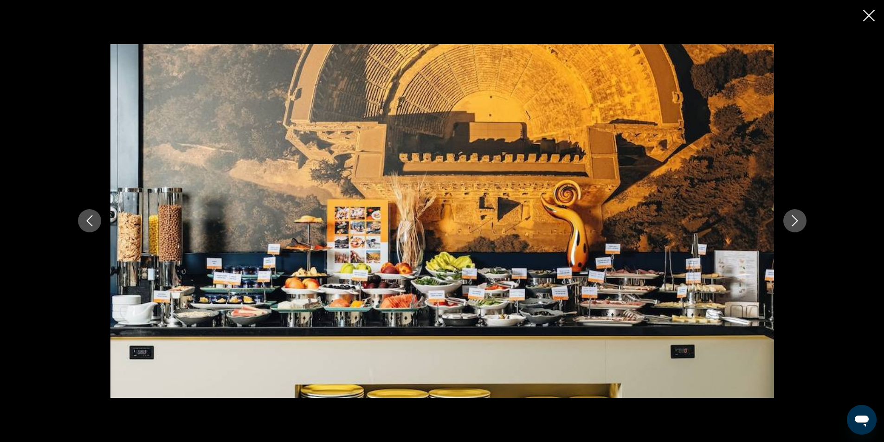
click at [801, 220] on button "Next image" at bounding box center [794, 220] width 23 height 23
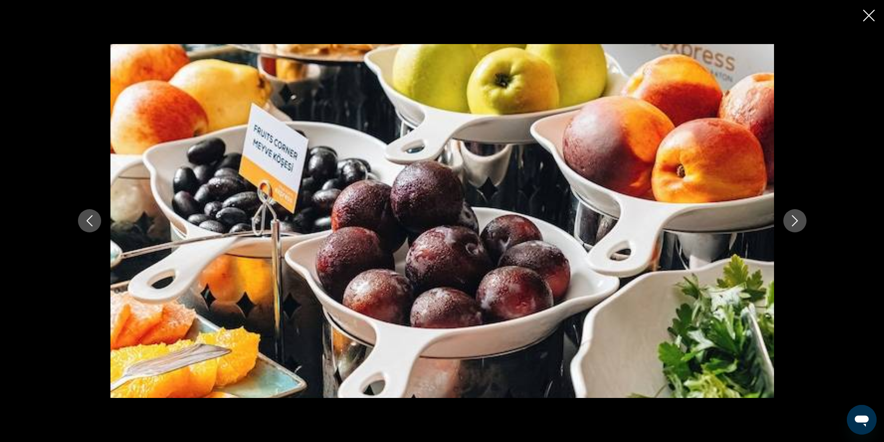
click at [801, 220] on button "Next image" at bounding box center [794, 220] width 23 height 23
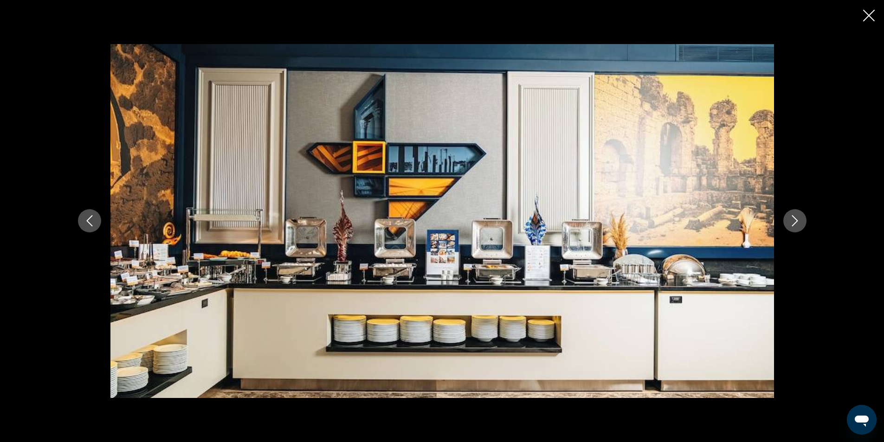
click at [801, 220] on button "Next image" at bounding box center [794, 220] width 23 height 23
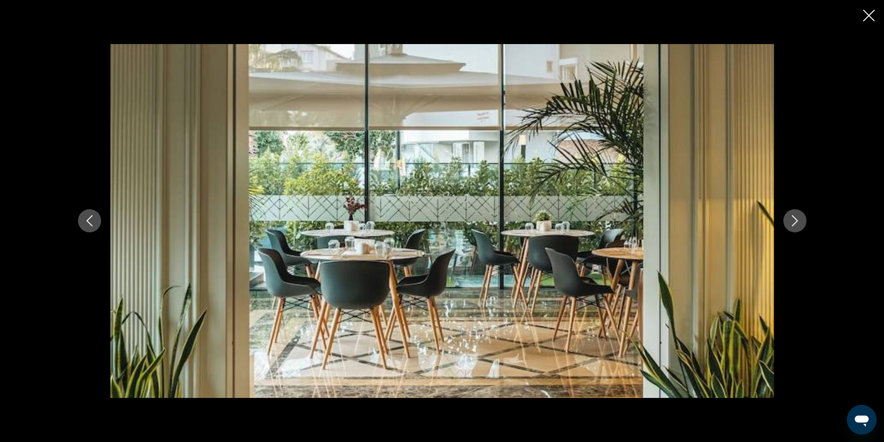
click at [801, 220] on button "Next image" at bounding box center [794, 220] width 23 height 23
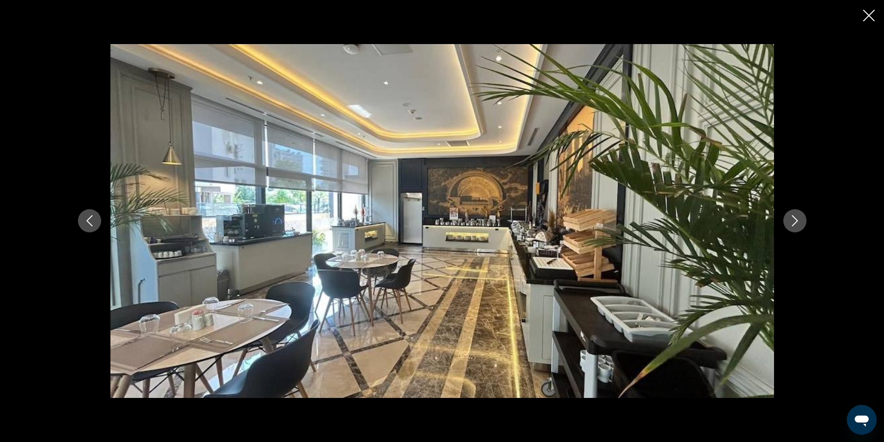
click at [801, 220] on button "Next image" at bounding box center [794, 220] width 23 height 23
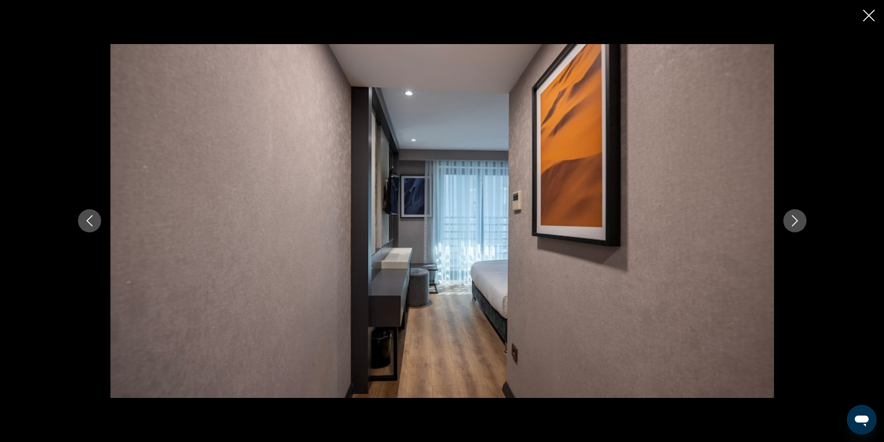
click at [801, 220] on button "Next image" at bounding box center [794, 220] width 23 height 23
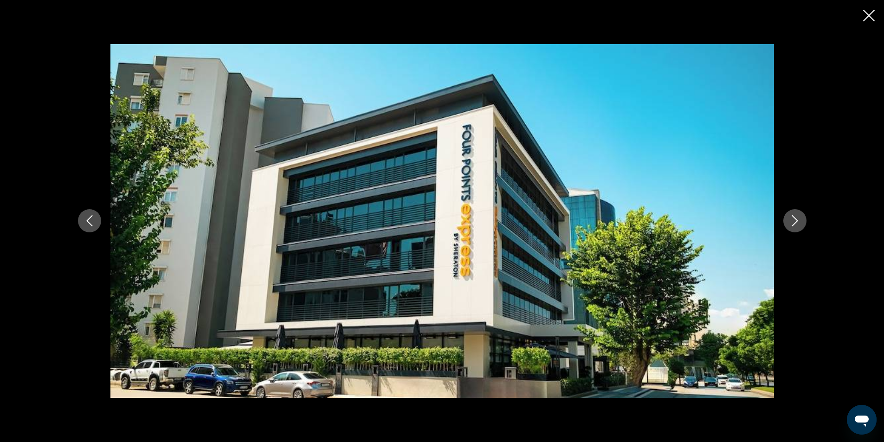
click at [801, 220] on button "Next image" at bounding box center [794, 220] width 23 height 23
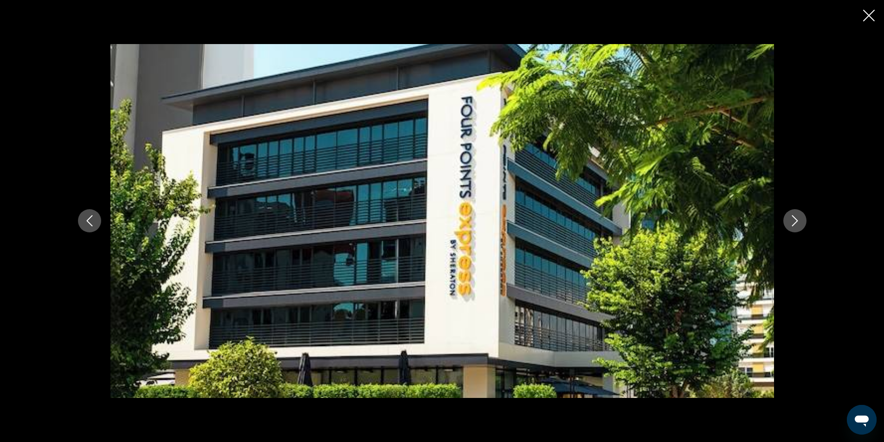
click at [801, 220] on button "Next image" at bounding box center [794, 220] width 23 height 23
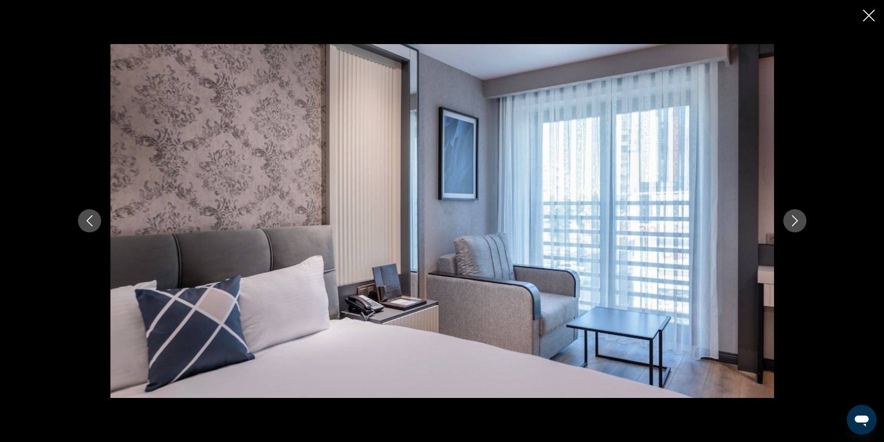
click at [801, 220] on button "Next image" at bounding box center [794, 220] width 23 height 23
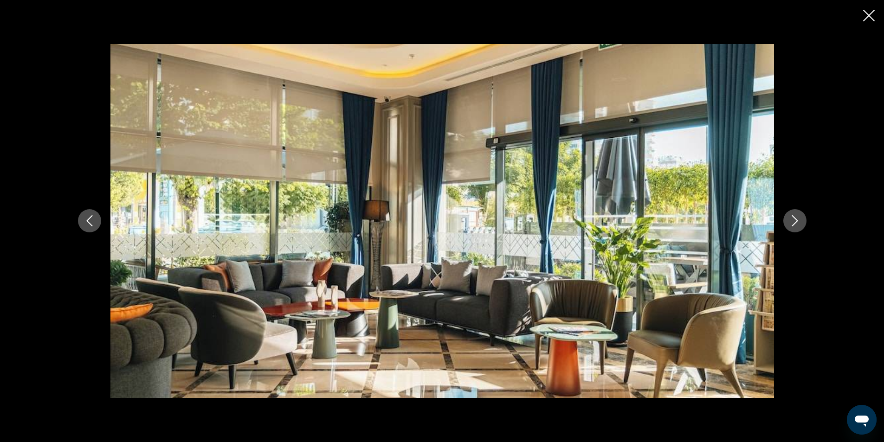
click at [801, 220] on button "Next image" at bounding box center [794, 220] width 23 height 23
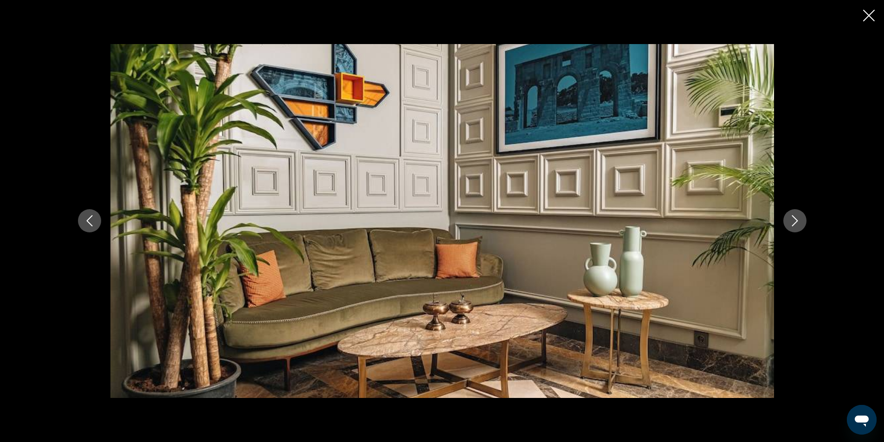
click at [801, 220] on button "Next image" at bounding box center [794, 220] width 23 height 23
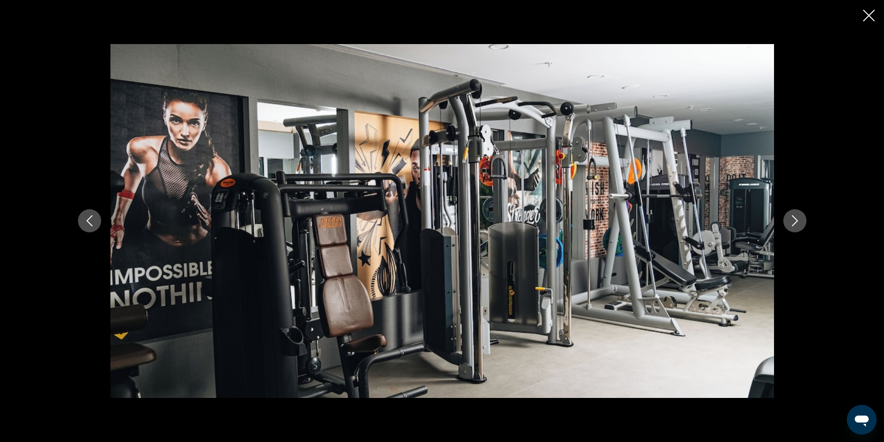
click at [801, 220] on button "Next image" at bounding box center [794, 220] width 23 height 23
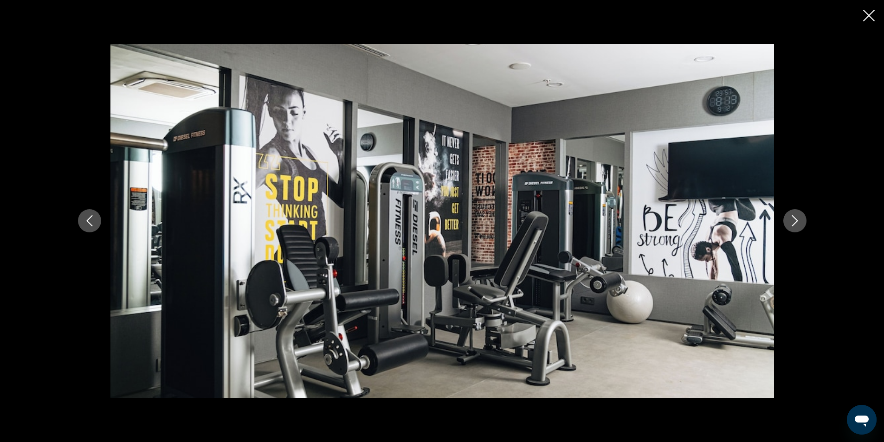
click at [801, 220] on button "Next image" at bounding box center [794, 220] width 23 height 23
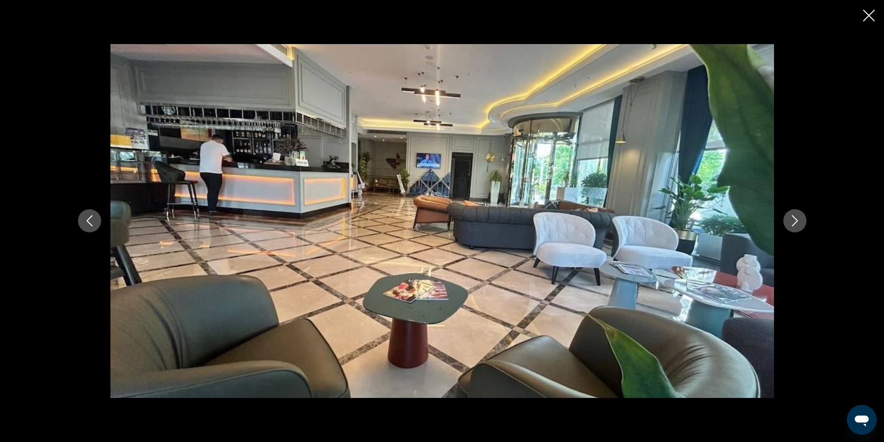
click at [872, 11] on icon "Close slideshow" at bounding box center [869, 16] width 12 height 12
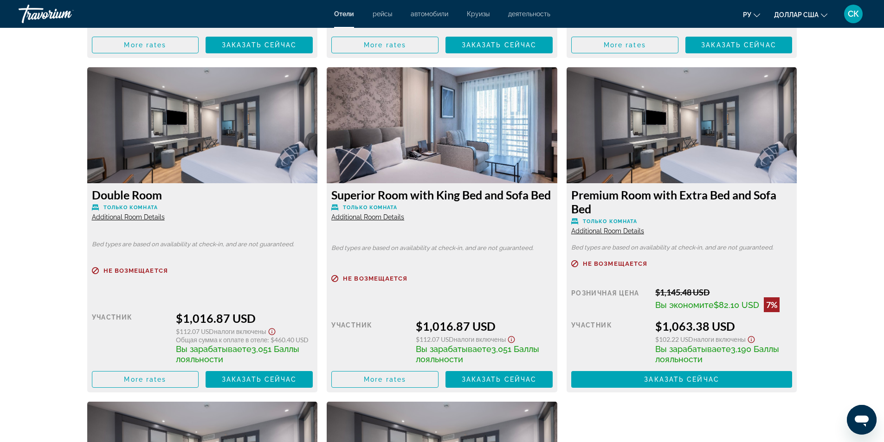
scroll to position [2102, 0]
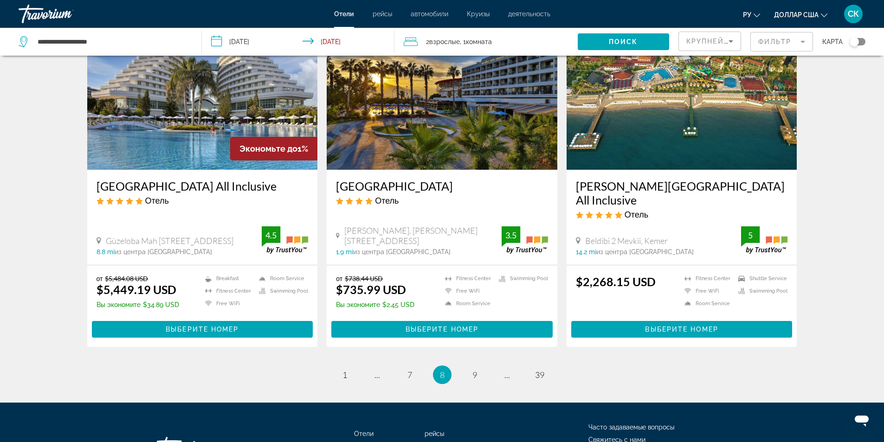
scroll to position [1138, 0]
